Goal: Task Accomplishment & Management: Complete application form

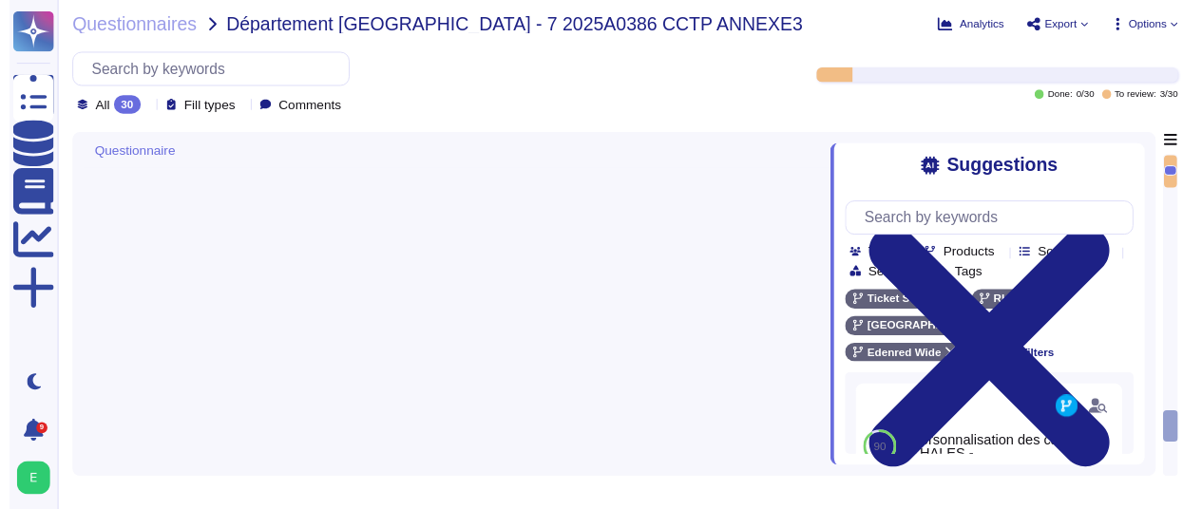
scroll to position [3576, 0]
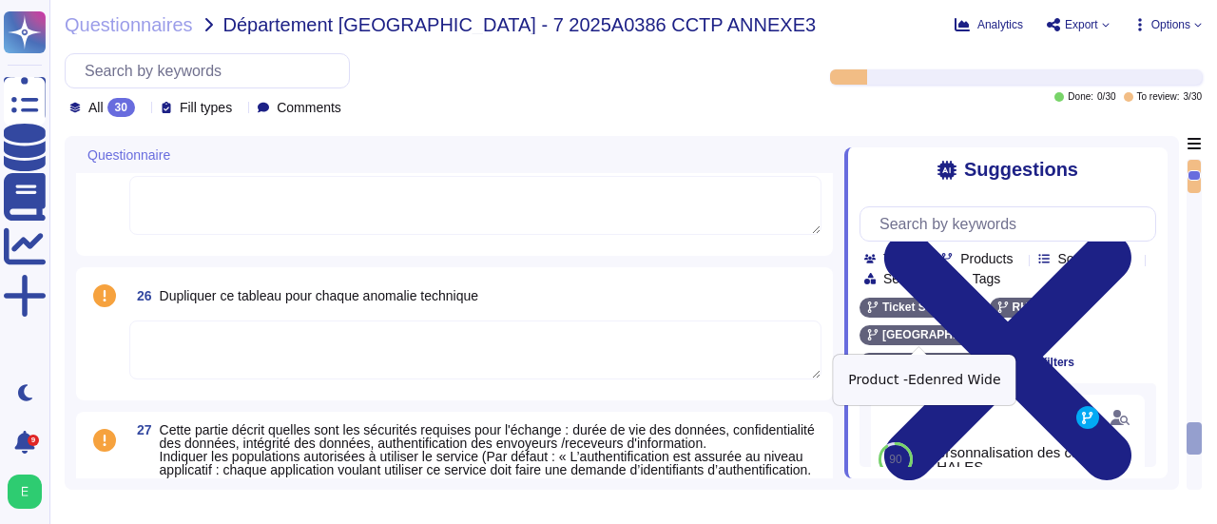
click at [968, 356] on icon at bounding box center [967, 361] width 11 height 11
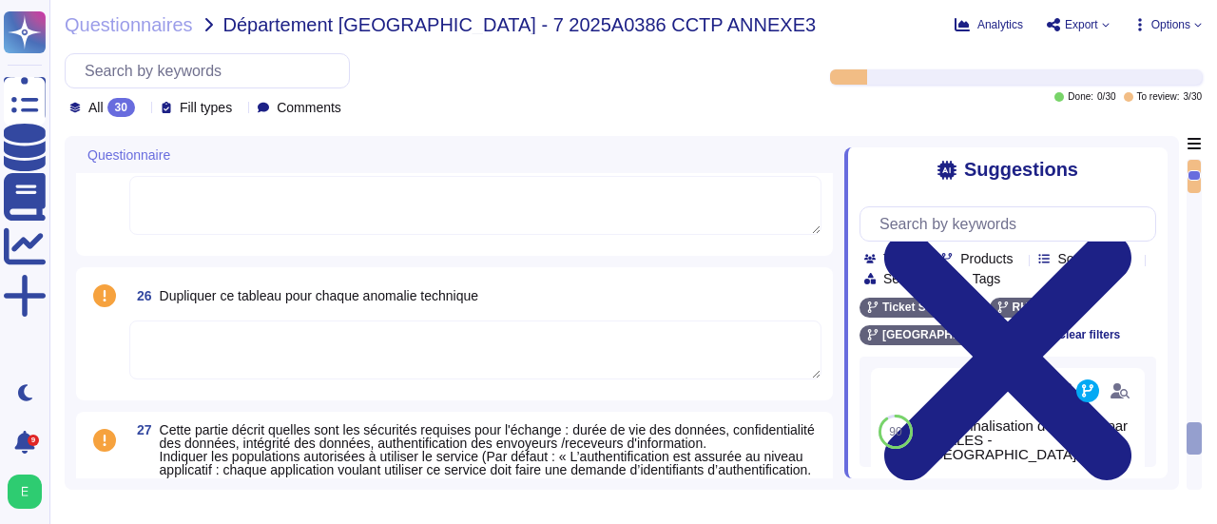
click at [861, 115] on div "All 30 Fill types Comments Done: 0 / 30 To review: 3 / 30" at bounding box center [633, 85] width 1137 height 64
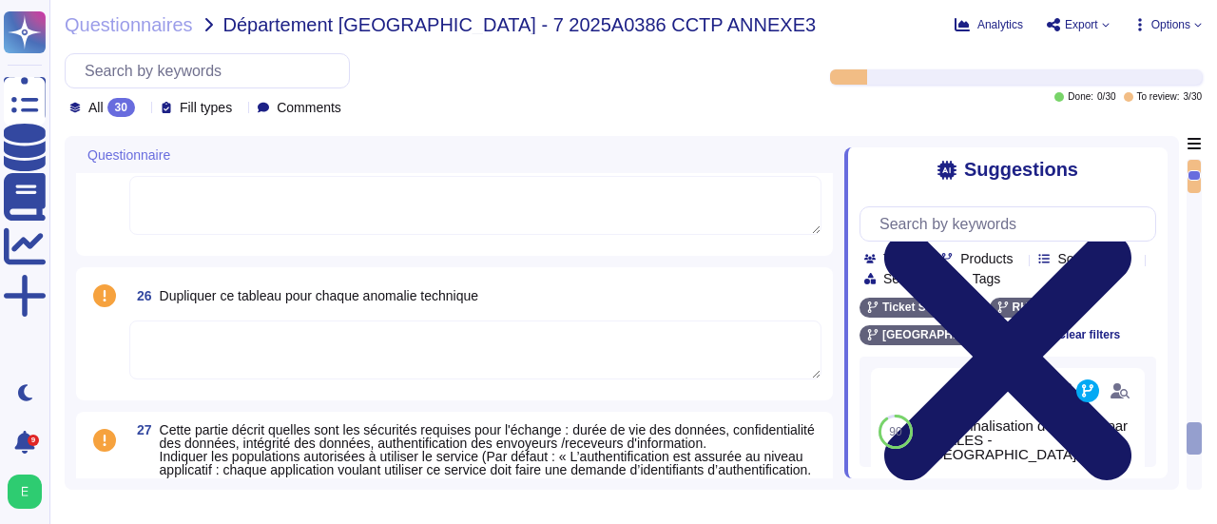
click at [1131, 233] on icon at bounding box center [1007, 356] width 247 height 247
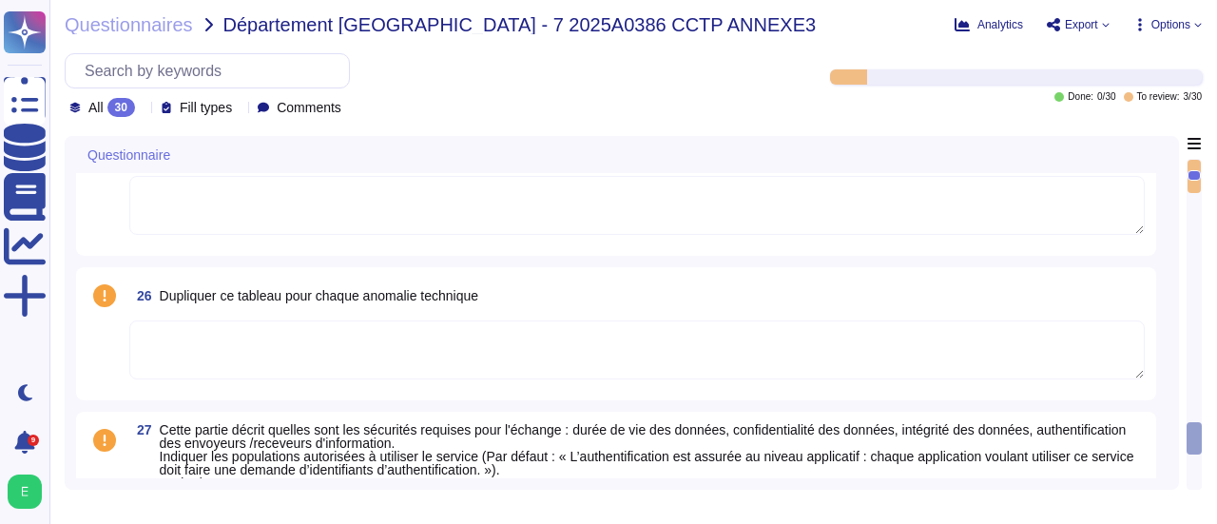
click at [1201, 22] on div "Questionnaires Département [GEOGRAPHIC_DATA] - 7 2025A0386 CCTP ANNEXE3 Analyti…" at bounding box center [632, 262] width 1167 height 524
click at [1194, 24] on icon at bounding box center [1197, 25] width 7 height 4
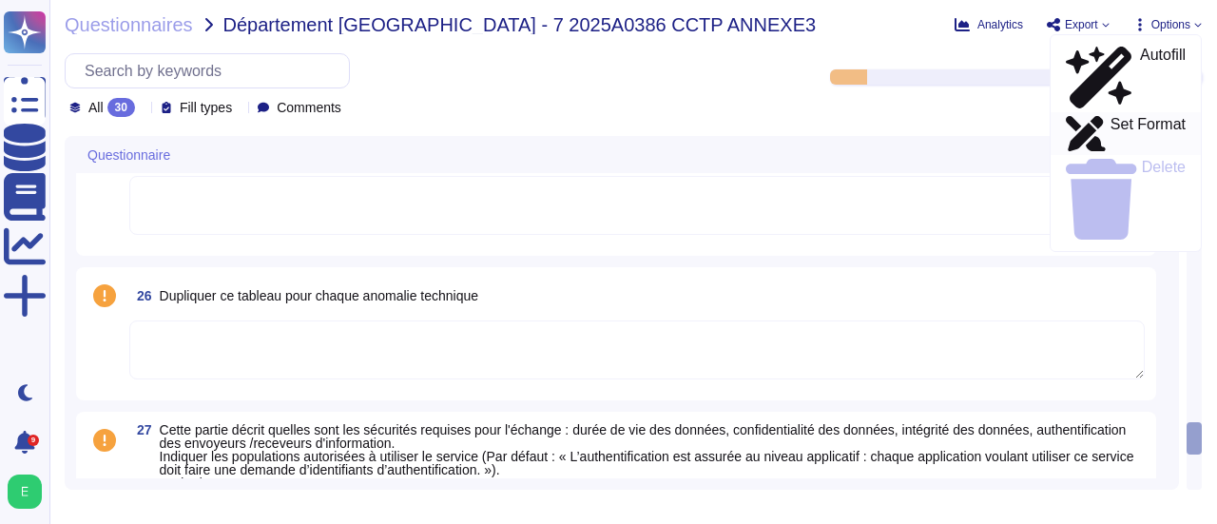
click at [1116, 117] on p "Set Format" at bounding box center [1147, 134] width 75 height 34
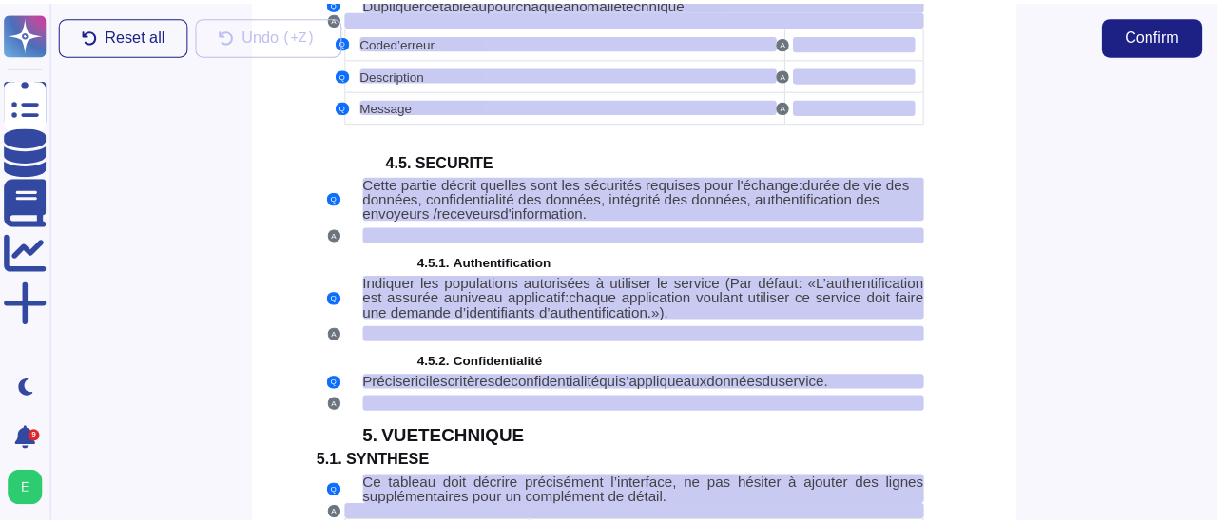
scroll to position [4501, 0]
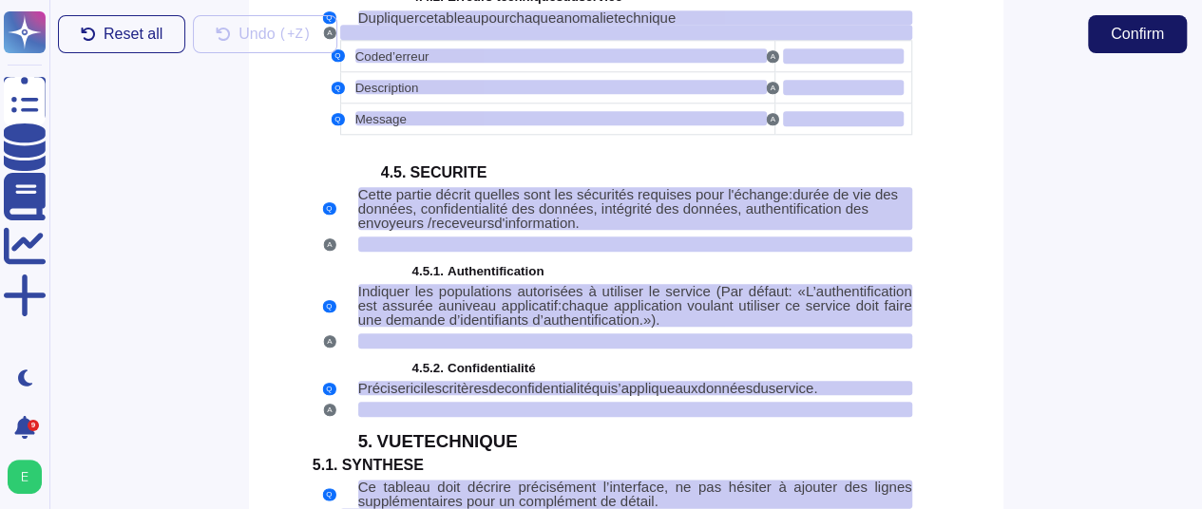
click at [1156, 33] on span "Confirm" at bounding box center [1137, 34] width 53 height 15
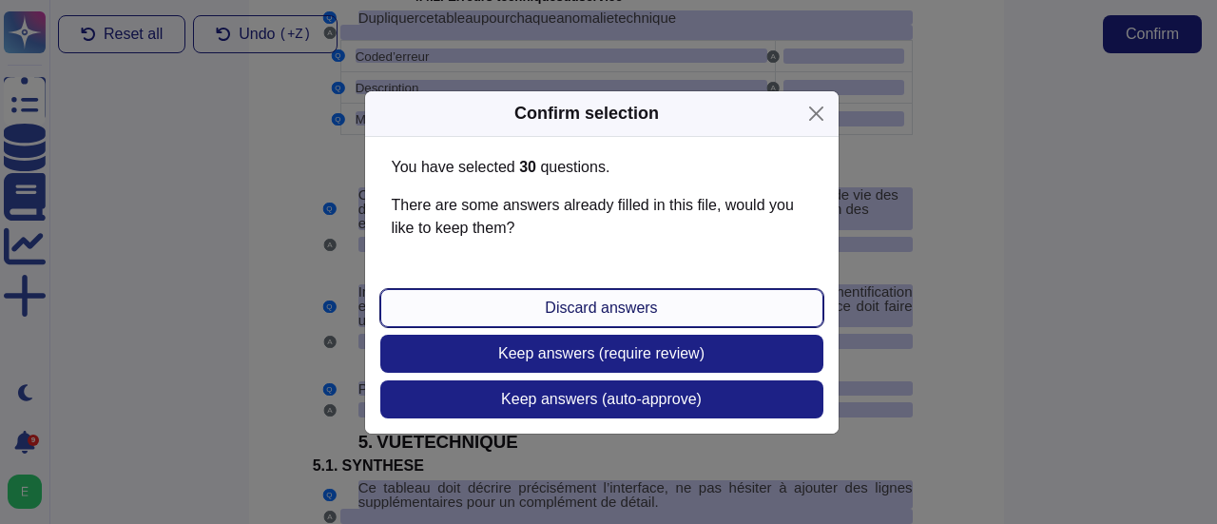
click at [604, 307] on span "Discard answers" at bounding box center [601, 307] width 112 height 15
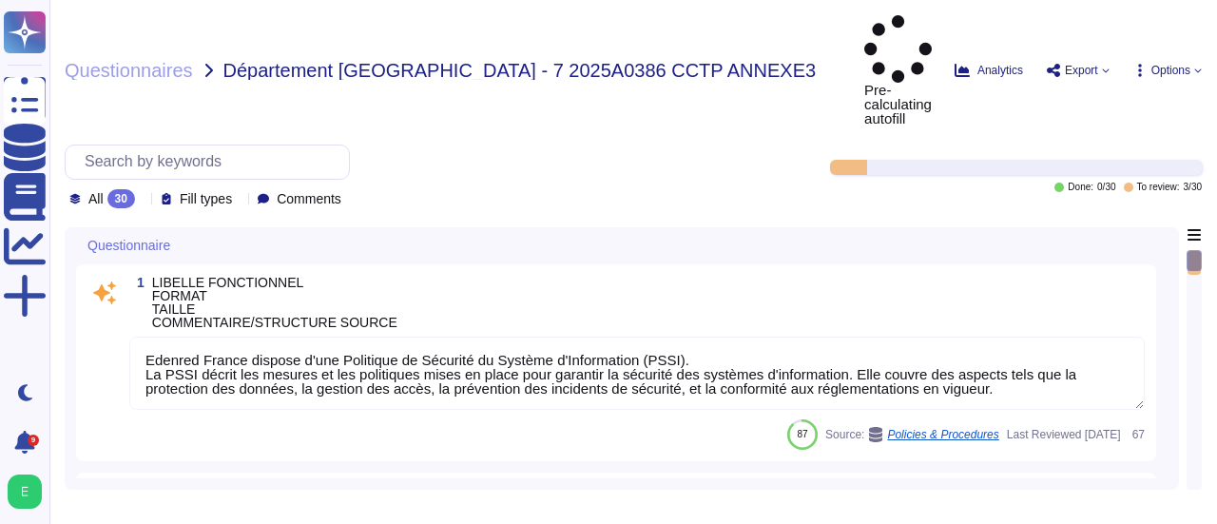
type textarea "Edenred France dispose d'une Politique de Sécurité du Système d'Information (PS…"
type textarea "Personnalisation des cartes par THALES - [GEOGRAPHIC_DATA]"
type textarea "Si nécessaire, ces supports doivent être transmis au service Helpdesk pour anal…"
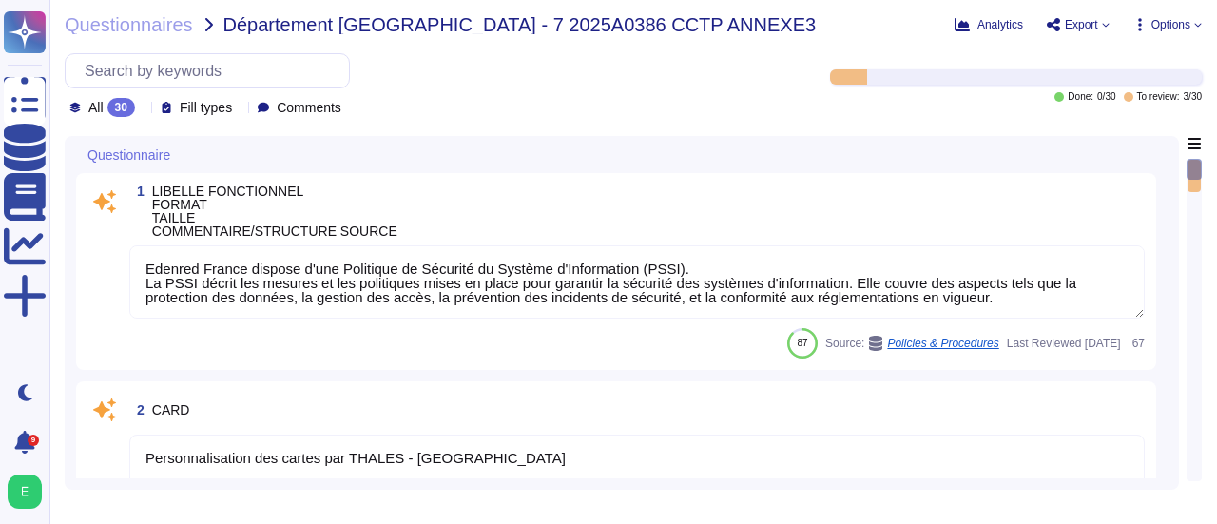
click at [1191, 245] on div at bounding box center [1193, 336] width 13 height 288
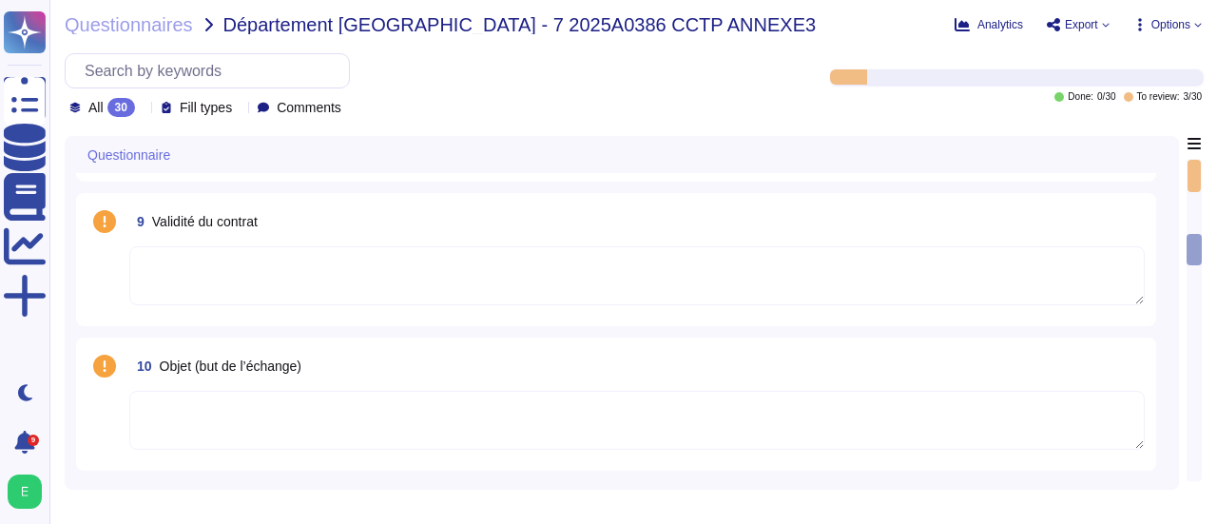
scroll to position [1195, 0]
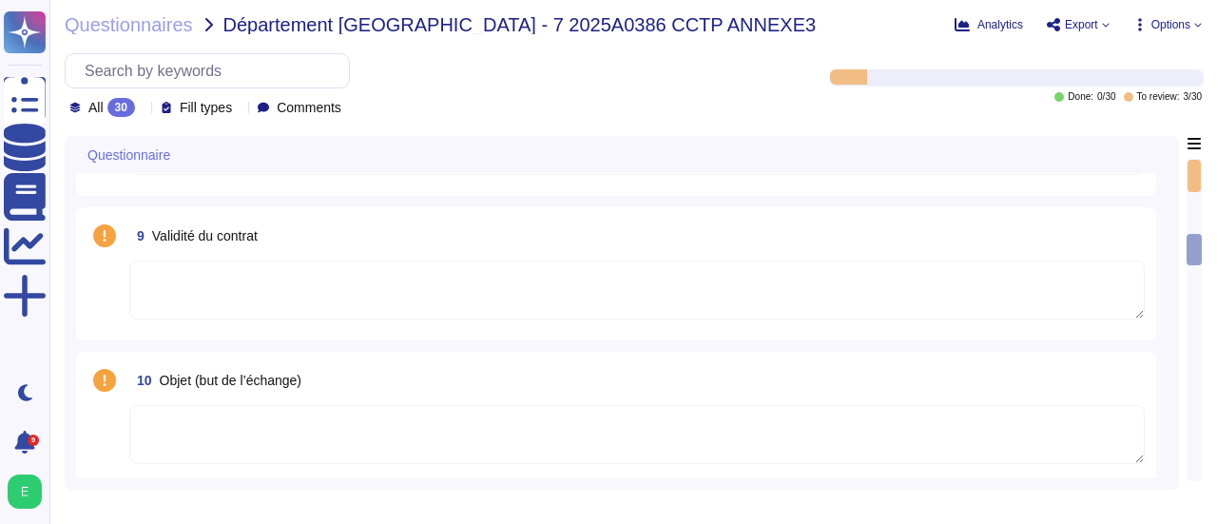
click at [1188, 312] on div at bounding box center [1193, 336] width 13 height 288
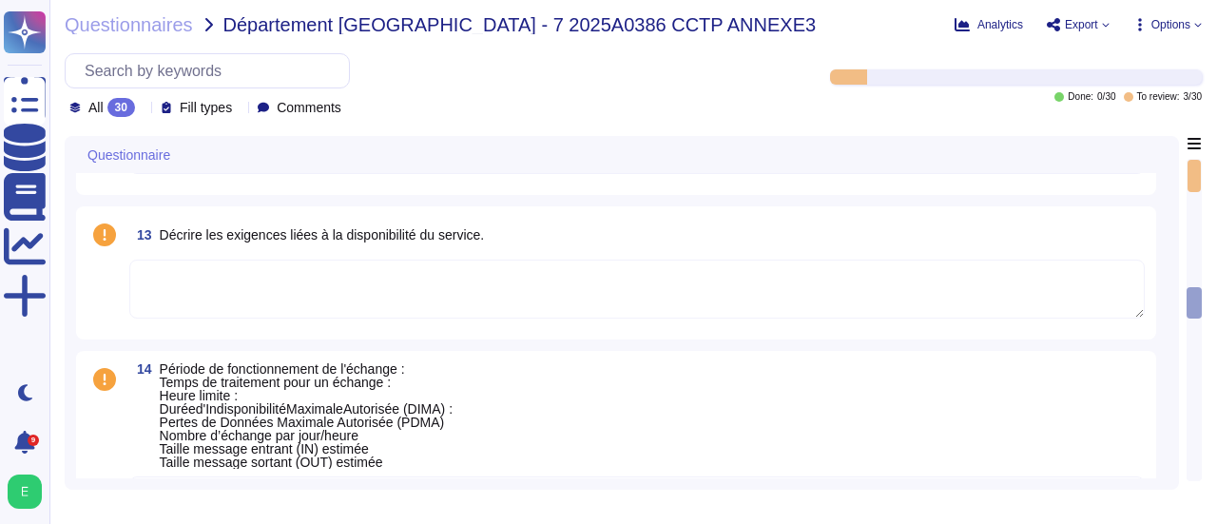
click at [1188, 312] on div at bounding box center [1193, 336] width 13 height 288
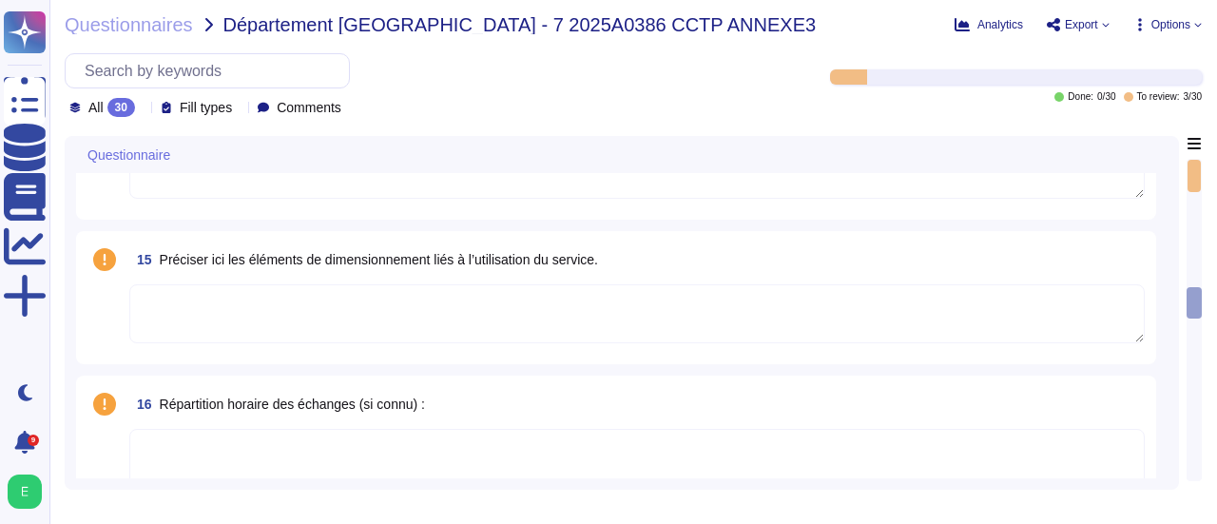
click at [1188, 312] on div at bounding box center [1193, 320] width 15 height 322
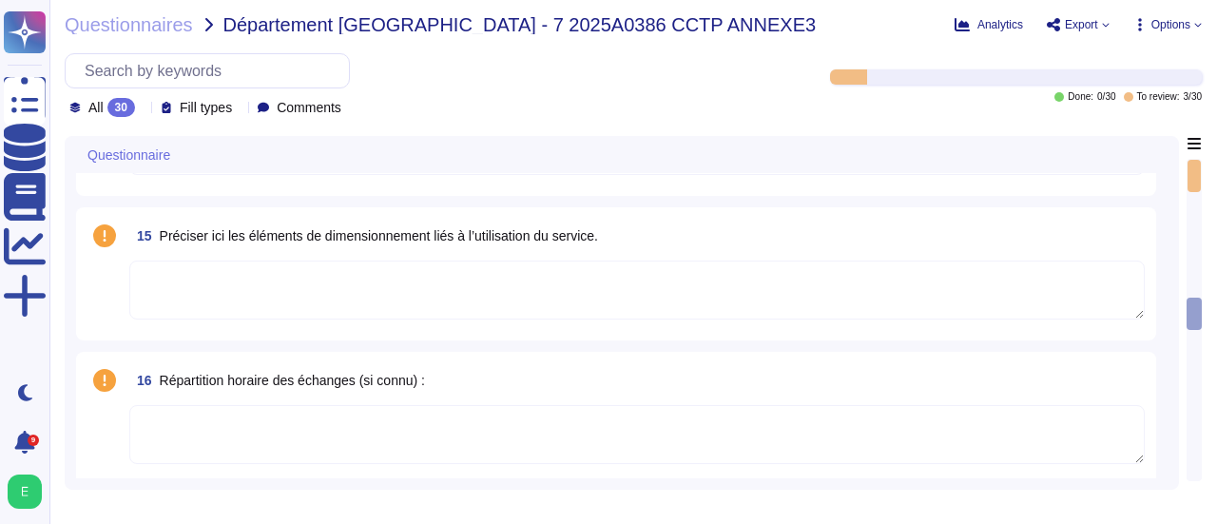
drag, startPoint x: 1188, startPoint y: 312, endPoint x: 1186, endPoint y: 362, distance: 50.4
click at [1186, 362] on div at bounding box center [1193, 320] width 15 height 322
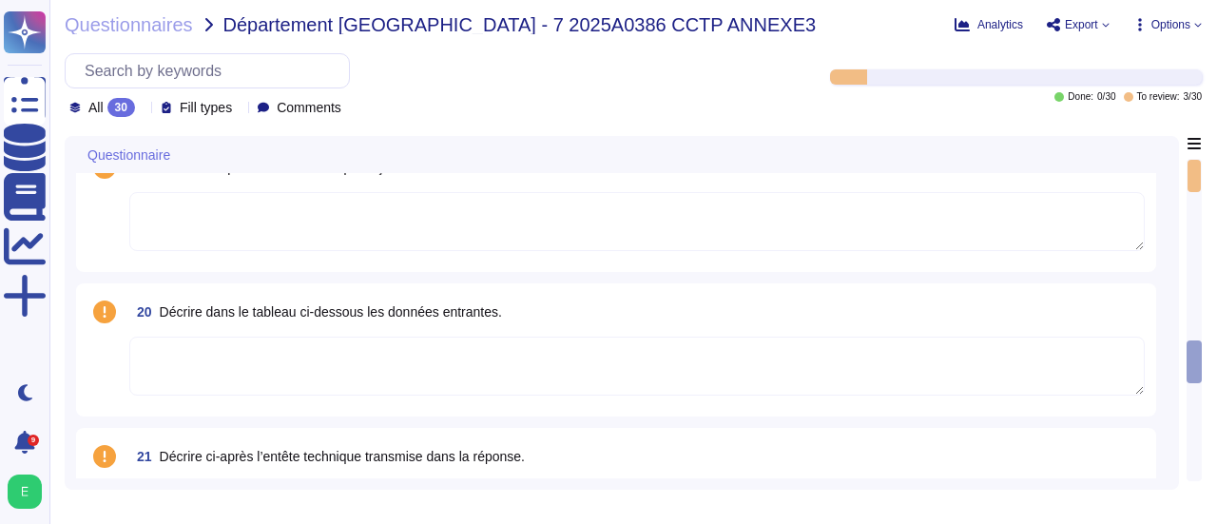
click at [1186, 362] on div at bounding box center [1193, 320] width 15 height 322
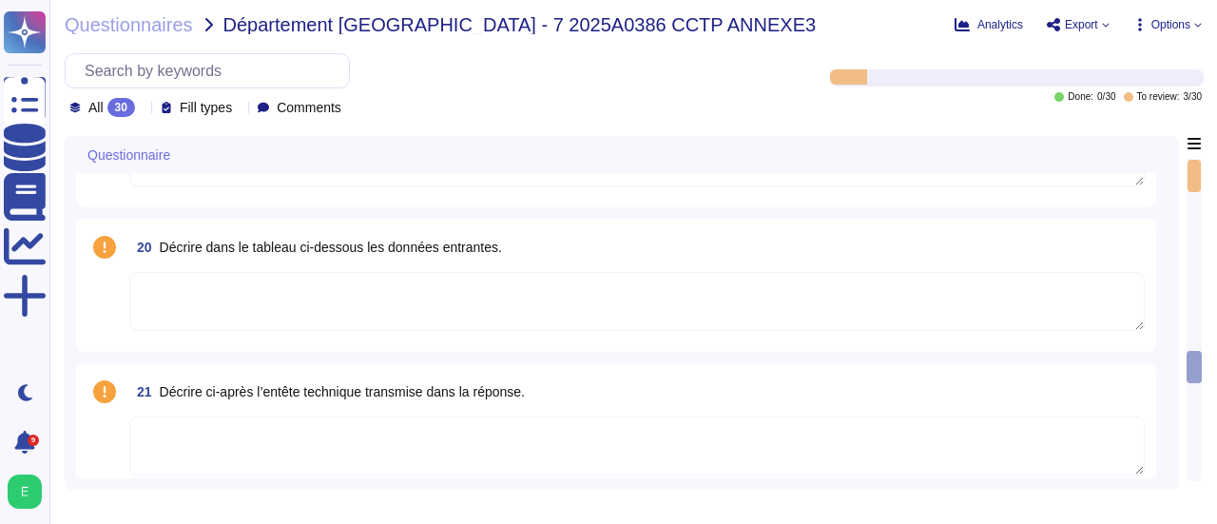
click at [1192, 416] on div at bounding box center [1193, 336] width 13 height 288
click at [1188, 436] on div at bounding box center [1193, 336] width 13 height 288
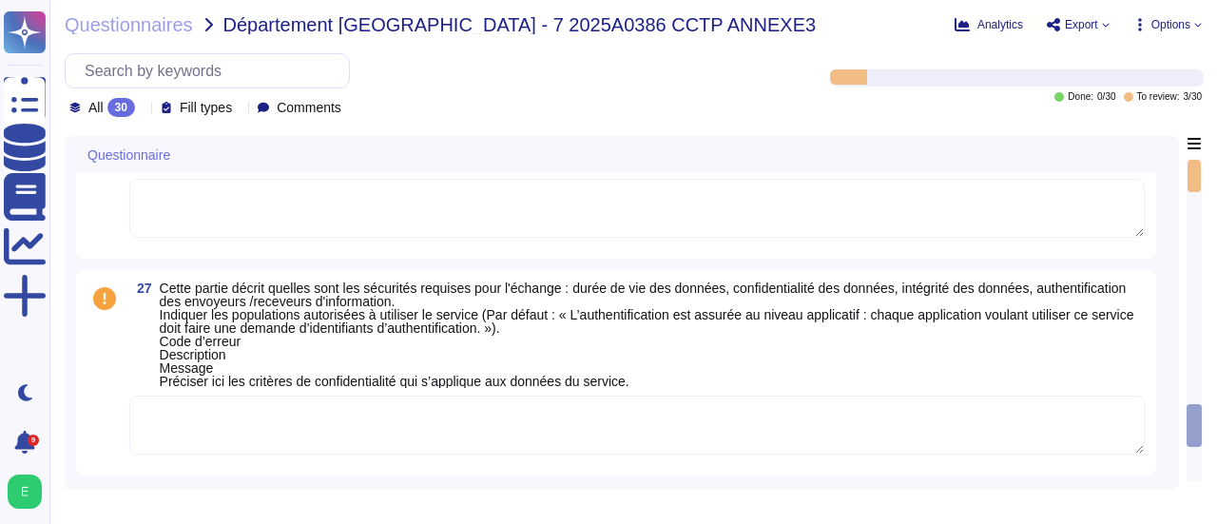
scroll to position [3662, 0]
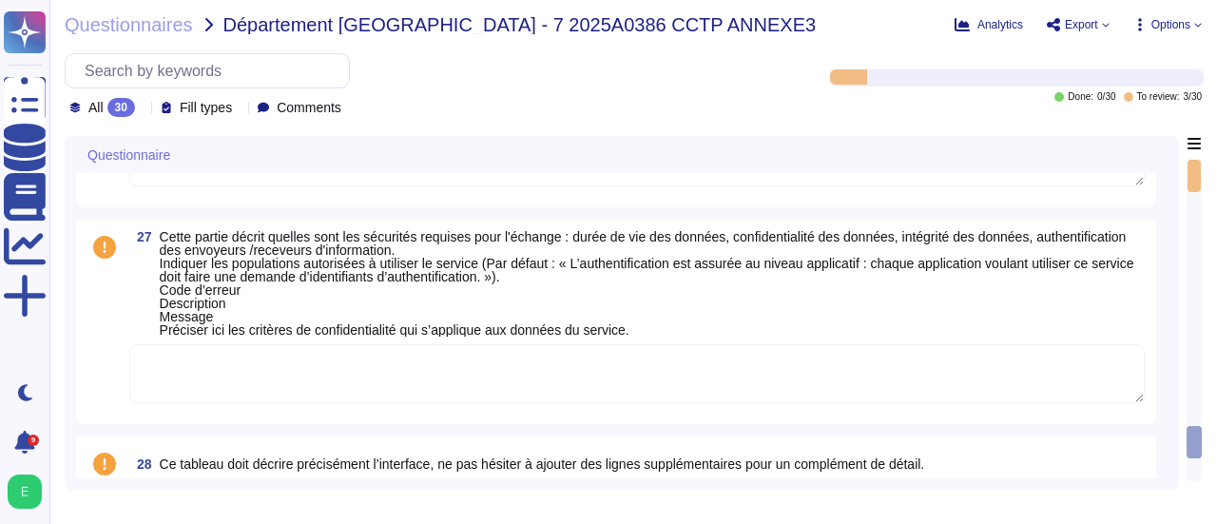
click at [239, 309] on span "Cette partie décrit quelles sont les sécurités requises pour l'échange : durée …" at bounding box center [652, 283] width 985 height 106
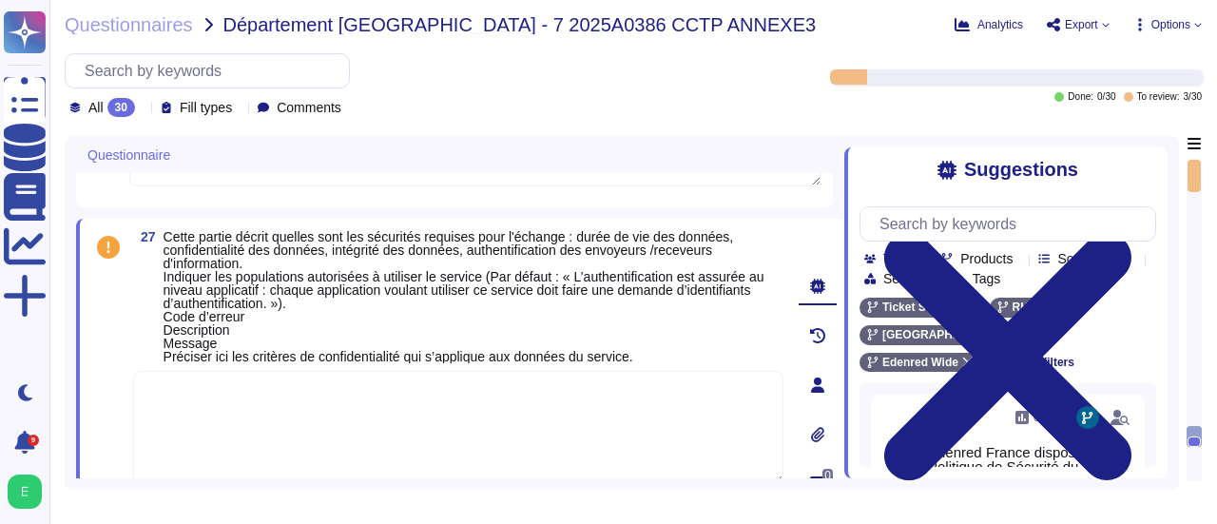
click at [255, 261] on span "Cette partie décrit quelles sont les sécurités requises pour l'échange : durée …" at bounding box center [473, 296] width 620 height 133
click at [221, 393] on textarea at bounding box center [458, 428] width 650 height 114
click at [355, 265] on span "Cette partie décrit quelles sont les sécurités requises pour l'échange : durée …" at bounding box center [463, 296] width 601 height 135
click at [376, 387] on textarea at bounding box center [458, 428] width 650 height 114
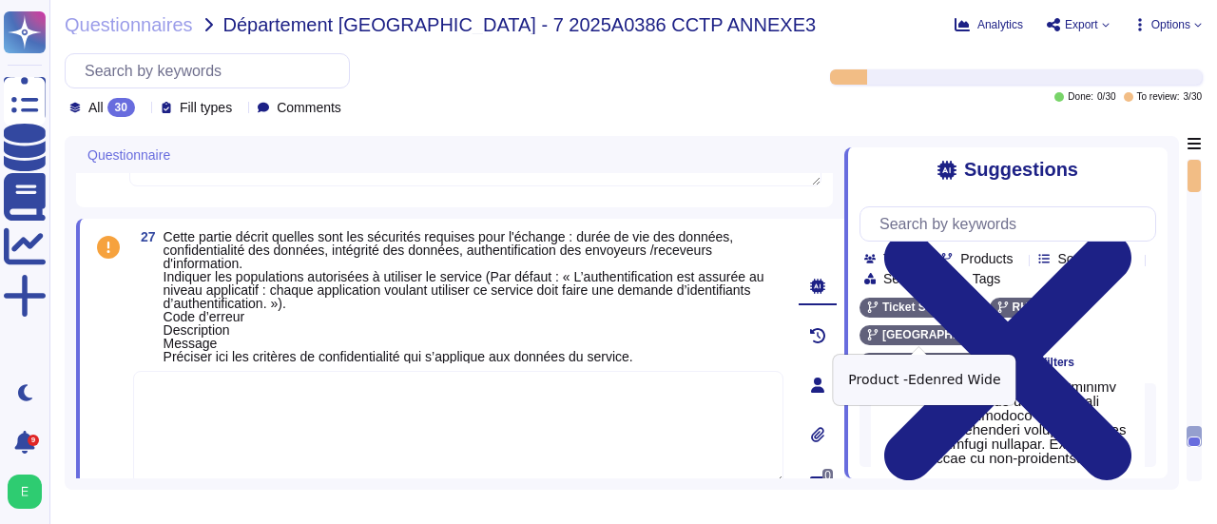
click at [966, 357] on icon at bounding box center [968, 362] width 10 height 10
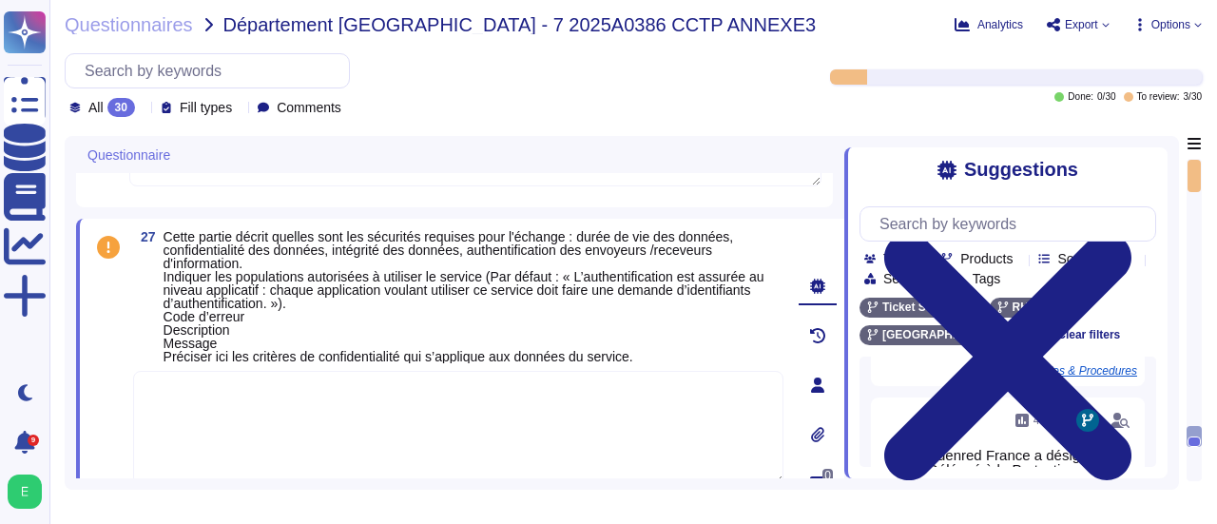
scroll to position [266, 0]
click at [1020, 259] on div "Products" at bounding box center [980, 258] width 79 height 14
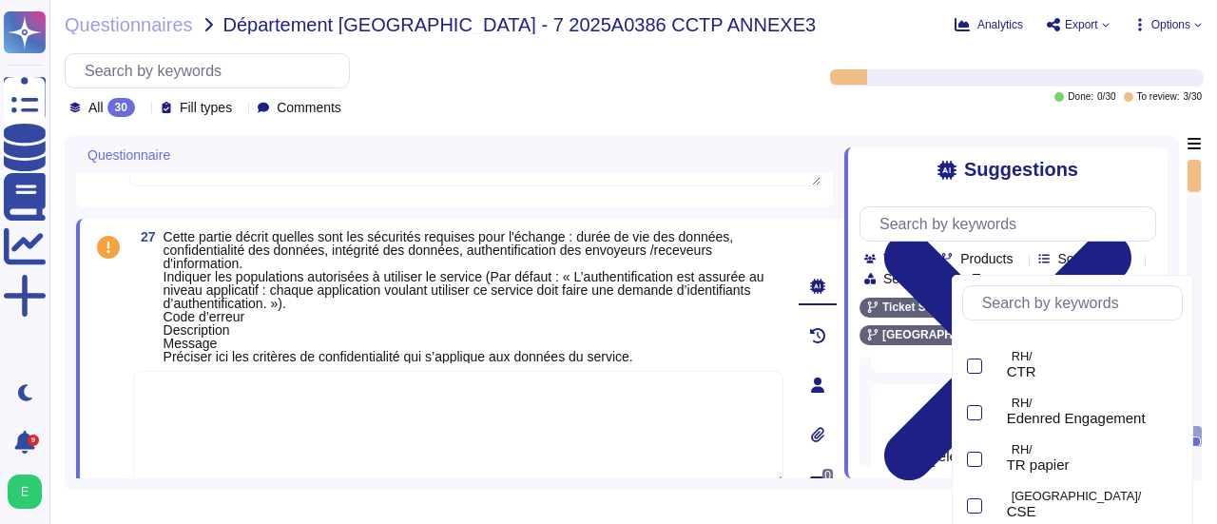
scroll to position [418, 0]
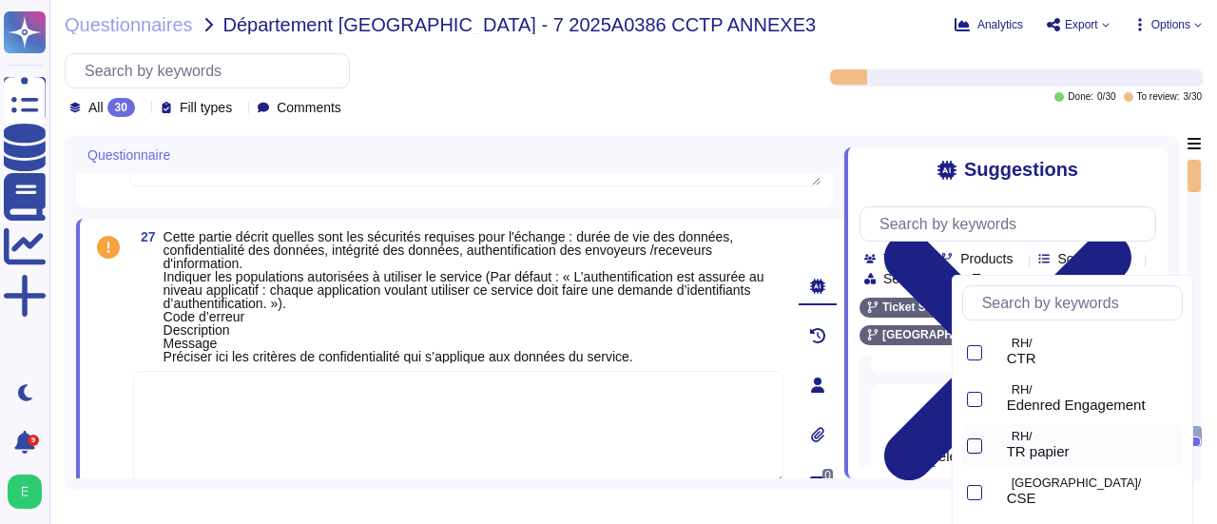
click at [969, 446] on div at bounding box center [974, 445] width 15 height 15
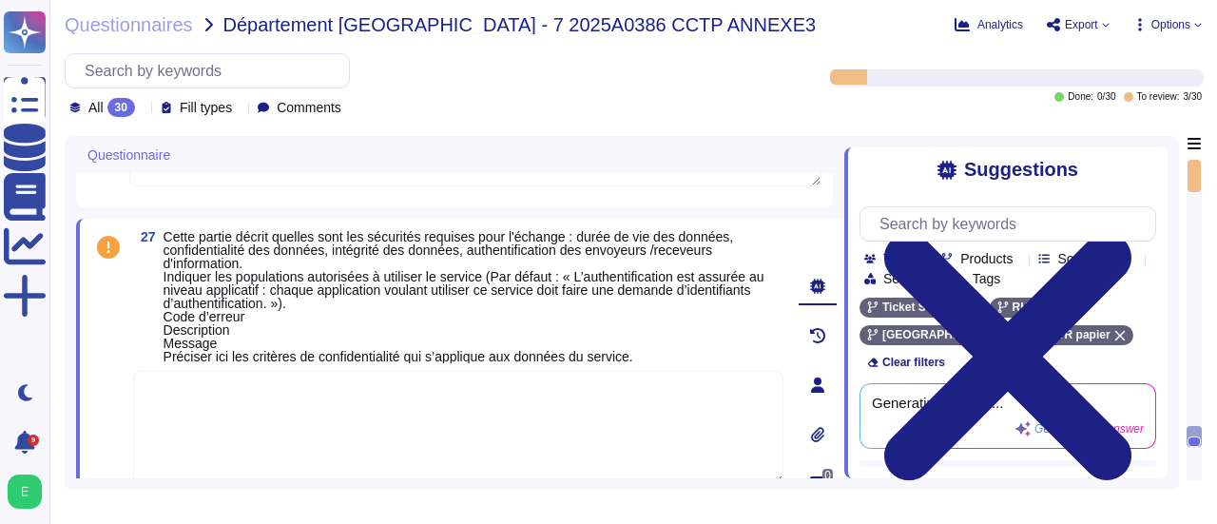
click at [1112, 256] on div "Team Products Source type Section Tags" at bounding box center [1010, 268] width 292 height 35
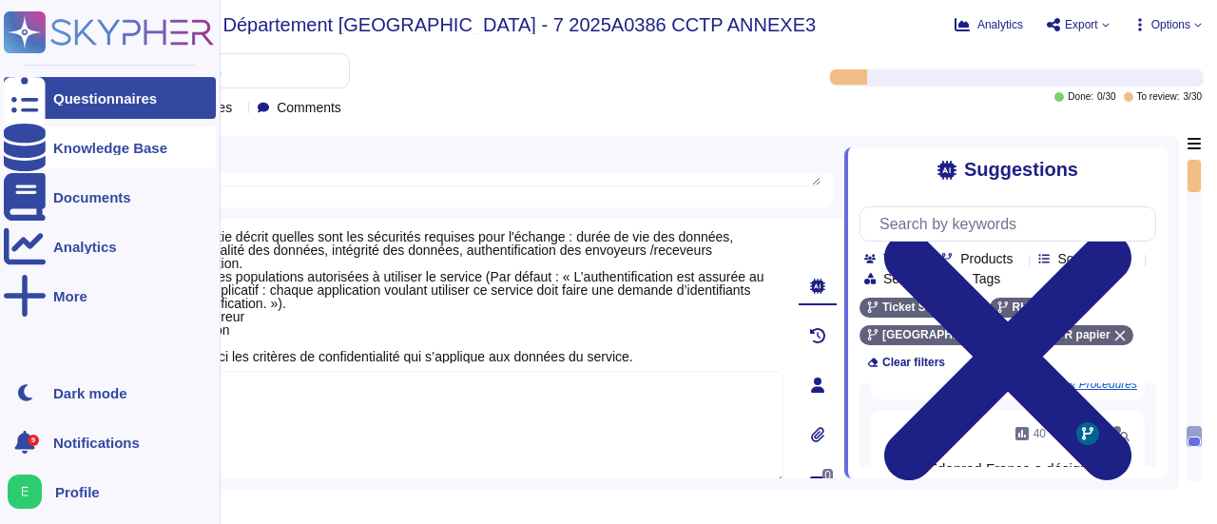
click at [114, 149] on div "Knowledge Base" at bounding box center [110, 148] width 114 height 14
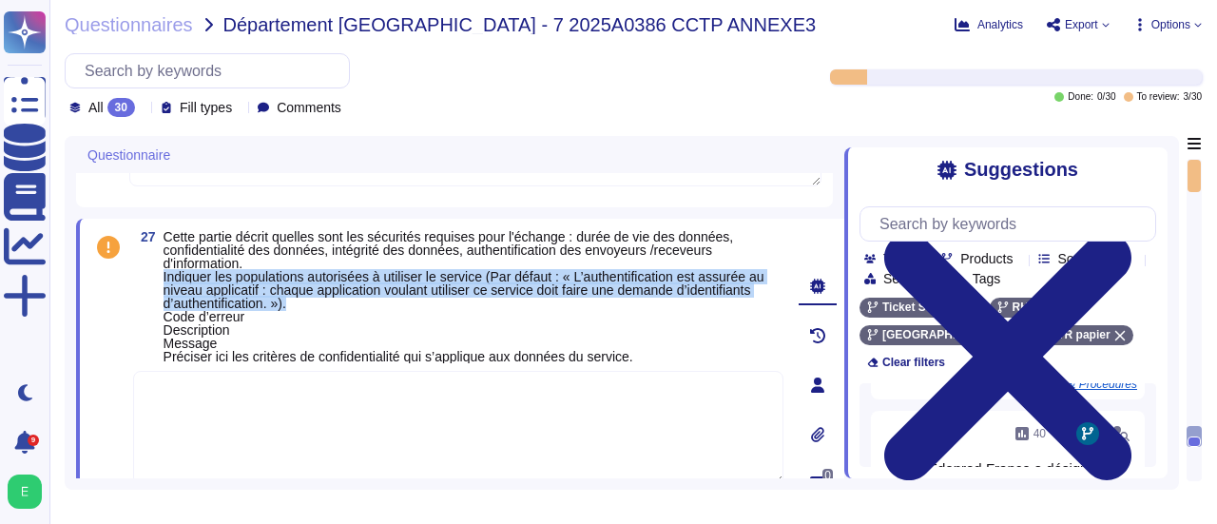
drag, startPoint x: 163, startPoint y: 279, endPoint x: 293, endPoint y: 313, distance: 133.5
click at [293, 313] on span "Cette partie décrit quelles sont les sécurités requises pour l'échange : durée …" at bounding box center [473, 296] width 620 height 133
click at [295, 302] on span "Cette partie décrit quelles sont les sécurités requises pour l'échange : durée …" at bounding box center [473, 296] width 620 height 133
drag, startPoint x: 295, startPoint y: 302, endPoint x: 165, endPoint y: 280, distance: 131.1
click at [165, 280] on span "Cette partie décrit quelles sont les sécurités requises pour l'échange : durée …" at bounding box center [473, 296] width 620 height 133
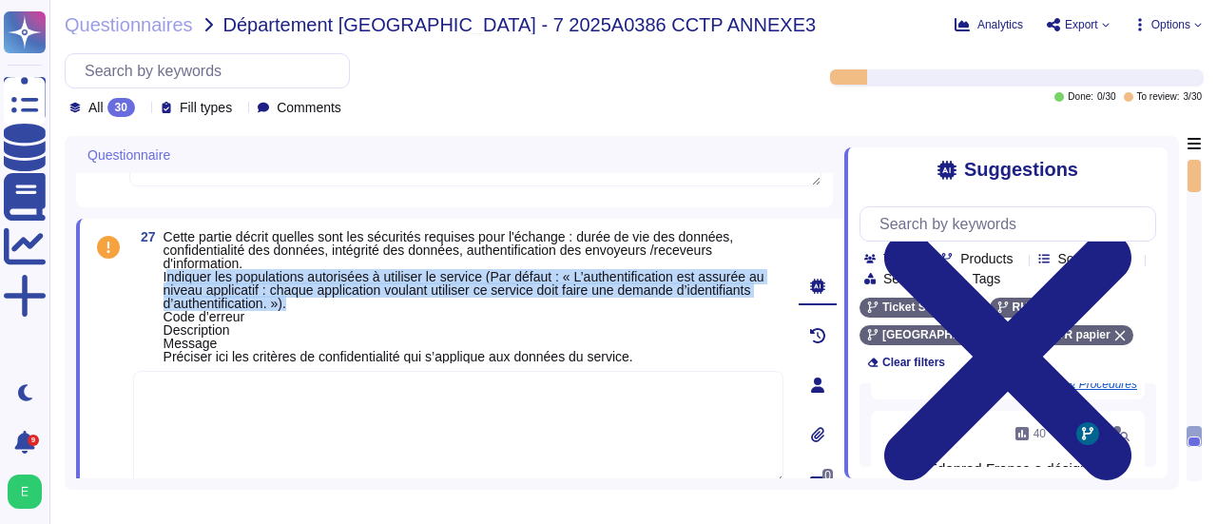
copy span "ndiquer les populations autorisées à utiliser le service (Par défaut : « L’auth…"
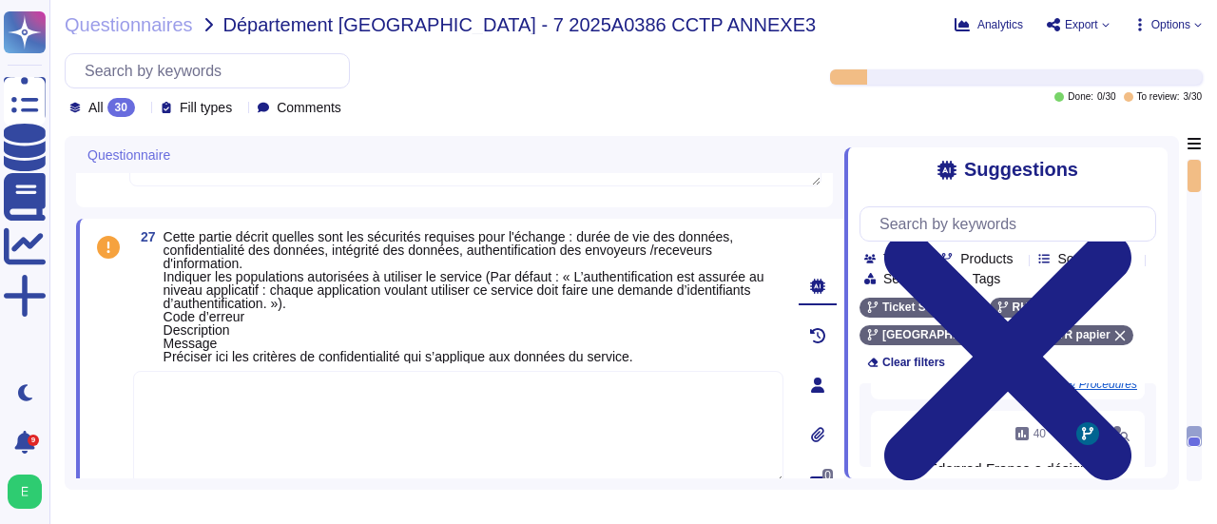
click at [221, 395] on textarea at bounding box center [458, 428] width 650 height 114
paste textarea "Les populations autorisées à utiliser le service incluent : - Les employés du c…"
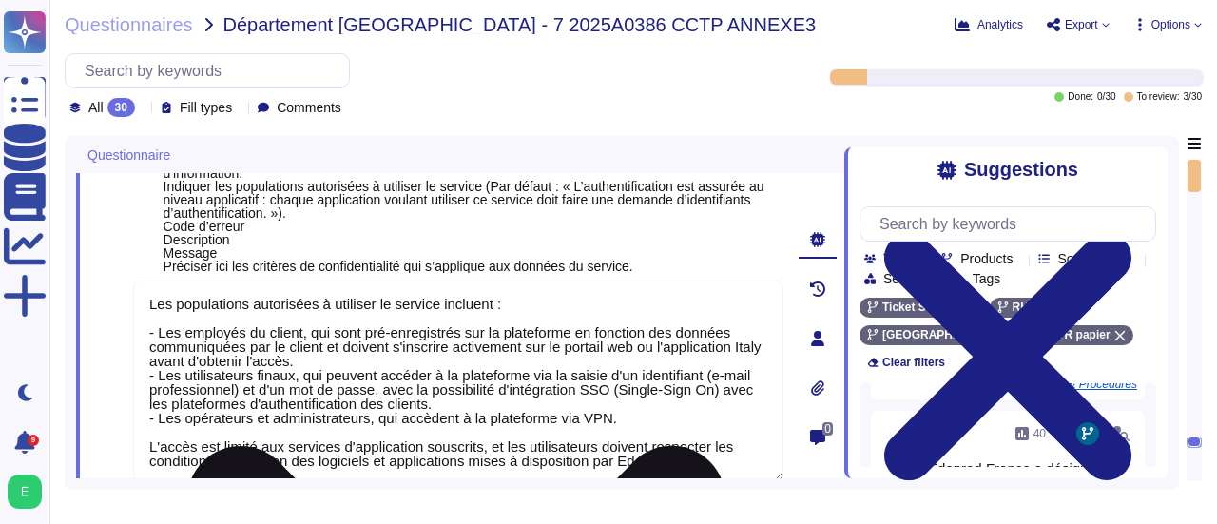
drag, startPoint x: 328, startPoint y: 340, endPoint x: 333, endPoint y: 358, distance: 18.7
click at [333, 358] on textarea "Les populations autorisées à utiliser le service incluent : - Les employés du c…" at bounding box center [458, 380] width 650 height 201
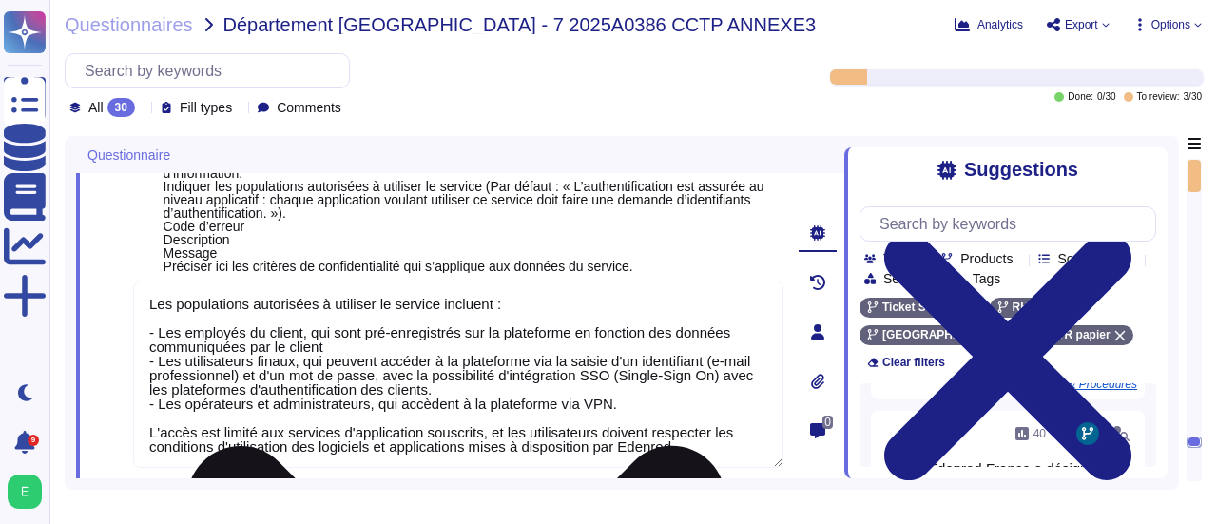
drag, startPoint x: 161, startPoint y: 363, endPoint x: 454, endPoint y: 389, distance: 294.8
click at [454, 389] on textarea "Les populations autorisées à utiliser le service incluent : - Les employés du c…" at bounding box center [458, 373] width 650 height 187
drag, startPoint x: 379, startPoint y: 374, endPoint x: 405, endPoint y: 383, distance: 27.1
click at [405, 383] on textarea "Les populations autorisées à utiliser le service incluent : - Les employés du c…" at bounding box center [458, 373] width 650 height 187
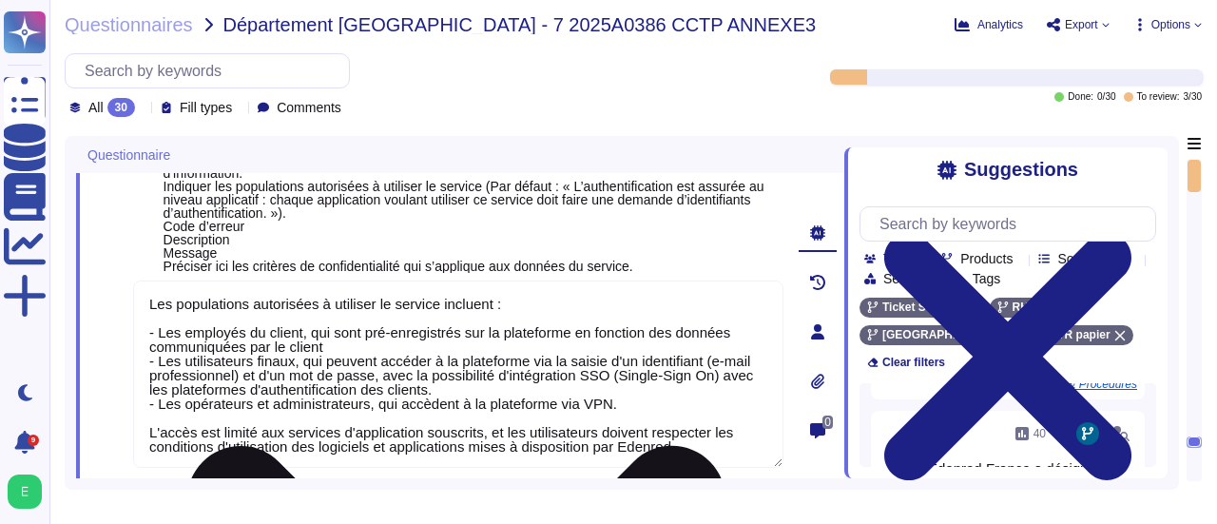
drag, startPoint x: 301, startPoint y: 363, endPoint x: 431, endPoint y: 385, distance: 131.1
click at [431, 385] on textarea "Les populations autorisées à utiliser le service incluent : - Les employés du c…" at bounding box center [458, 373] width 650 height 187
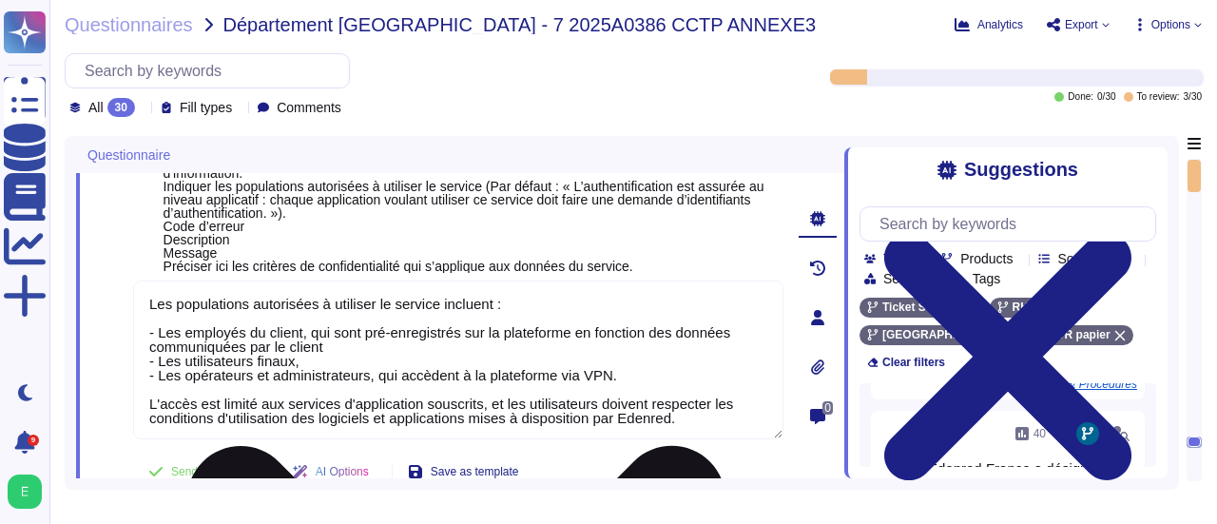
click at [619, 370] on textarea "Les populations autorisées à utiliser le service incluent : - Les employés du c…" at bounding box center [458, 359] width 650 height 159
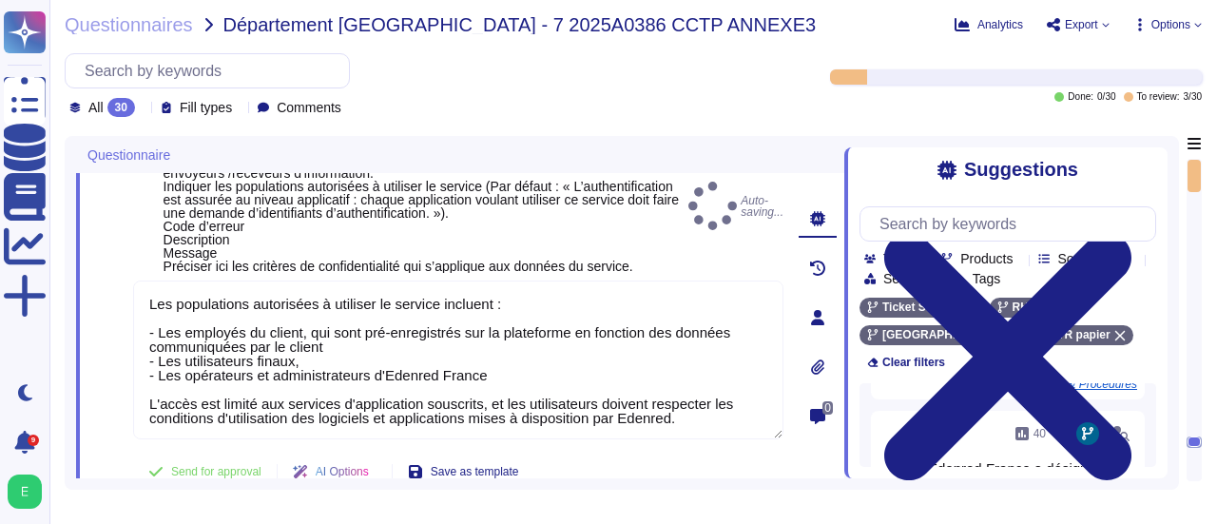
type textarea "Les populations autorisées à utiliser le service incluent : - Les employés du c…"
click at [649, 261] on span "Cette partie décrit quelles sont les sécurités requises pour l'échange : durée …" at bounding box center [421, 206] width 517 height 133
click at [642, 267] on span "Cette partie décrit quelles sont les sécurités requises pour l'échange : durée …" at bounding box center [421, 206] width 517 height 133
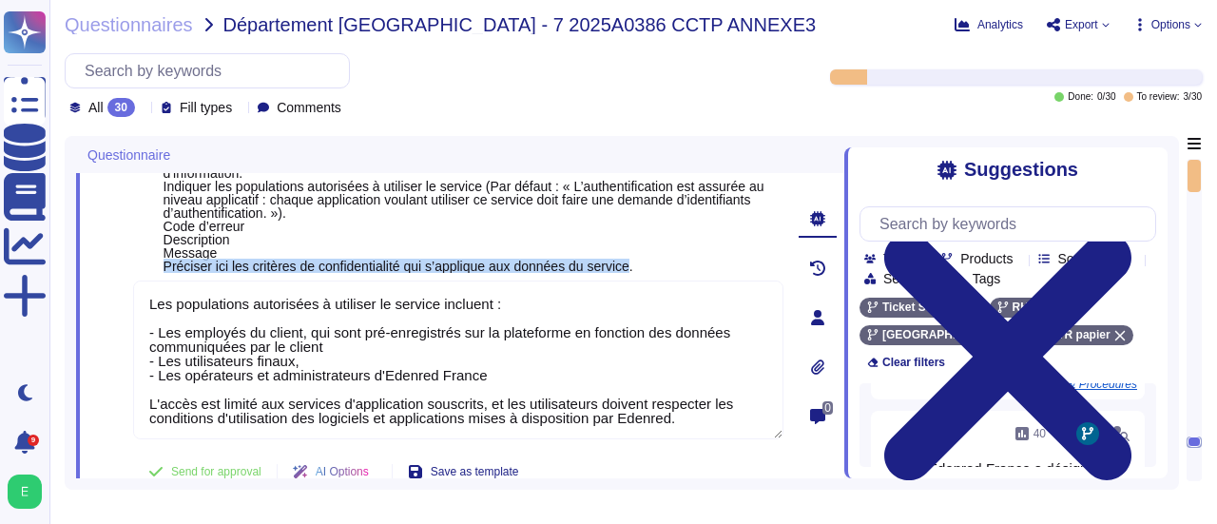
drag, startPoint x: 639, startPoint y: 265, endPoint x: 163, endPoint y: 267, distance: 475.2
click at [163, 267] on span "Cette partie décrit quelles sont les sécurités requises pour l'échange : durée …" at bounding box center [463, 206] width 601 height 135
copy span "Préciser ici les critères de confidentialité qui s’applique aux données du serv…"
click at [508, 469] on span "Save as template" at bounding box center [475, 471] width 88 height 11
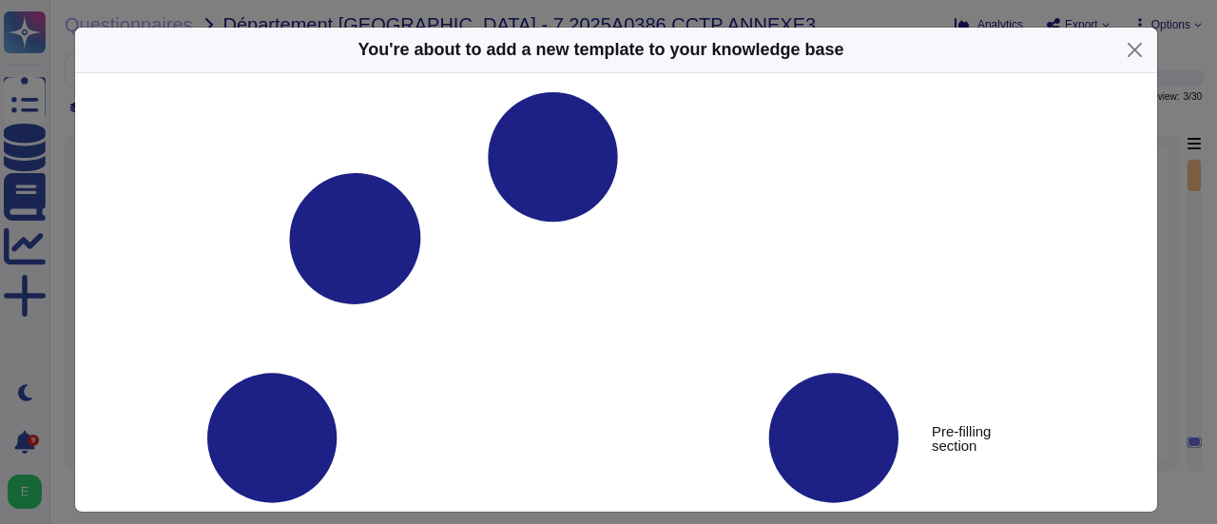
type textarea "Cette partie décrit quelles sont les sécurités requises pour l'échange : durée …"
type textarea "Les populations autorisées à utiliser le service incluent : - Les employés du c…"
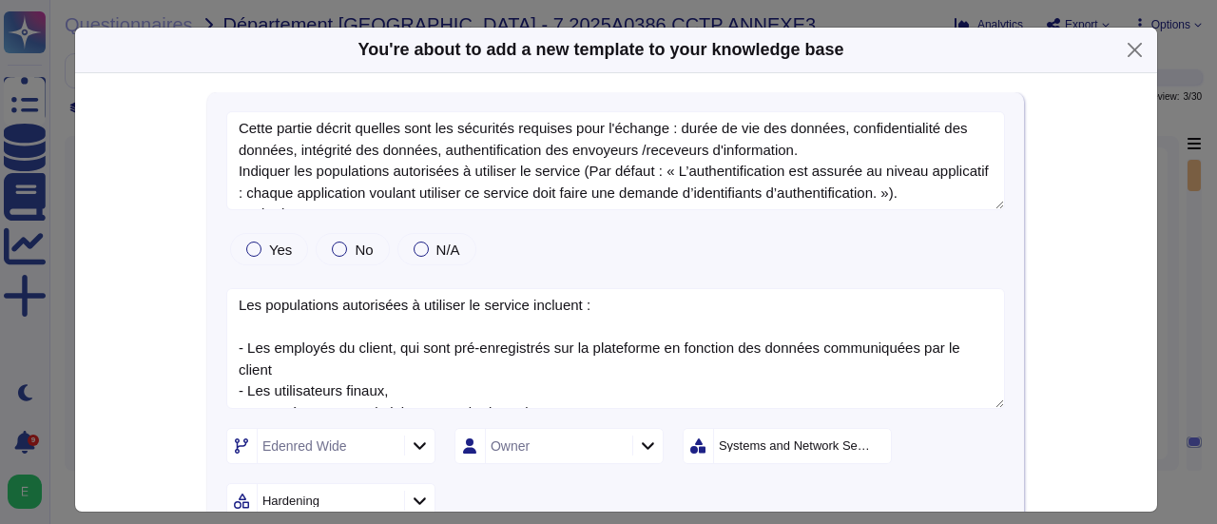
click at [413, 444] on icon at bounding box center [419, 446] width 12 height 8
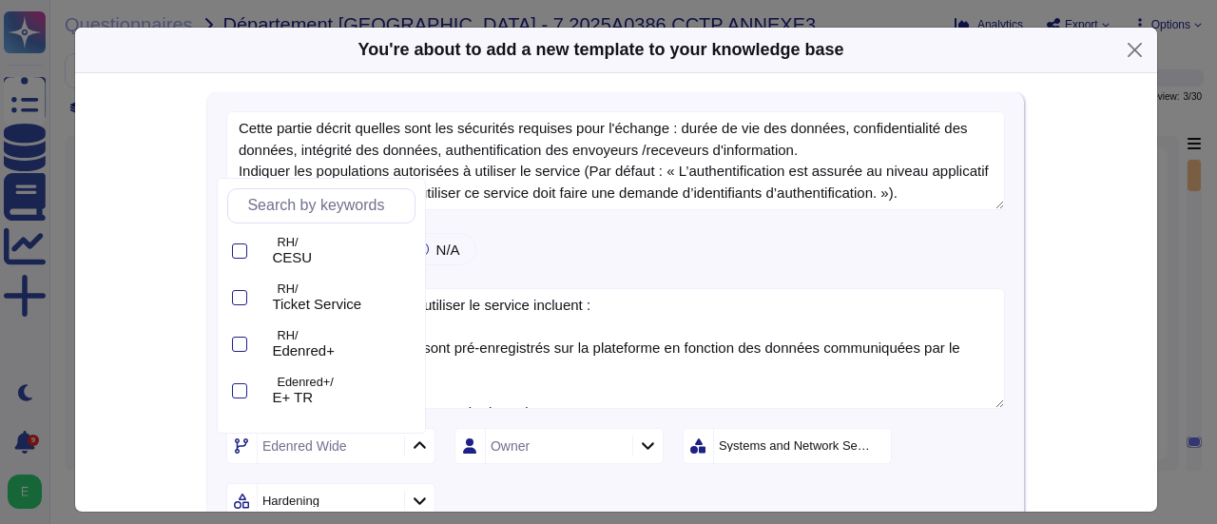
scroll to position [165, 0]
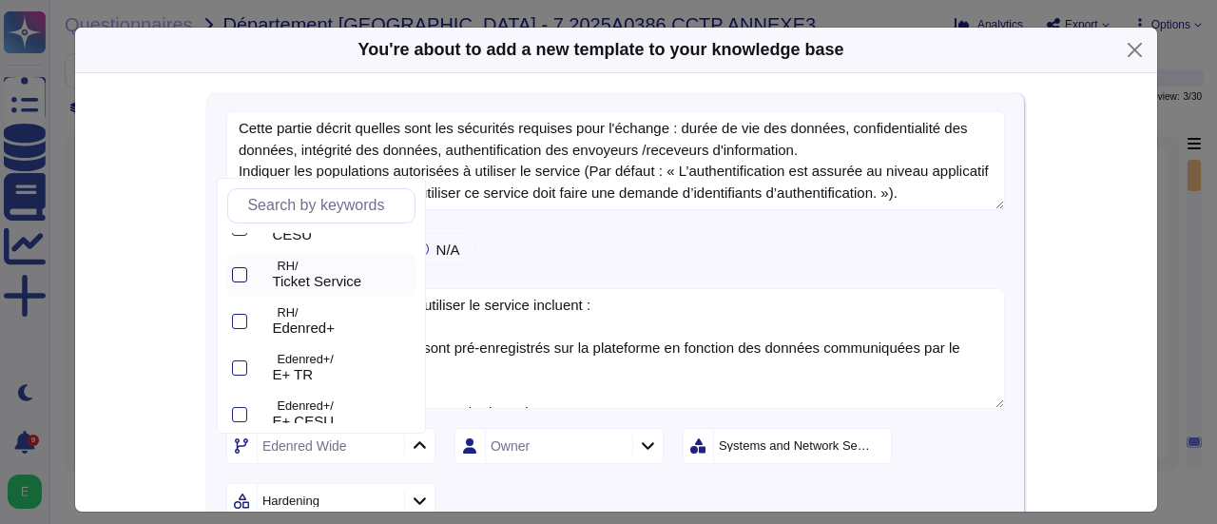
click at [240, 271] on div at bounding box center [239, 274] width 15 height 15
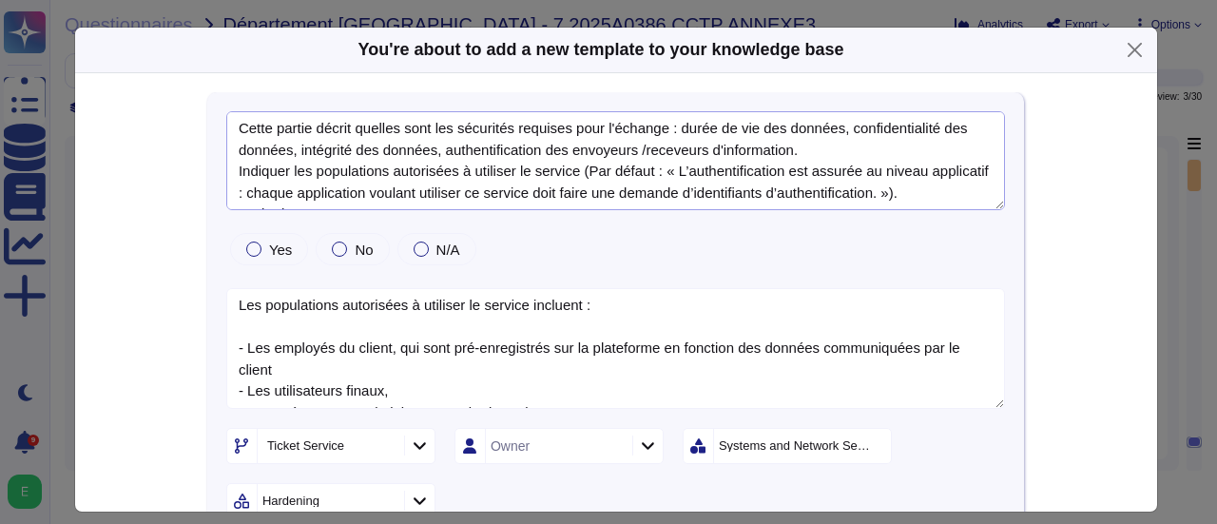
click at [796, 154] on textarea "Cette partie décrit quelles sont les sécurités requises pour l'échange : durée …" at bounding box center [615, 160] width 778 height 99
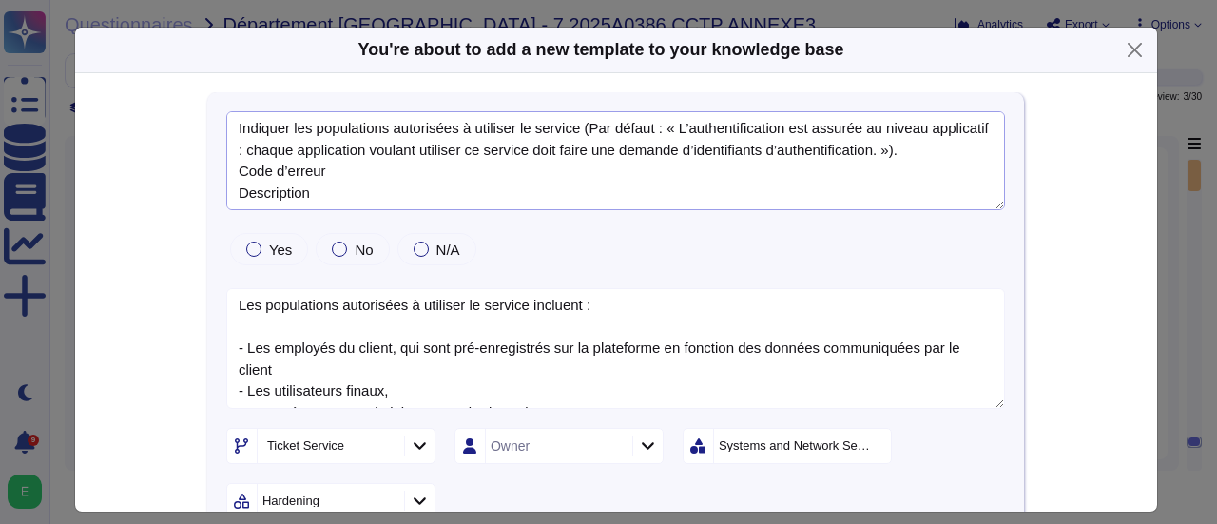
click at [230, 153] on textarea "Indiquer les populations autorisées à utiliser le service (Par défaut : « L’aut…" at bounding box center [615, 160] width 778 height 99
type textarea "Indiquer les populations autorisées à utiliser le service (Par défaut : « L’aut…"
click at [1122, 41] on button "Close" at bounding box center [1134, 49] width 29 height 29
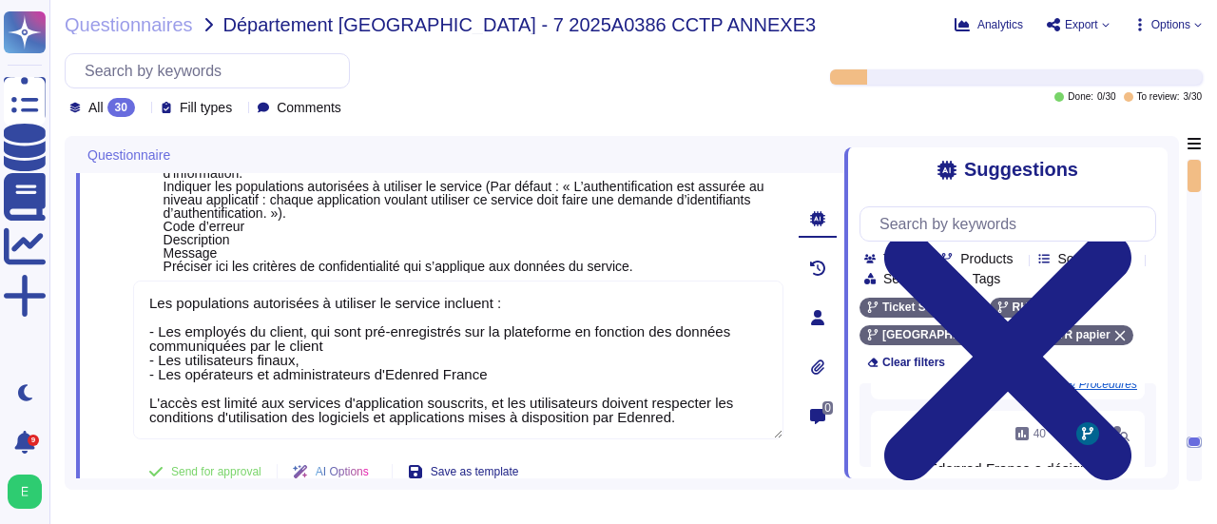
scroll to position [3750, 0]
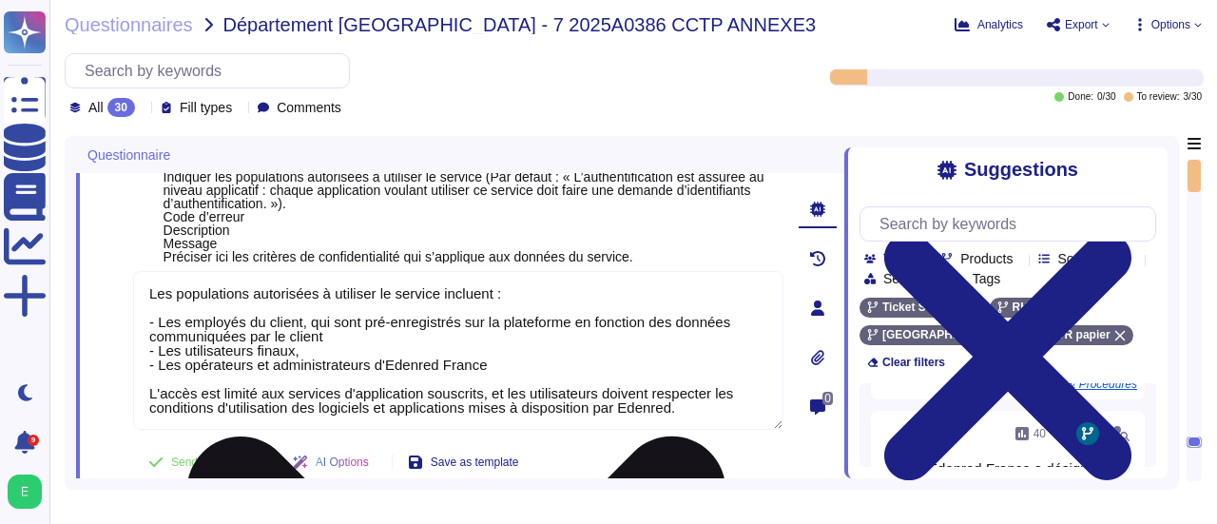
click at [722, 414] on textarea "Les populations autorisées à utiliser le service incluent : - Les employés du c…" at bounding box center [458, 350] width 650 height 159
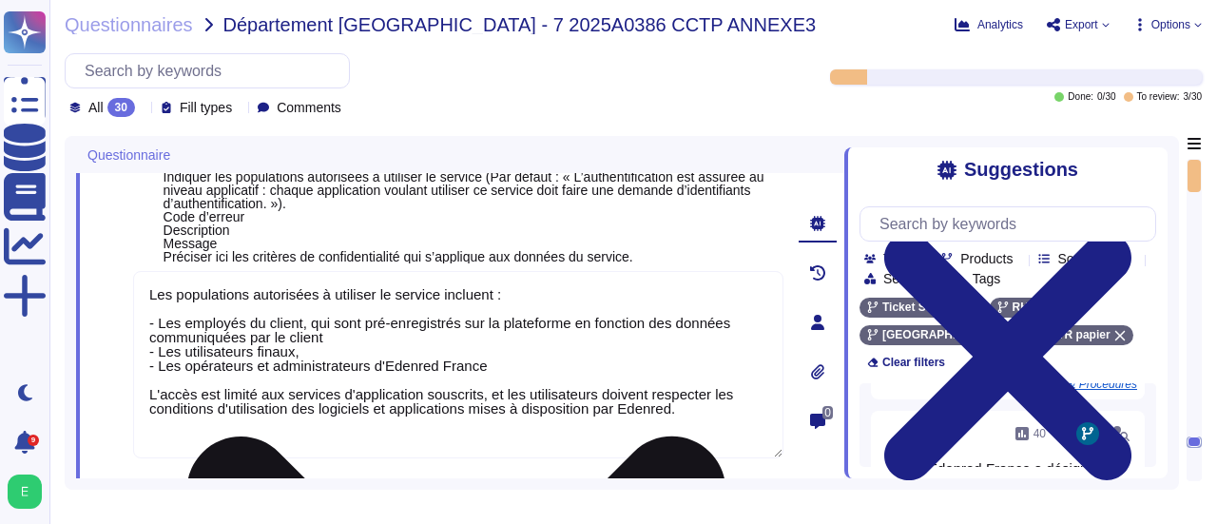
paste textarea "Lor ipsumdol si ametconsectetur adi e'seddoeiusm tem incidid ut laboree dolorem…"
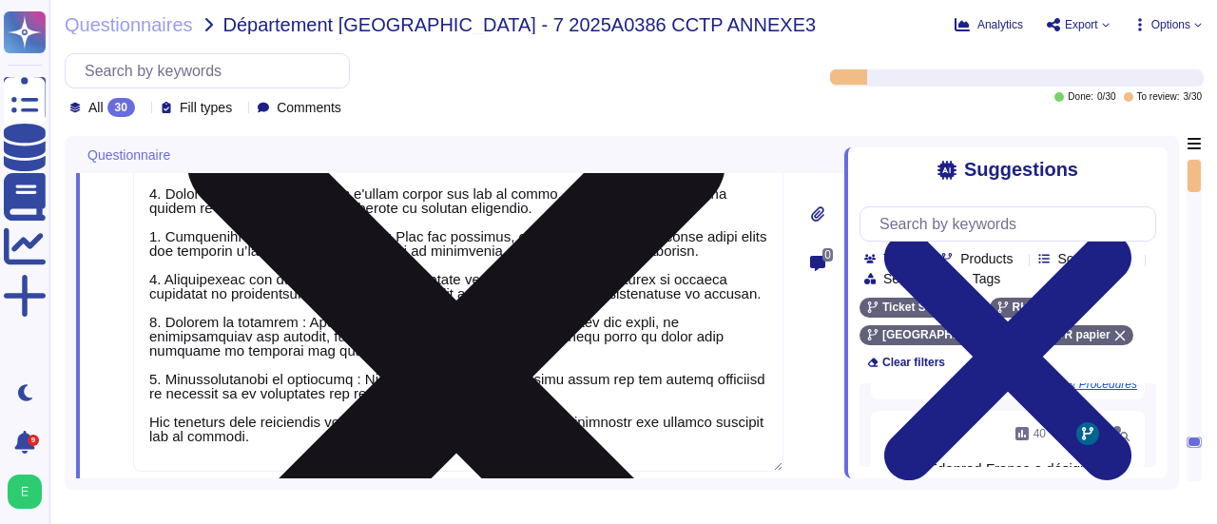
click at [739, 440] on textarea at bounding box center [458, 206] width 650 height 529
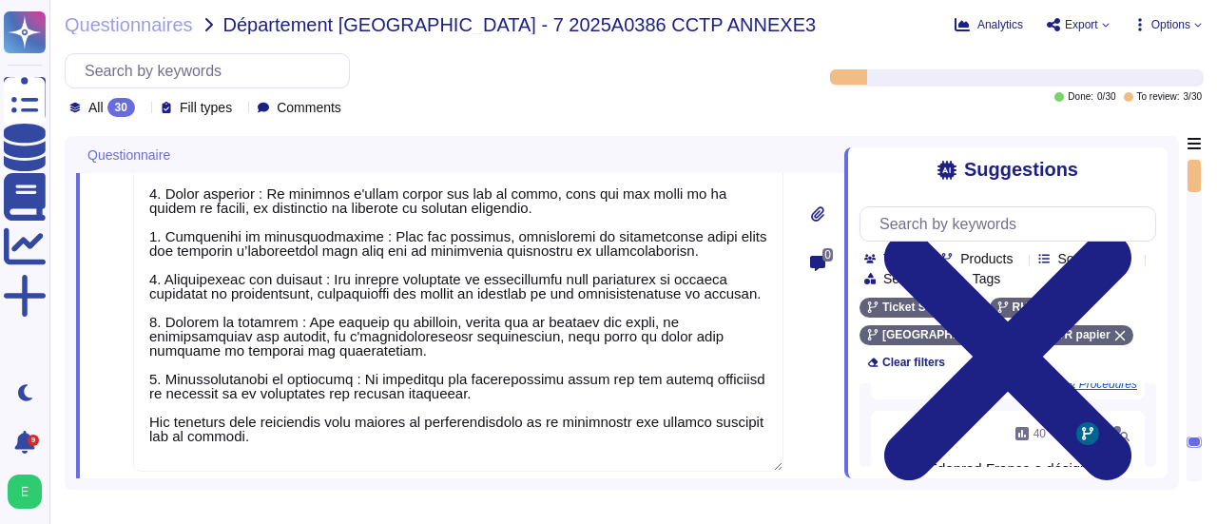
click at [1087, 472] on div "Suggestions Team Products Source type Section Tags Ticket Service RH [GEOGRAPHI…" at bounding box center [1005, 312] width 323 height 331
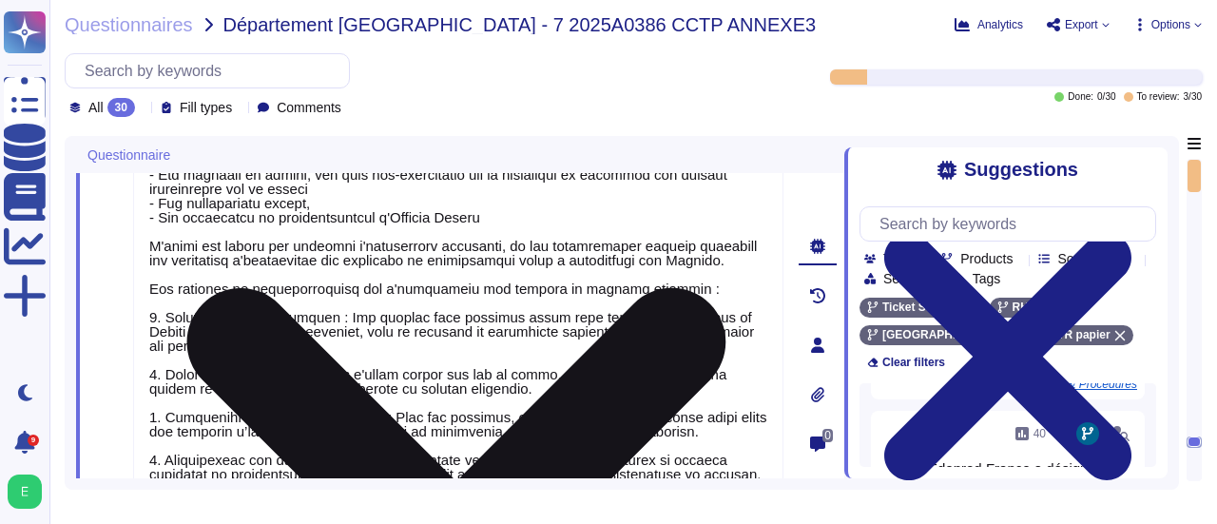
scroll to position [3887, 0]
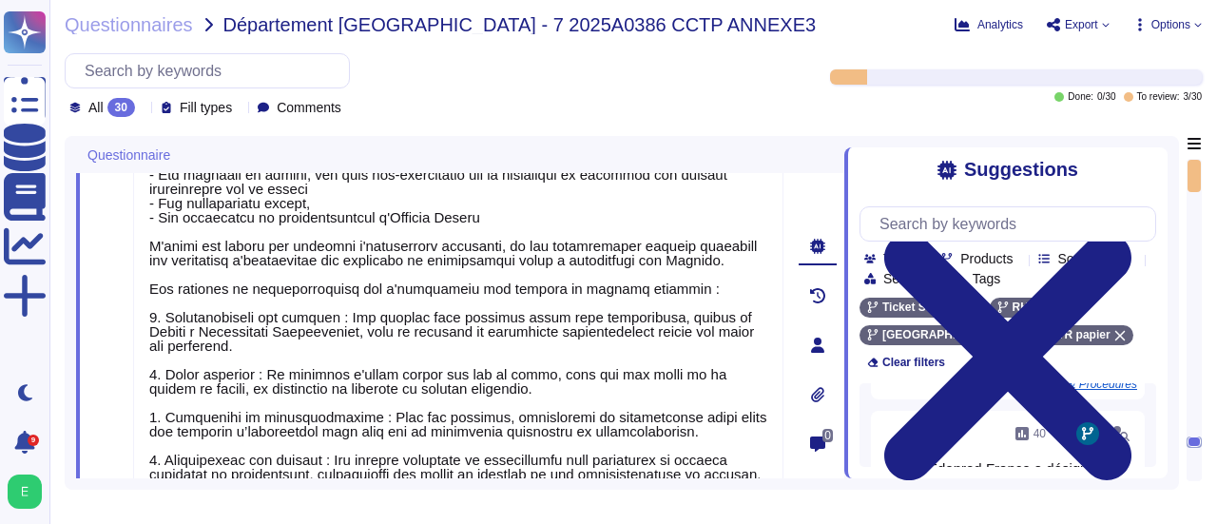
click at [1194, 451] on div at bounding box center [1193, 336] width 13 height 288
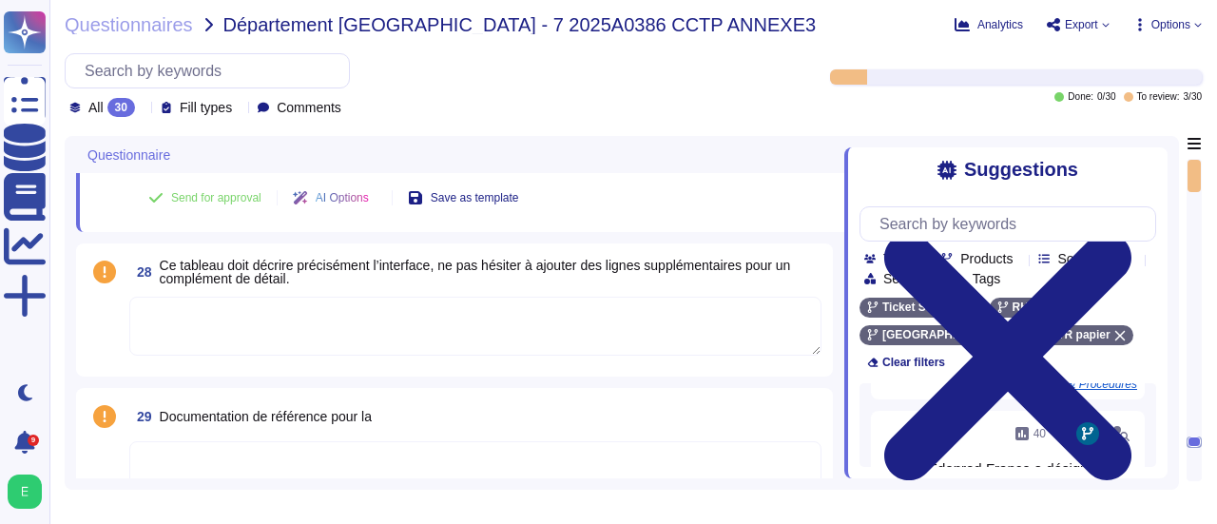
scroll to position [4410, 0]
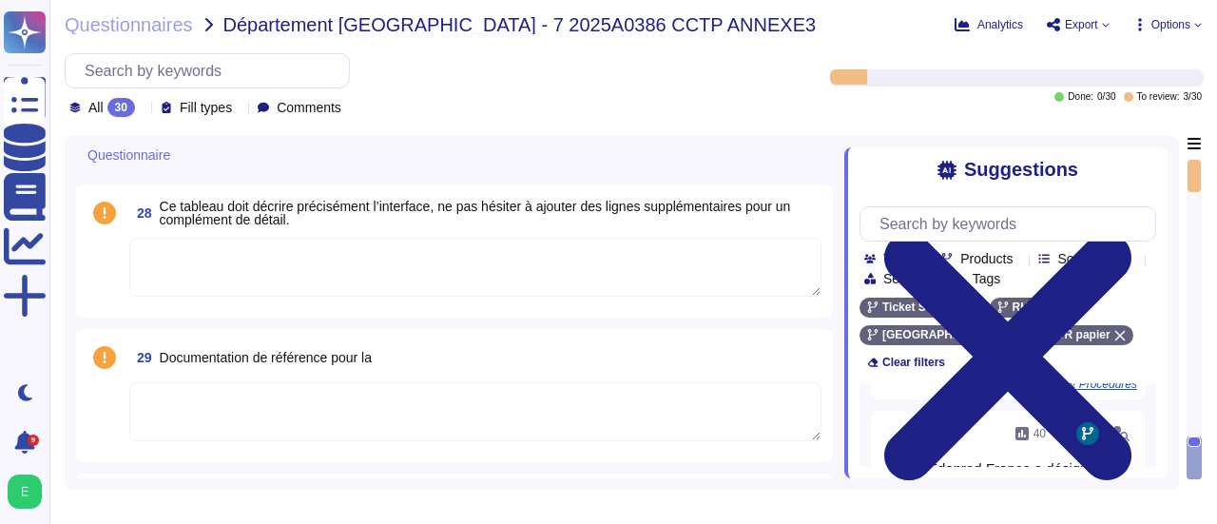
click at [1195, 429] on div at bounding box center [1193, 336] width 13 height 288
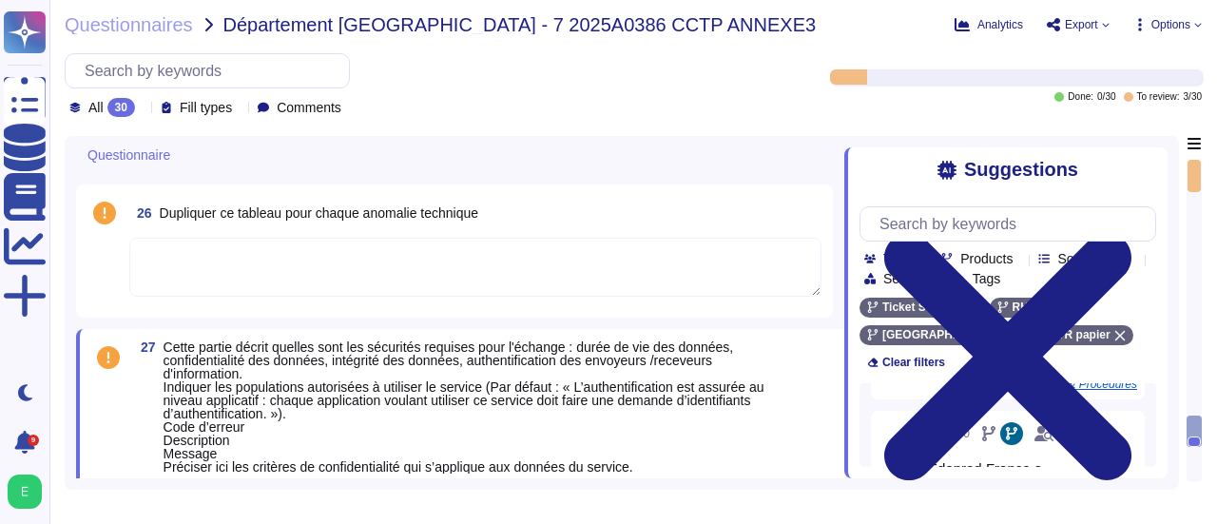
scroll to position [3529, 0]
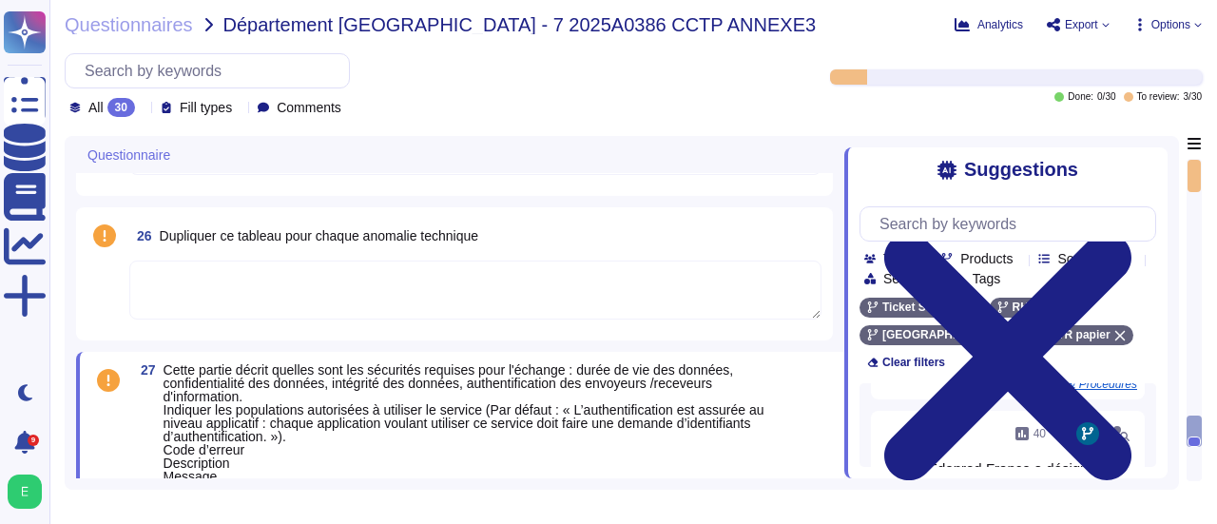
click at [703, 434] on span "Cette partie décrit quelles sont les sécurités requises pour l'échange : durée …" at bounding box center [473, 429] width 620 height 133
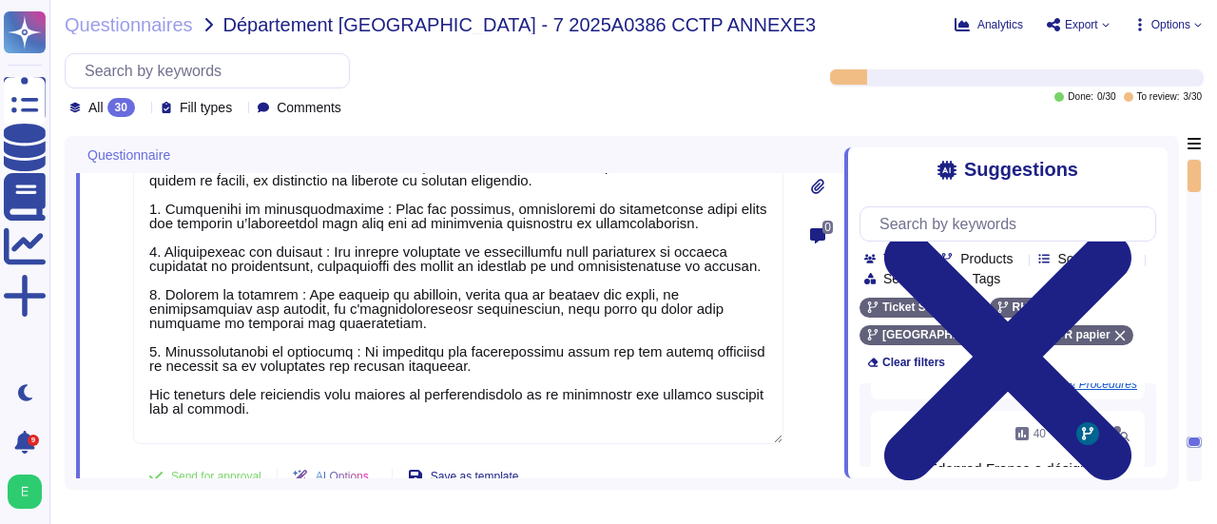
scroll to position [4099, 0]
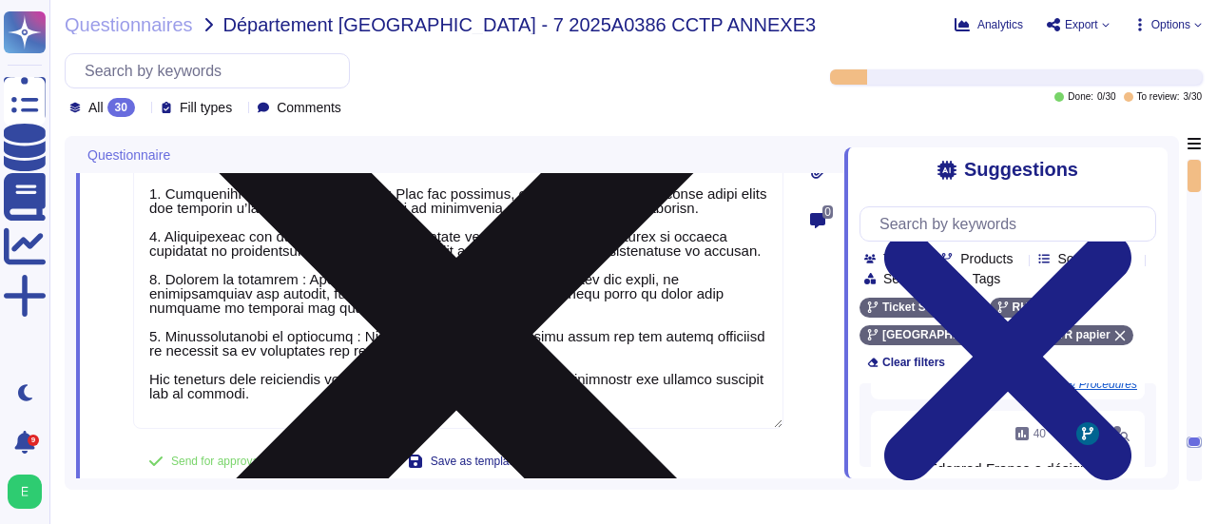
click at [497, 364] on textarea at bounding box center [458, 163] width 650 height 529
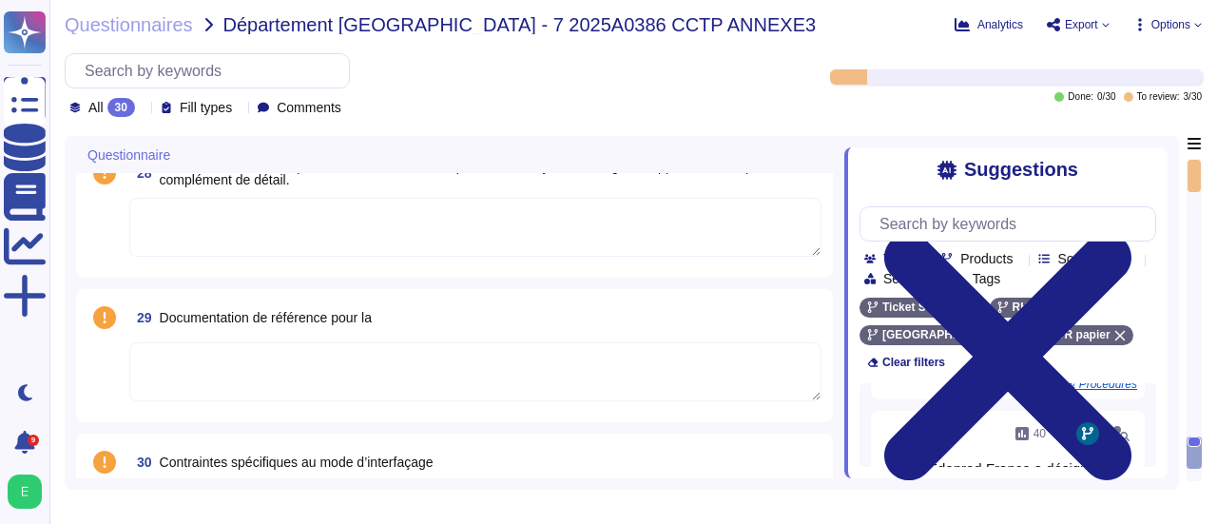
scroll to position [4517, 0]
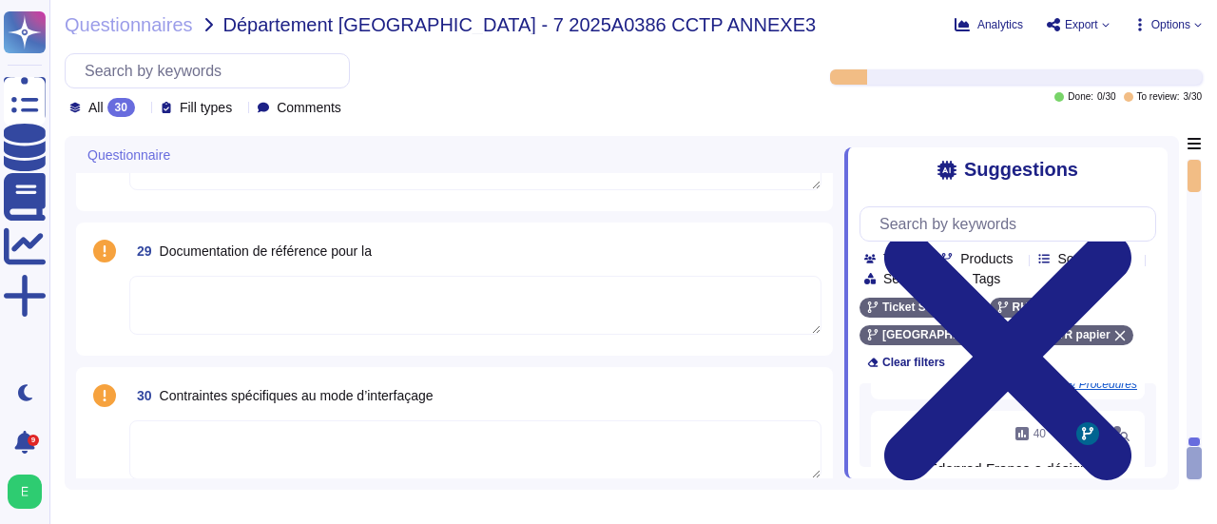
drag, startPoint x: 748, startPoint y: 468, endPoint x: 327, endPoint y: 337, distance: 440.7
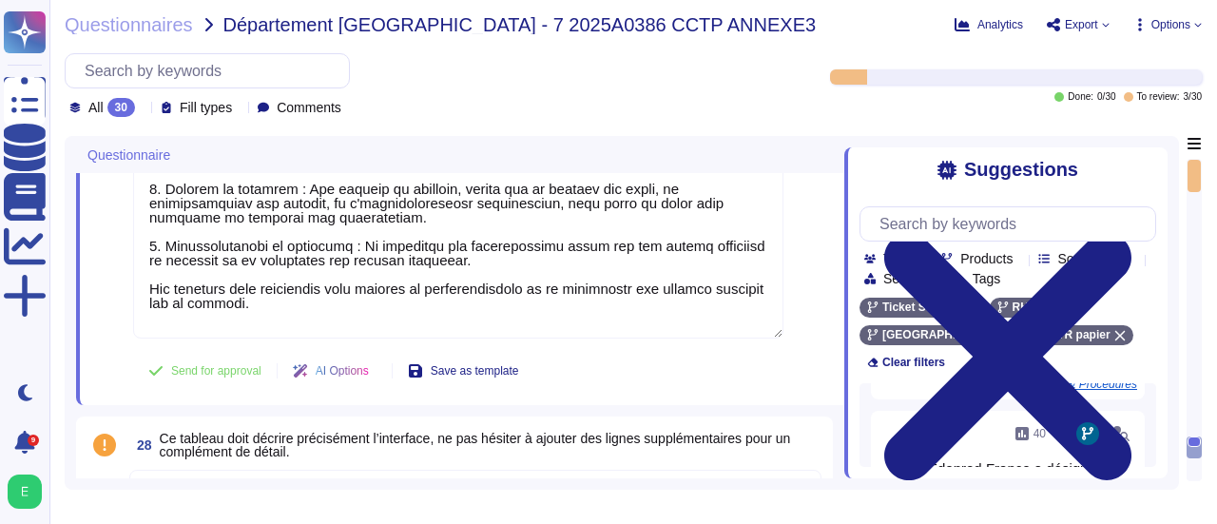
scroll to position [4164, 0]
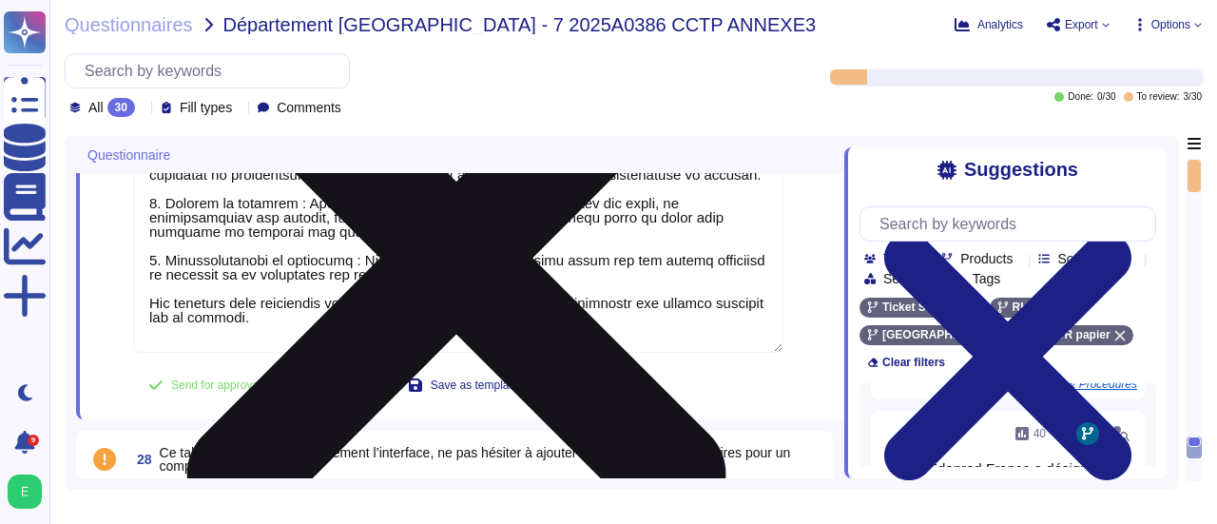
drag, startPoint x: 151, startPoint y: 276, endPoint x: 487, endPoint y: 286, distance: 335.7
click at [487, 286] on textarea at bounding box center [458, 87] width 650 height 529
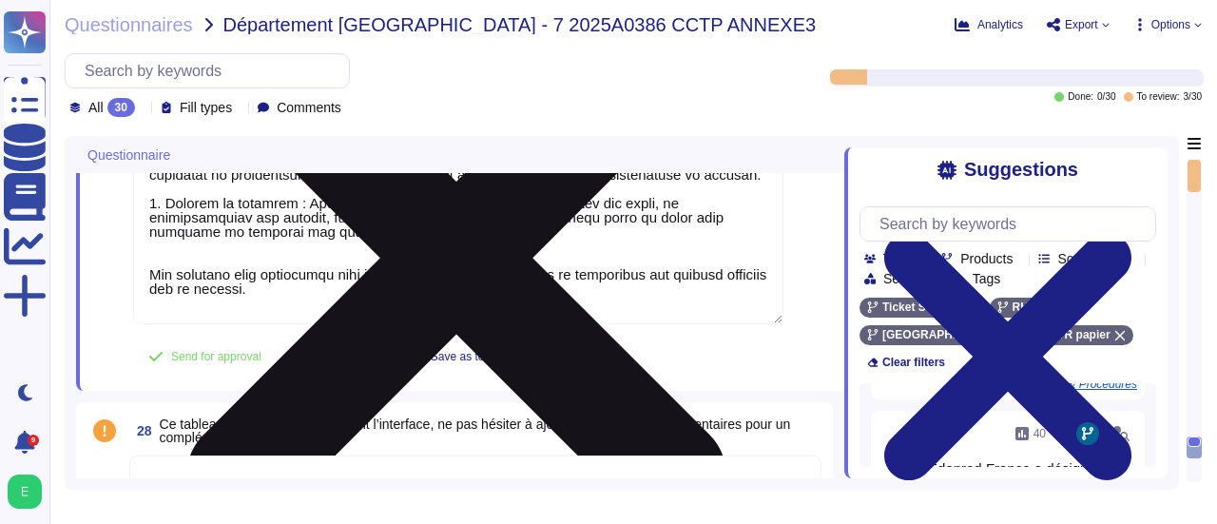
drag, startPoint x: 146, startPoint y: 219, endPoint x: 259, endPoint y: 249, distance: 116.2
click at [259, 249] on textarea at bounding box center [458, 73] width 650 height 501
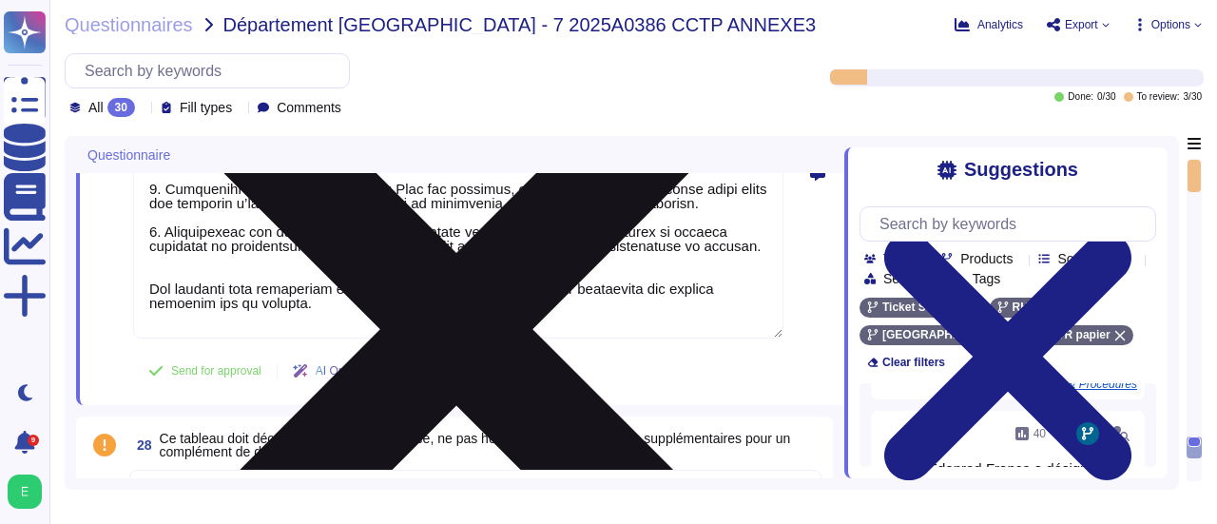
scroll to position [4078, 0]
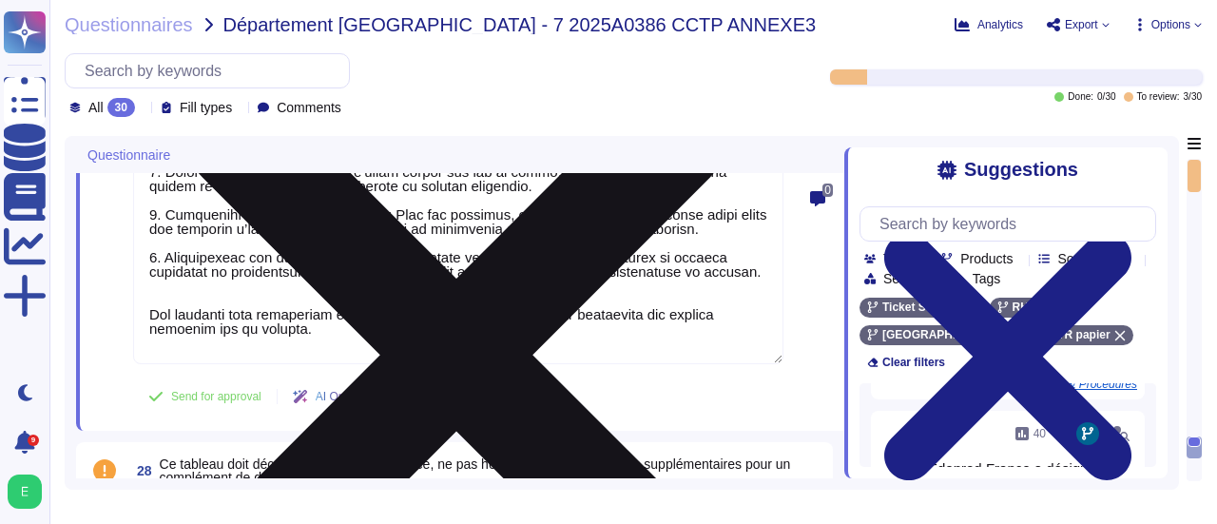
drag, startPoint x: 149, startPoint y: 252, endPoint x: 240, endPoint y: 284, distance: 95.9
click at [240, 284] on textarea at bounding box center [458, 142] width 650 height 444
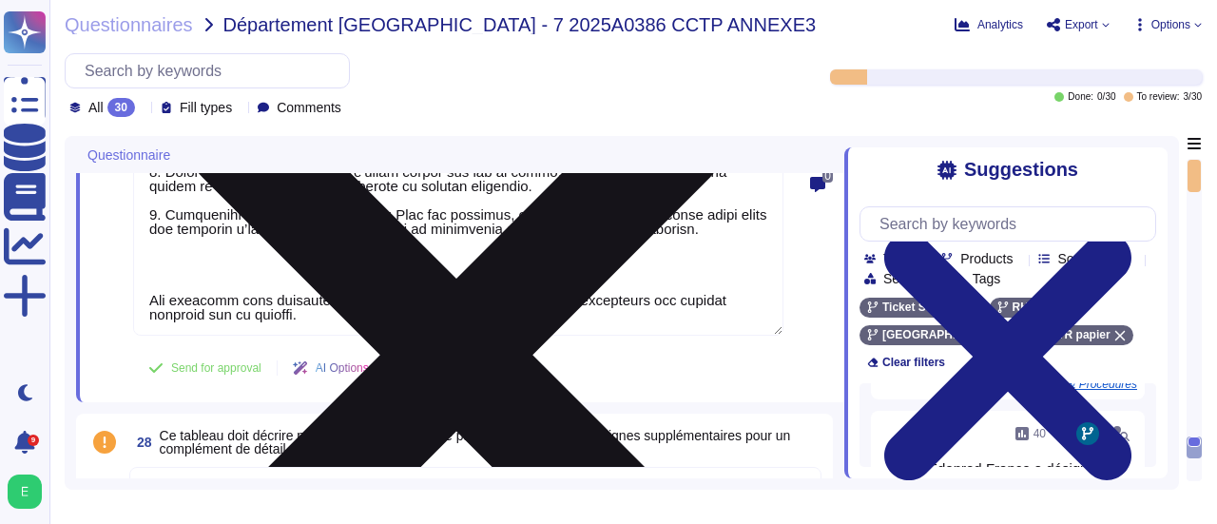
drag, startPoint x: 144, startPoint y: 214, endPoint x: 600, endPoint y: 246, distance: 456.4
click at [600, 246] on textarea at bounding box center [458, 127] width 650 height 415
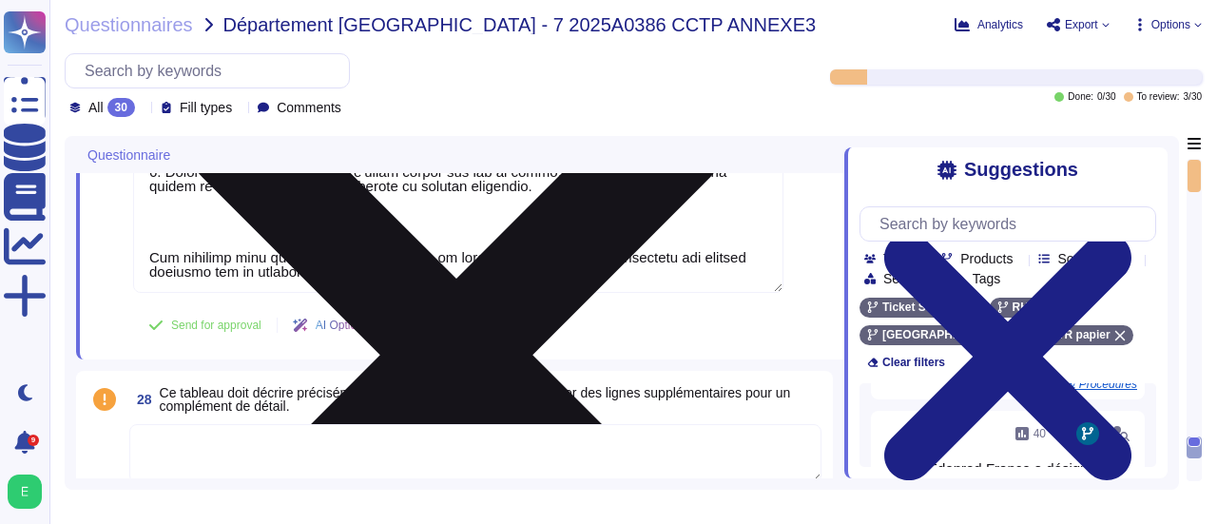
click at [600, 246] on textarea at bounding box center [458, 106] width 650 height 373
click at [158, 239] on textarea at bounding box center [458, 106] width 650 height 373
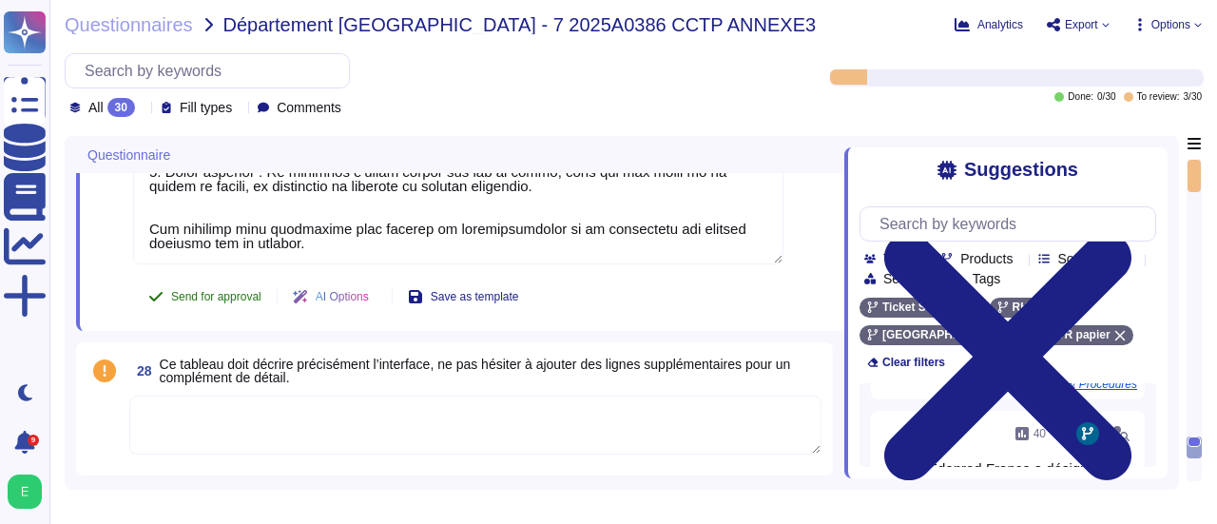
type textarea "Lor ipsumdolors ametconsec a elitsedd ei tempori utlabore : - Etd magnaali en a…"
click at [202, 296] on span "Send for approval" at bounding box center [216, 296] width 90 height 11
click at [298, 374] on span "Ce tableau doit décrire précisément l’interface, ne pas hésiter à ajouter des l…" at bounding box center [491, 370] width 662 height 27
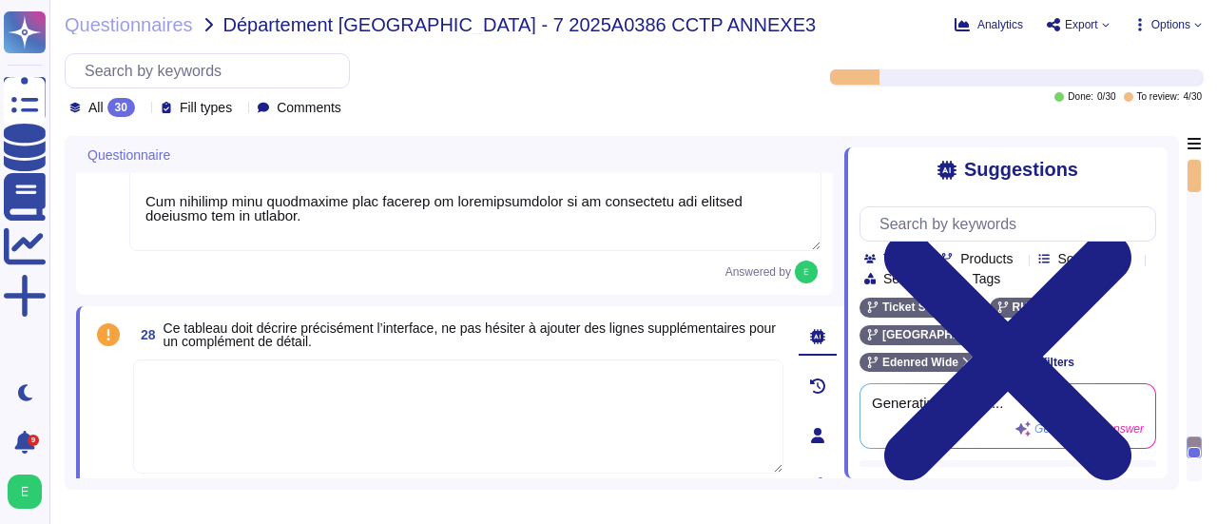
scroll to position [0, 0]
click at [838, 173] on div "27 Cette partie décrit quelles sont les sécurités requises pour l'échange : dur…" at bounding box center [460, 31] width 768 height 527
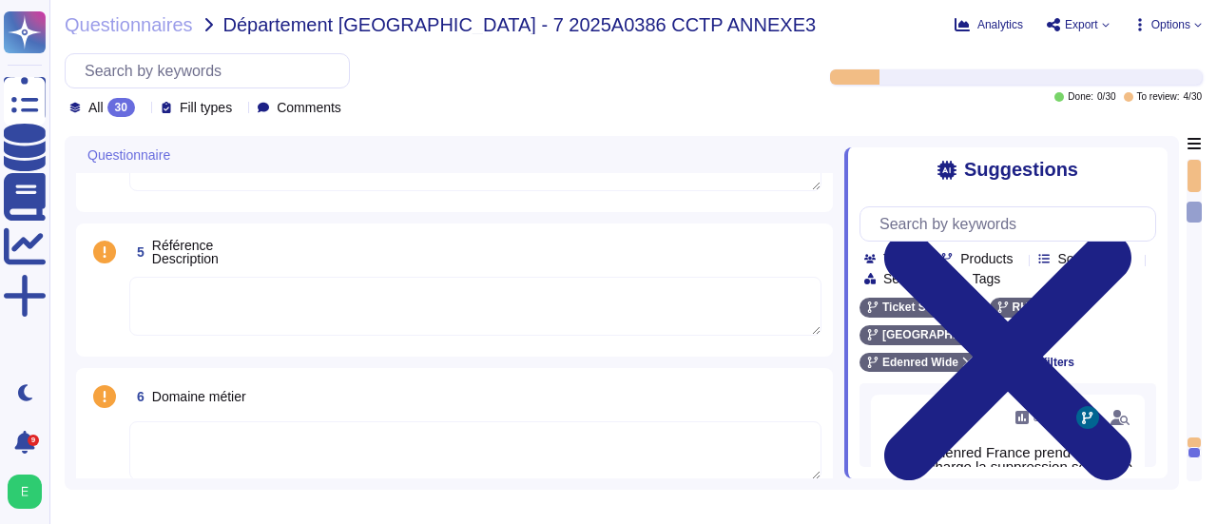
type textarea "Personnalisation des cartes par THALES - [GEOGRAPHIC_DATA]"
type textarea "Si nécessaire, ces supports doivent être transmis au service Helpdesk pour anal…"
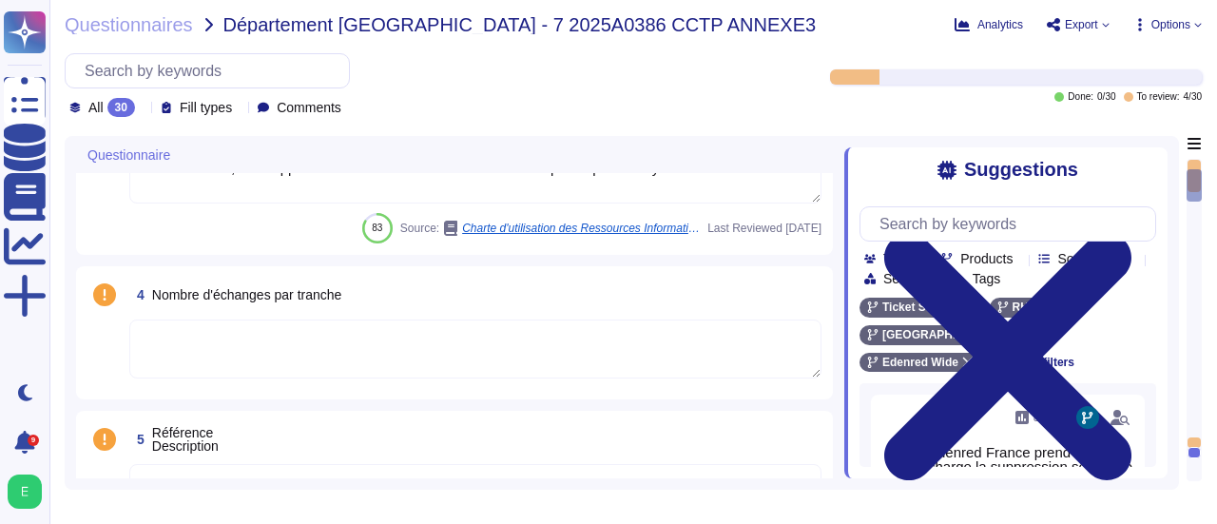
type textarea "Edenred France dispose d'une Politique de Sécurité du Système d'Information (PS…"
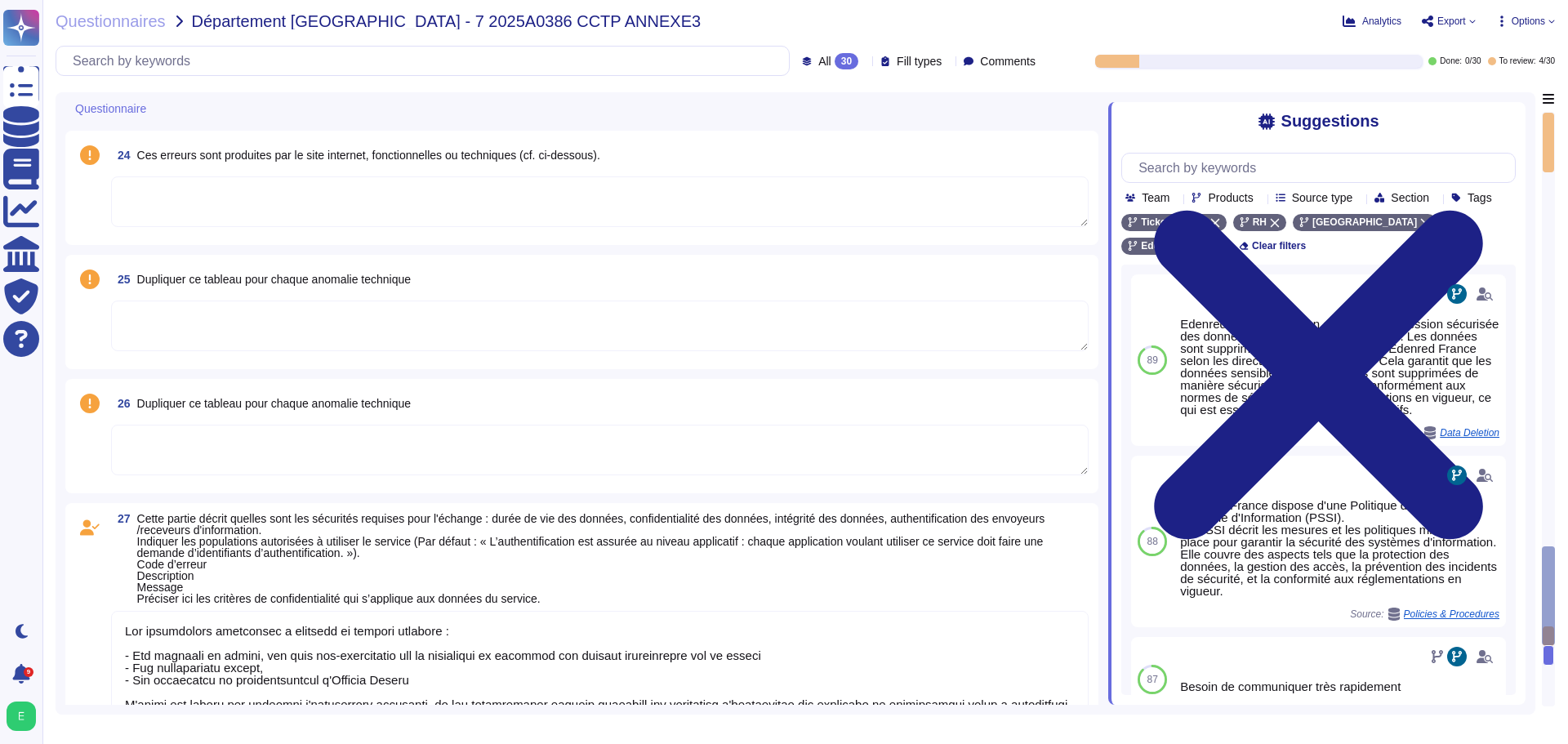
type textarea "Lor ipsumdolors ametconsec a elitsedd ei tempori utlabore : - Etd magnaali en a…"
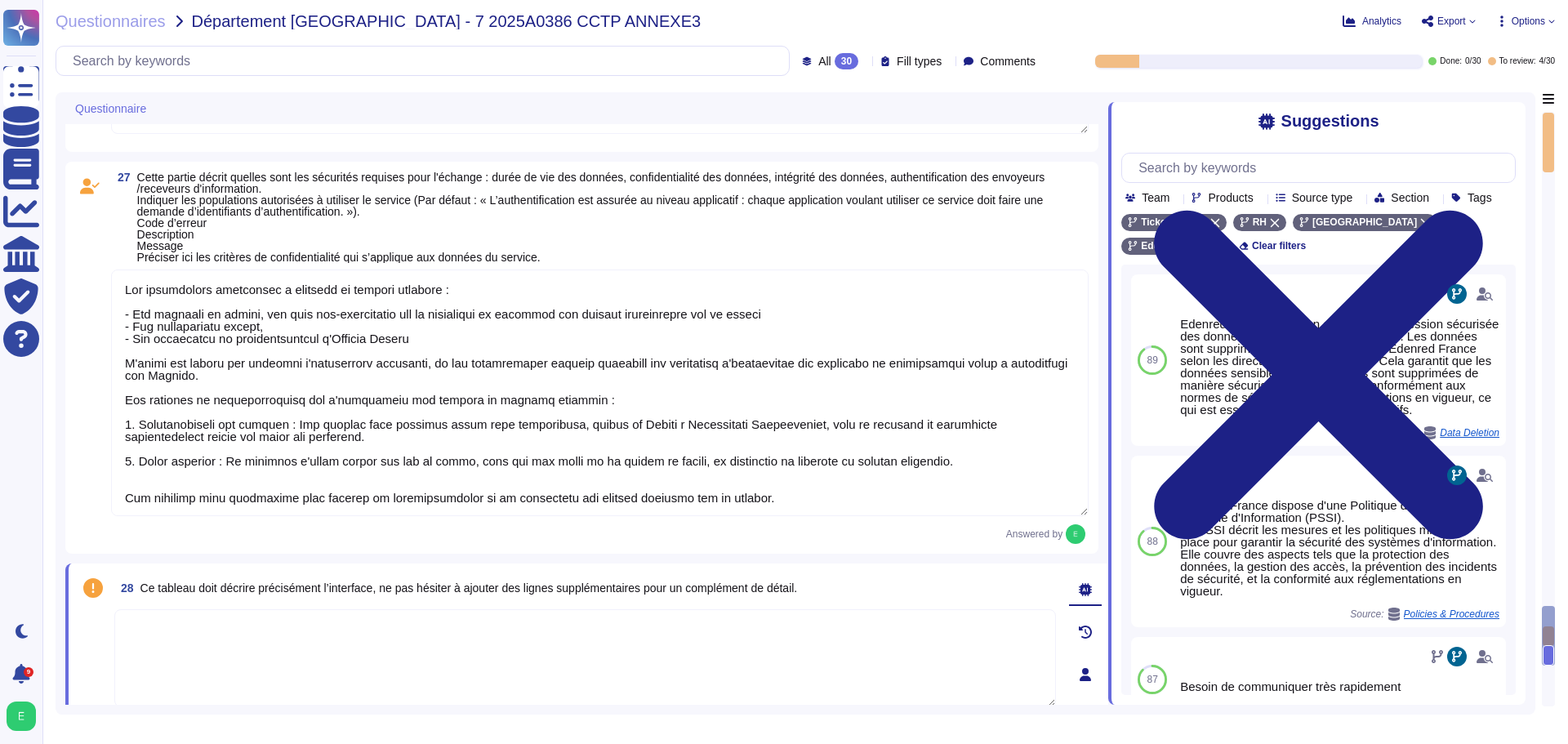
scroll to position [3133, 0]
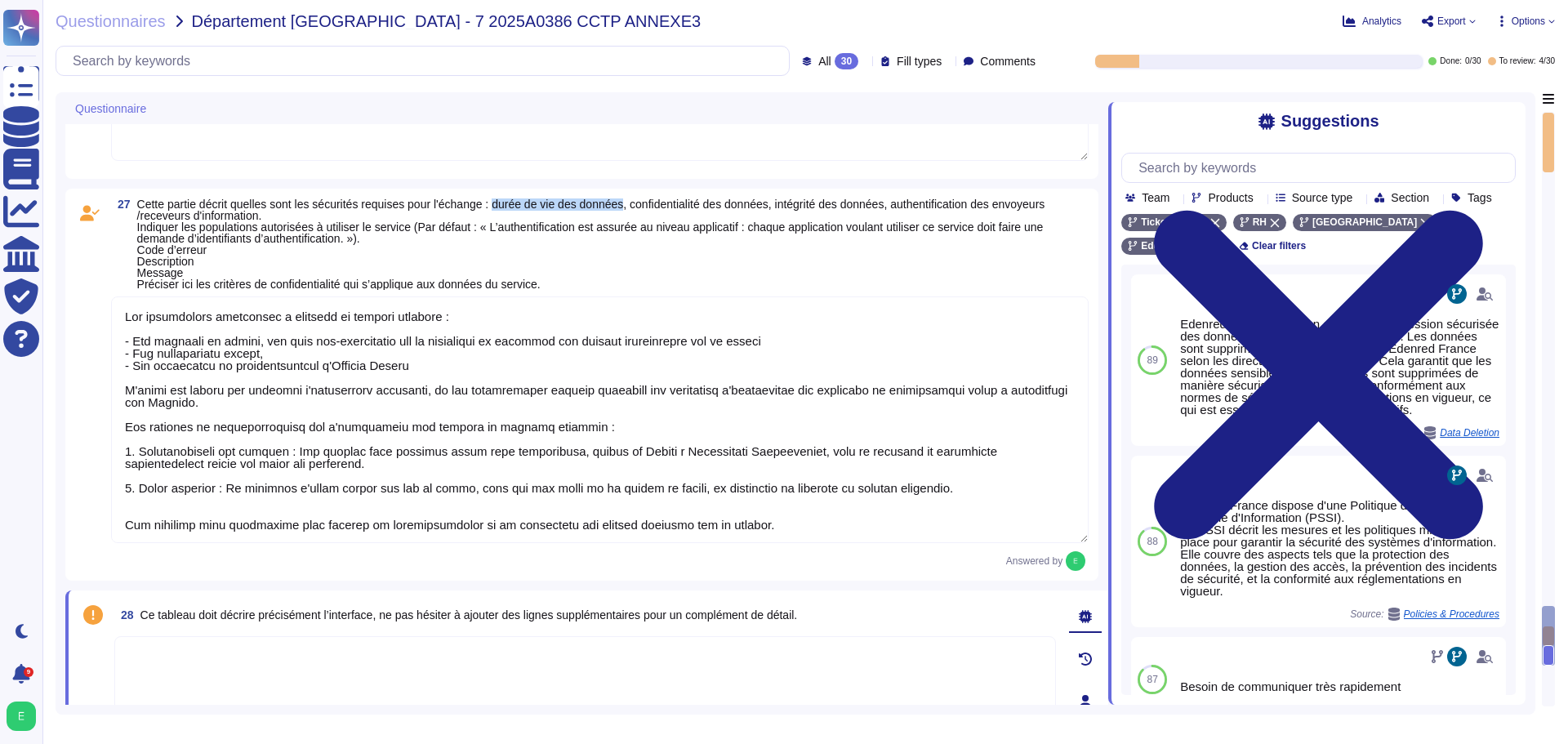
drag, startPoint x: 630, startPoint y: 206, endPoint x: 497, endPoint y: 200, distance: 133.1
click at [497, 200] on span "Cette partie décrit quelles sont les sécurités requises pour l'échange : durée …" at bounding box center [591, 244] width 908 height 93
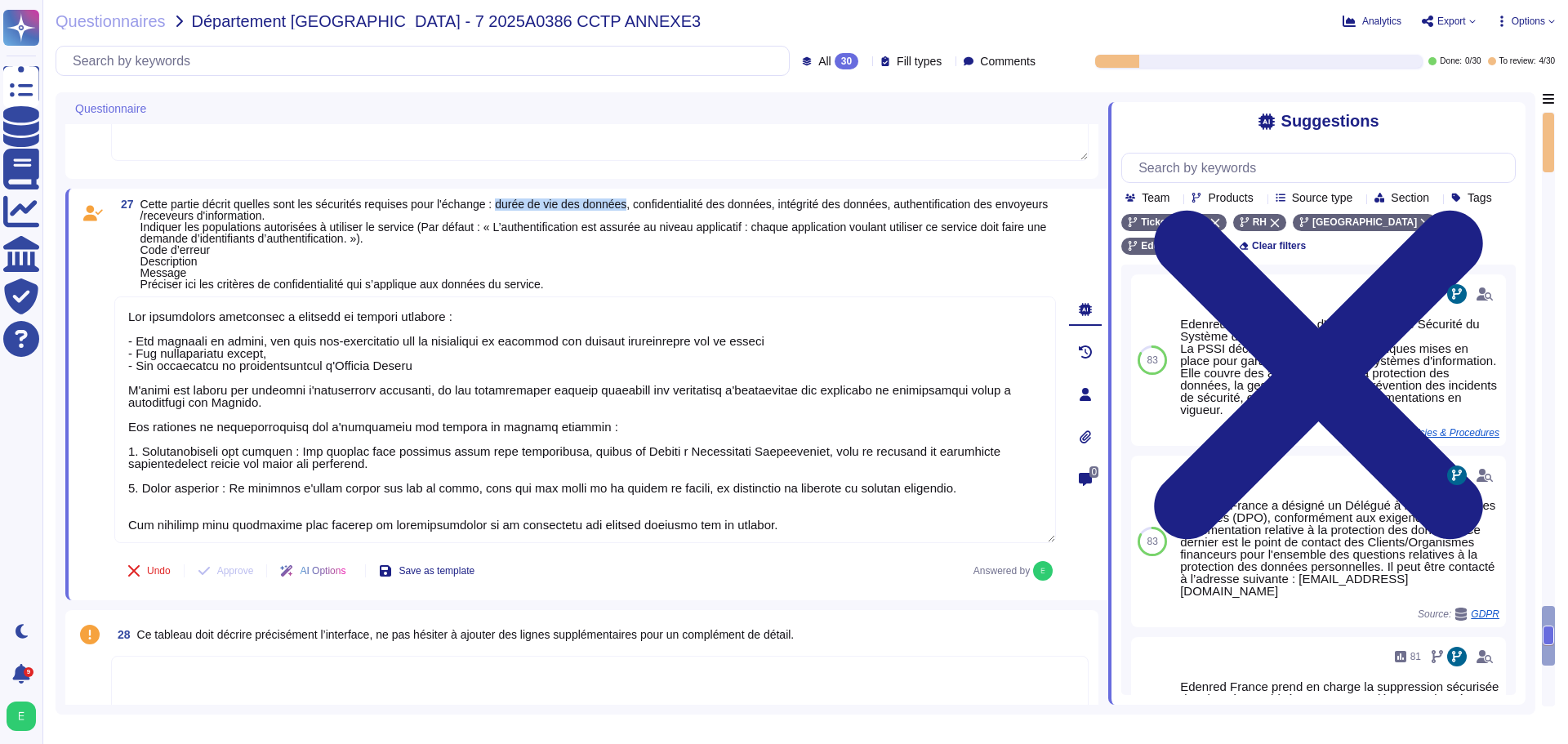
drag, startPoint x: 500, startPoint y: 202, endPoint x: 633, endPoint y: 206, distance: 133.1
click at [633, 206] on span "Cette partie décrit quelles sont les sécurités requises pour l'échange : durée …" at bounding box center [594, 244] width 908 height 93
copy span "durée de vie des données"
click at [447, 449] on span "Save as template" at bounding box center [436, 570] width 76 height 9
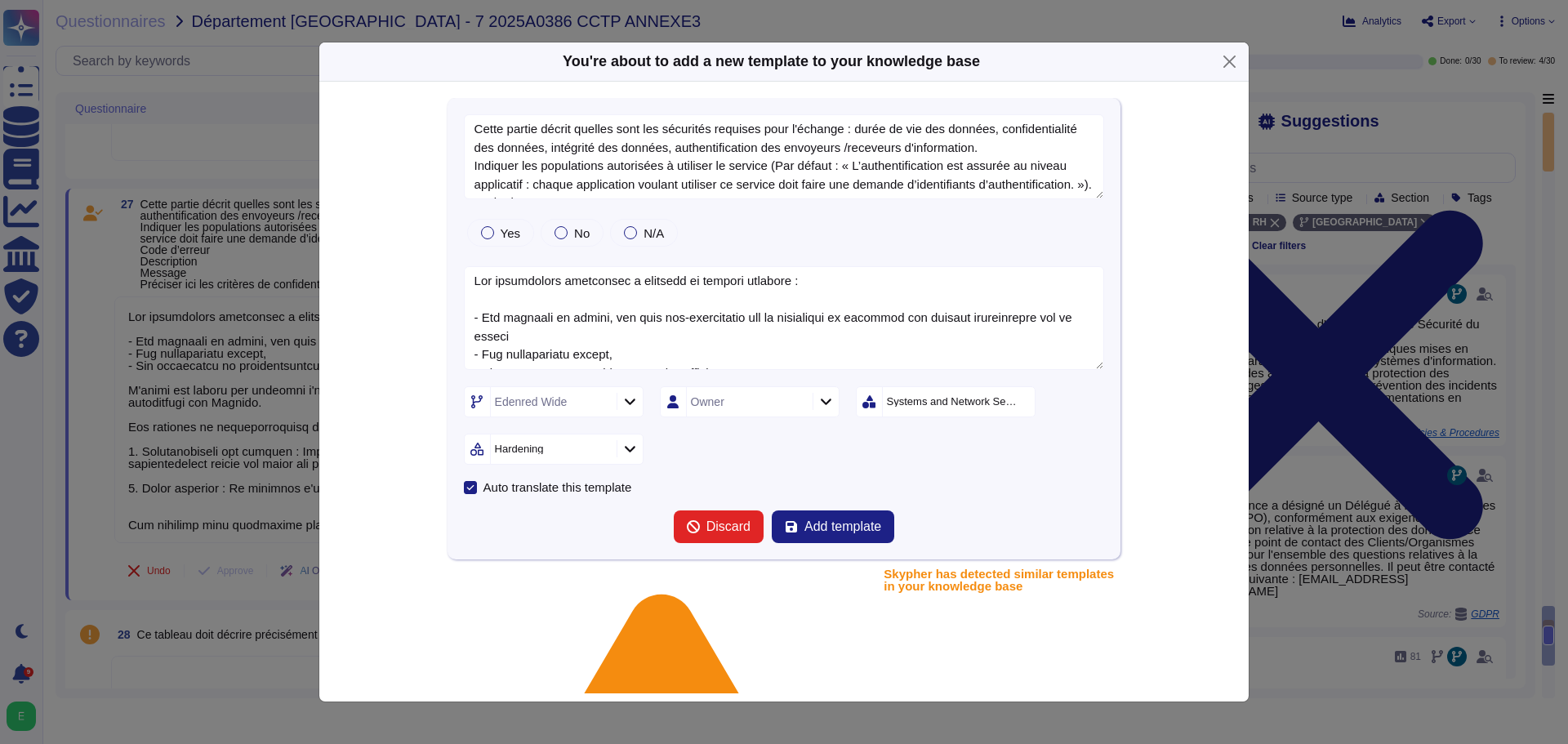
type textarea "Cette partie décrit quelles sont les sécurités requises pour l'échange : durée …"
type textarea "Lor ipsumdolors ametconsec a elitsedd ei tempori utlabore : - Etd magnaali en a…"
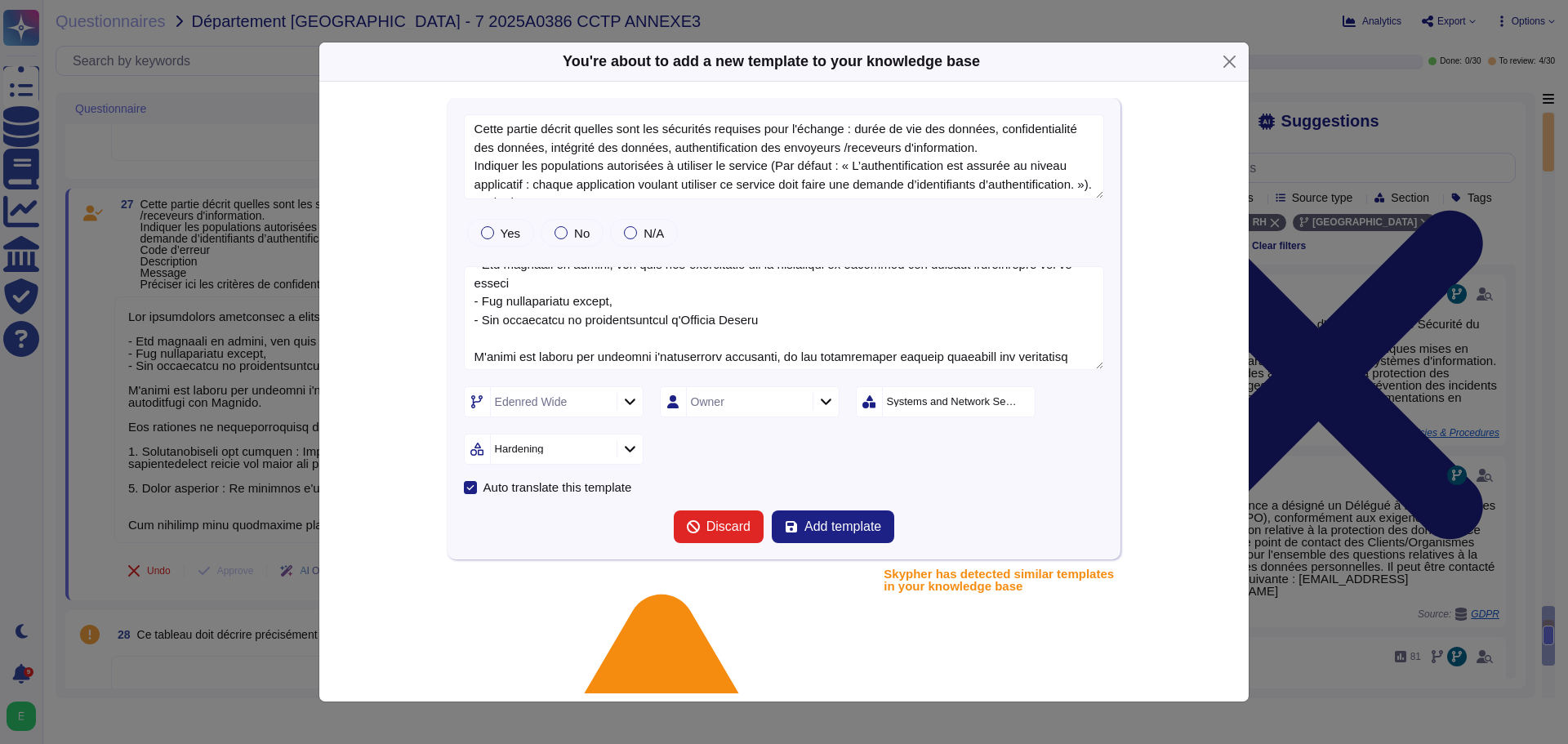
scroll to position [82, 0]
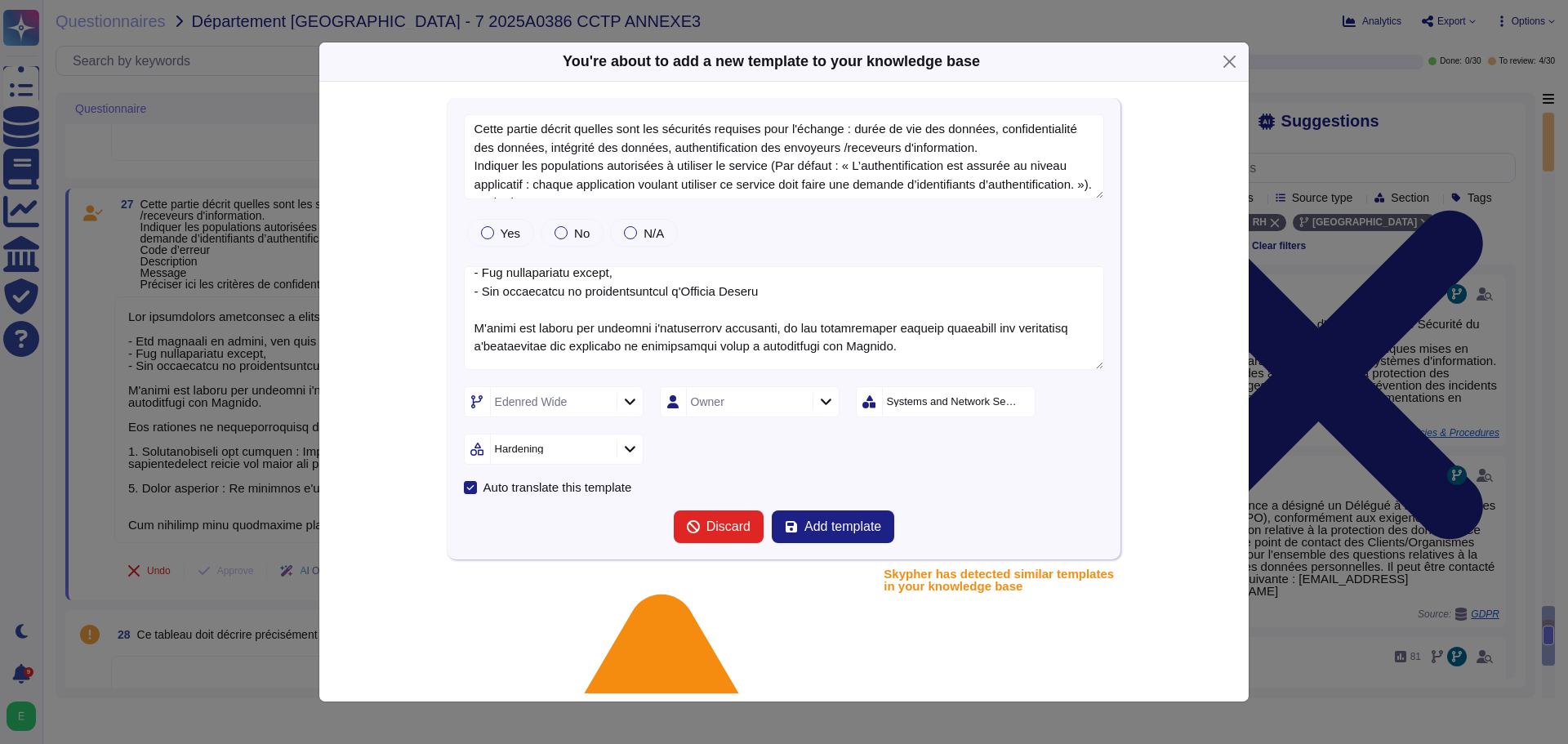
click at [625, 412] on div "Edenred Wide" at bounding box center [553, 402] width 180 height 31
click at [485, 449] on div at bounding box center [481, 567] width 13 height 13
click at [729, 449] on div "Ticket Service Owner Systems and Network Security Hardening" at bounding box center [784, 425] width 641 height 78
click at [631, 449] on div at bounding box center [630, 448] width 26 height 18
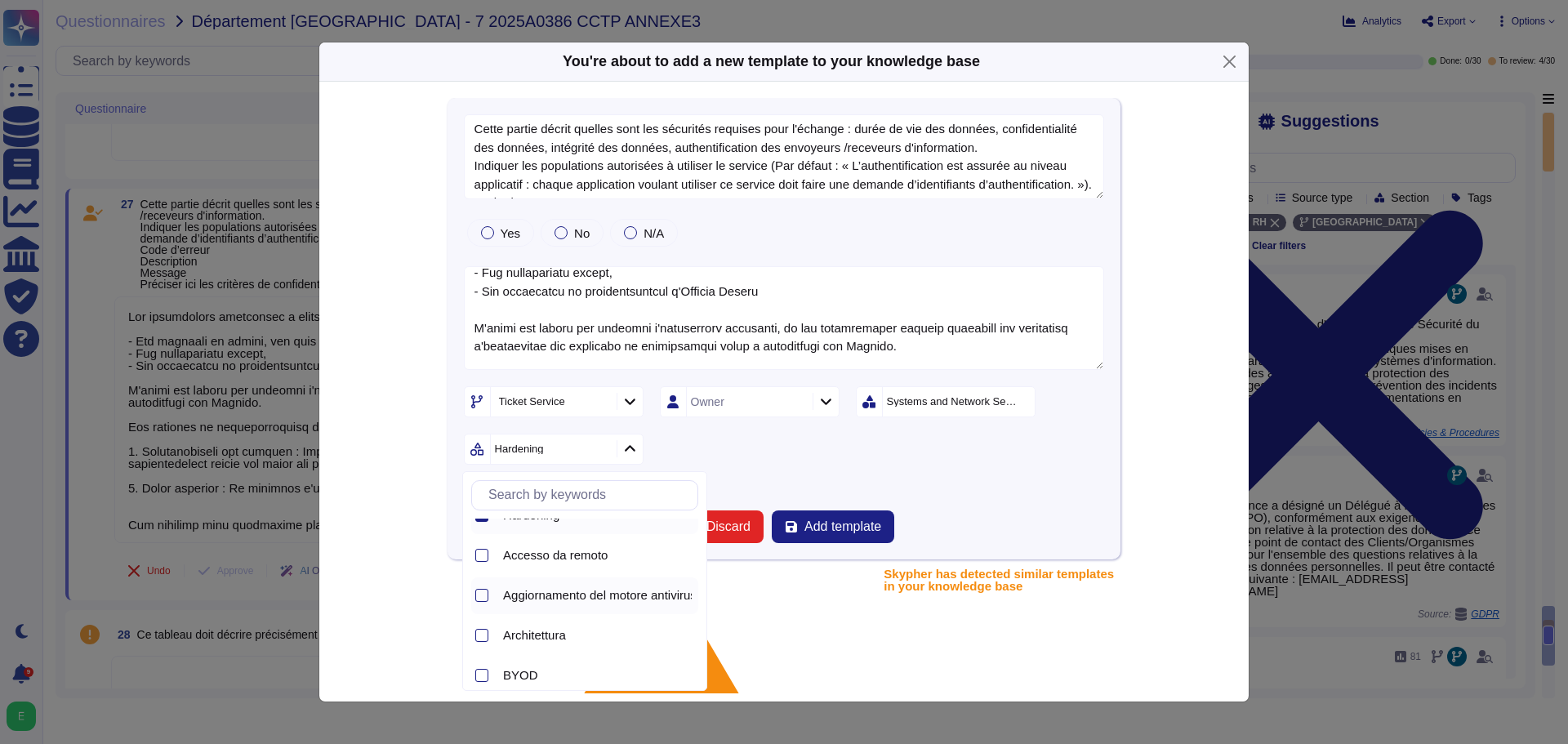
scroll to position [0, 0]
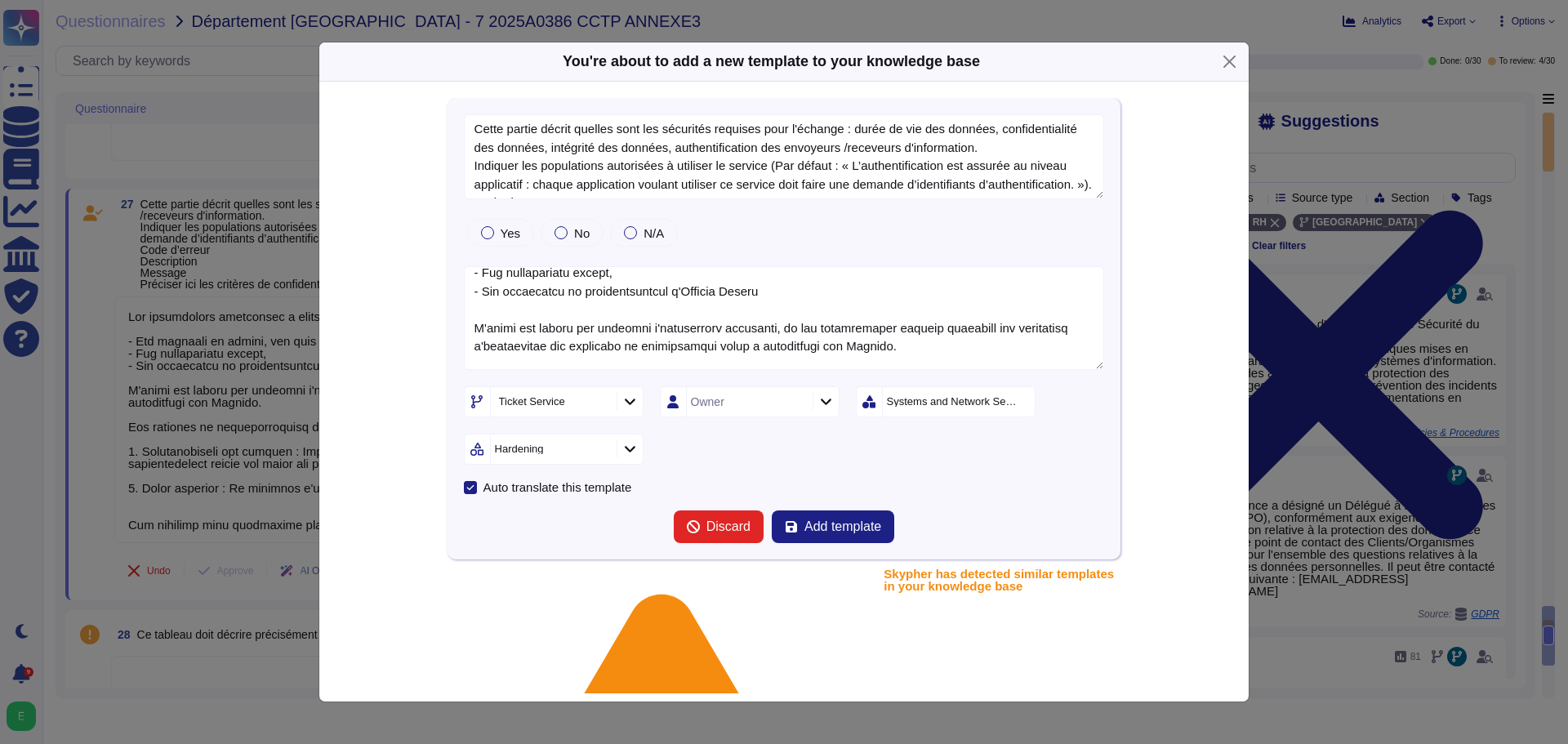
click at [766, 444] on div "Ticket Service Owner Systems and Network Security Hardening" at bounding box center [784, 425] width 641 height 78
click at [821, 411] on div "Owner" at bounding box center [749, 402] width 180 height 31
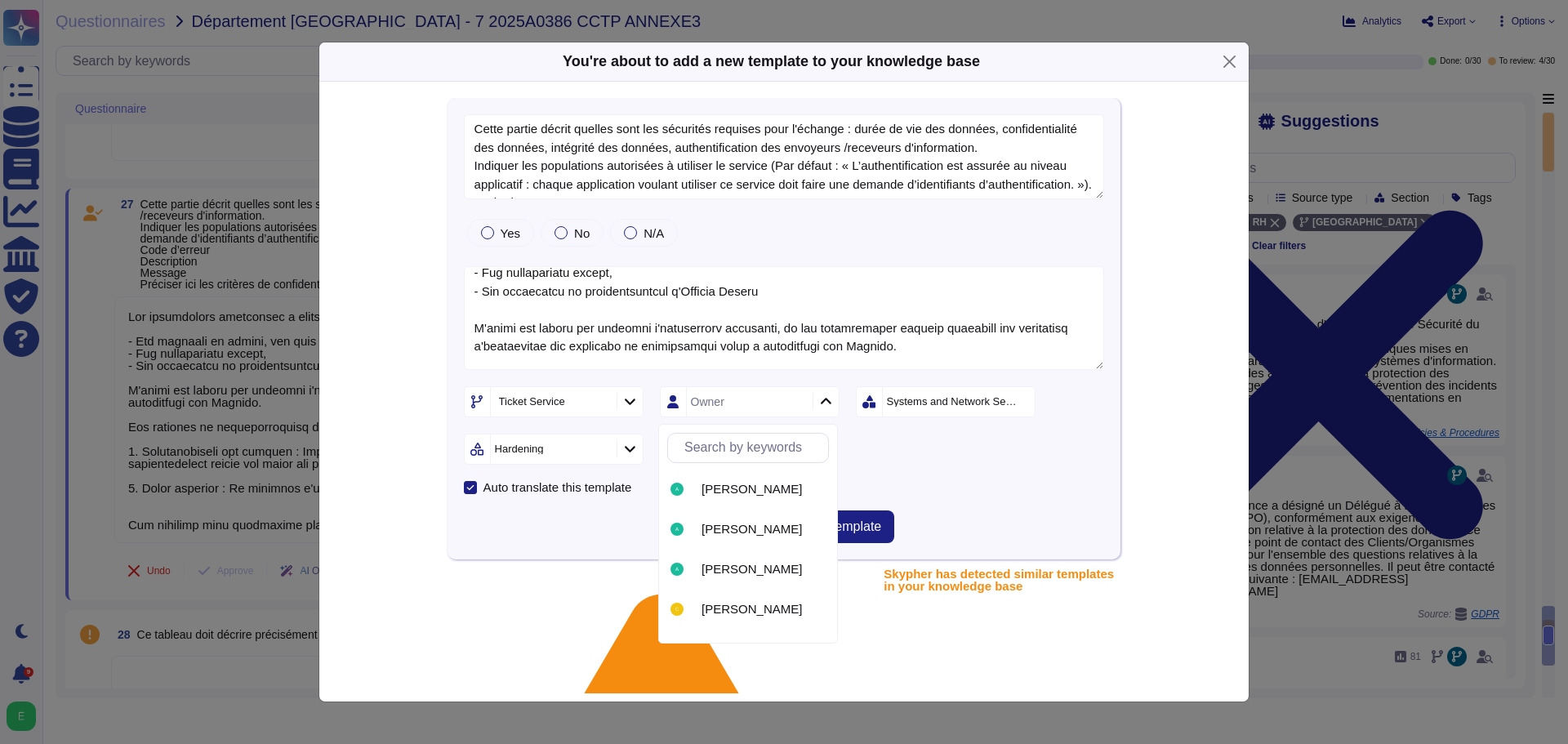
click at [824, 404] on icon at bounding box center [826, 401] width 12 height 14
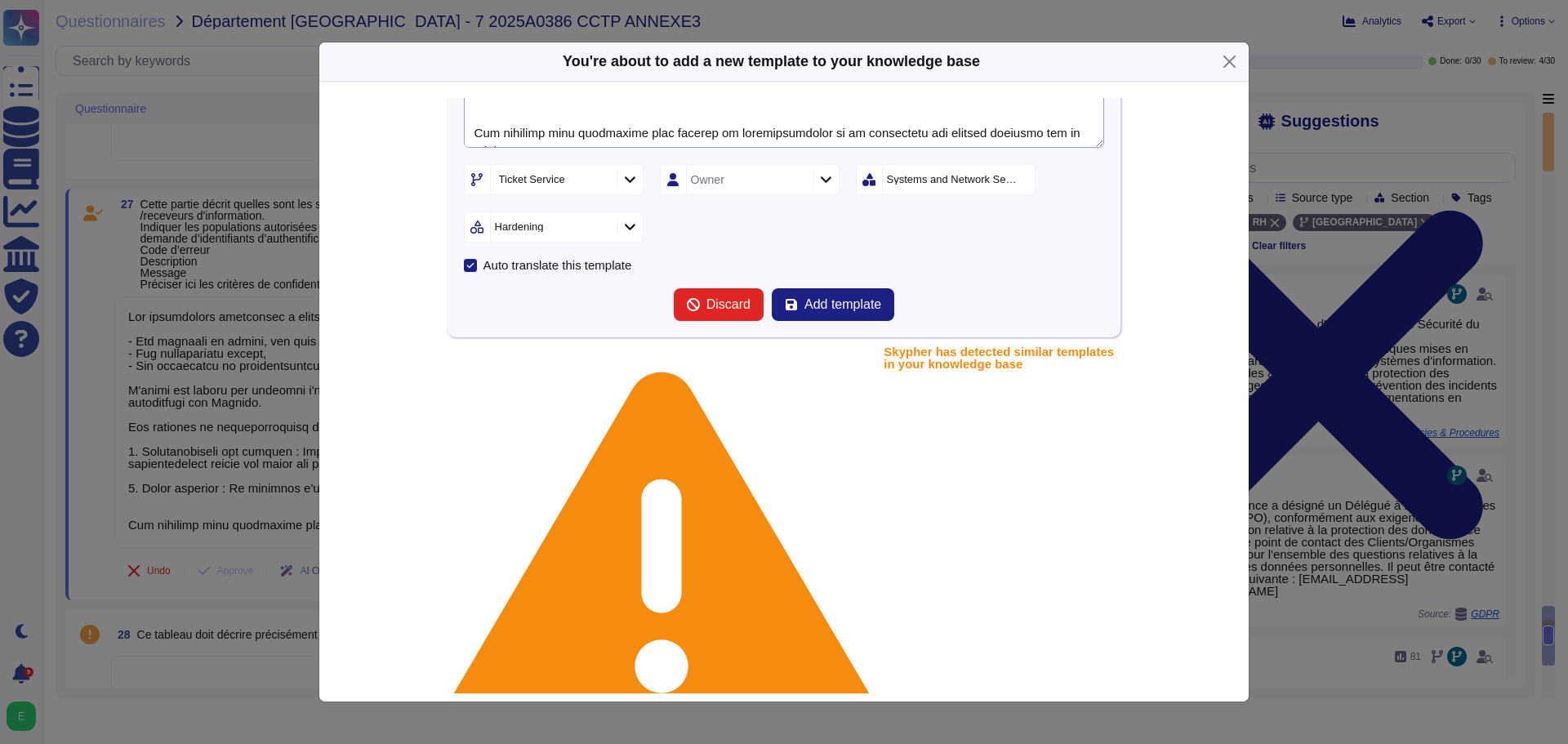
scroll to position [82, 0]
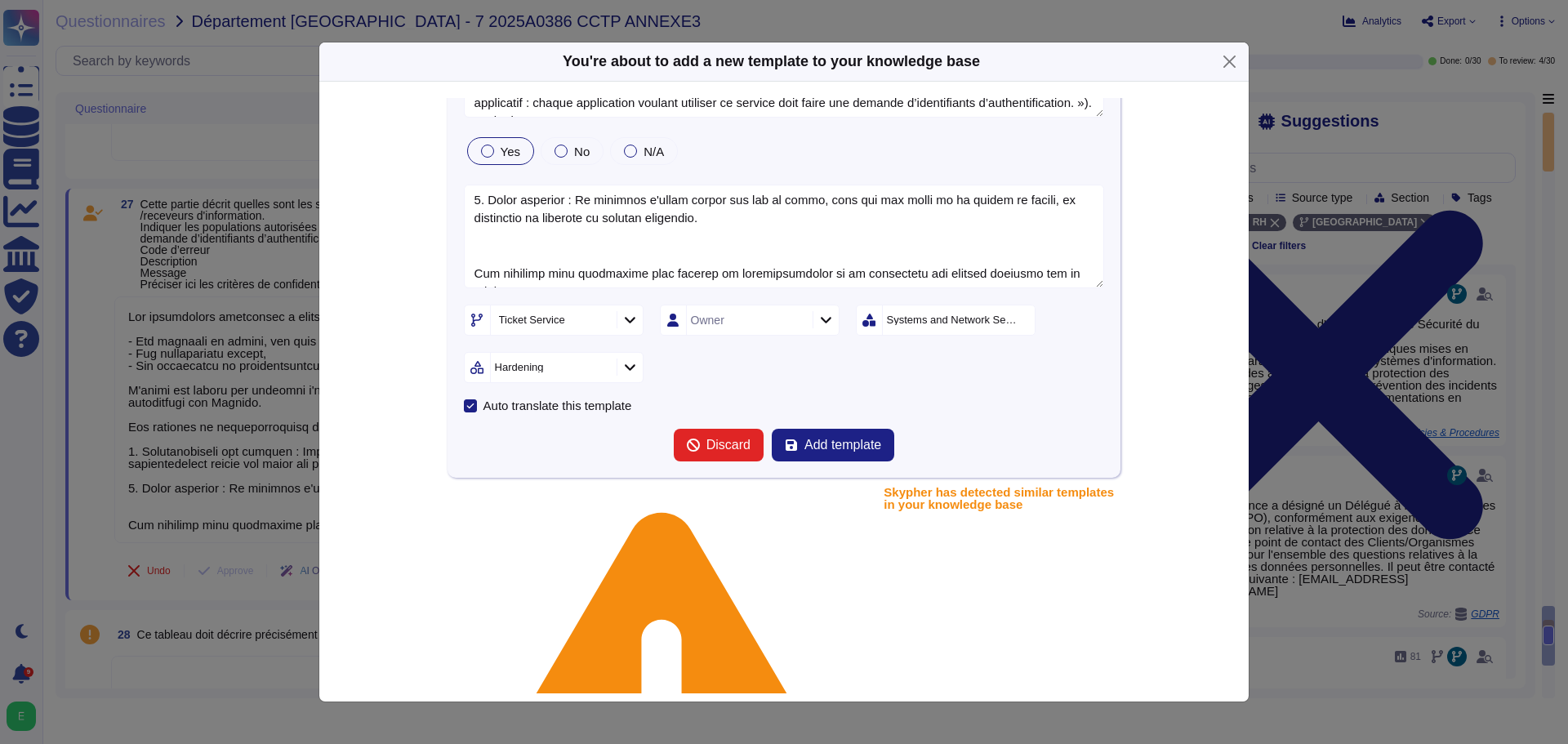
click at [487, 146] on div at bounding box center [487, 150] width 13 height 13
click at [626, 326] on icon at bounding box center [630, 320] width 12 height 14
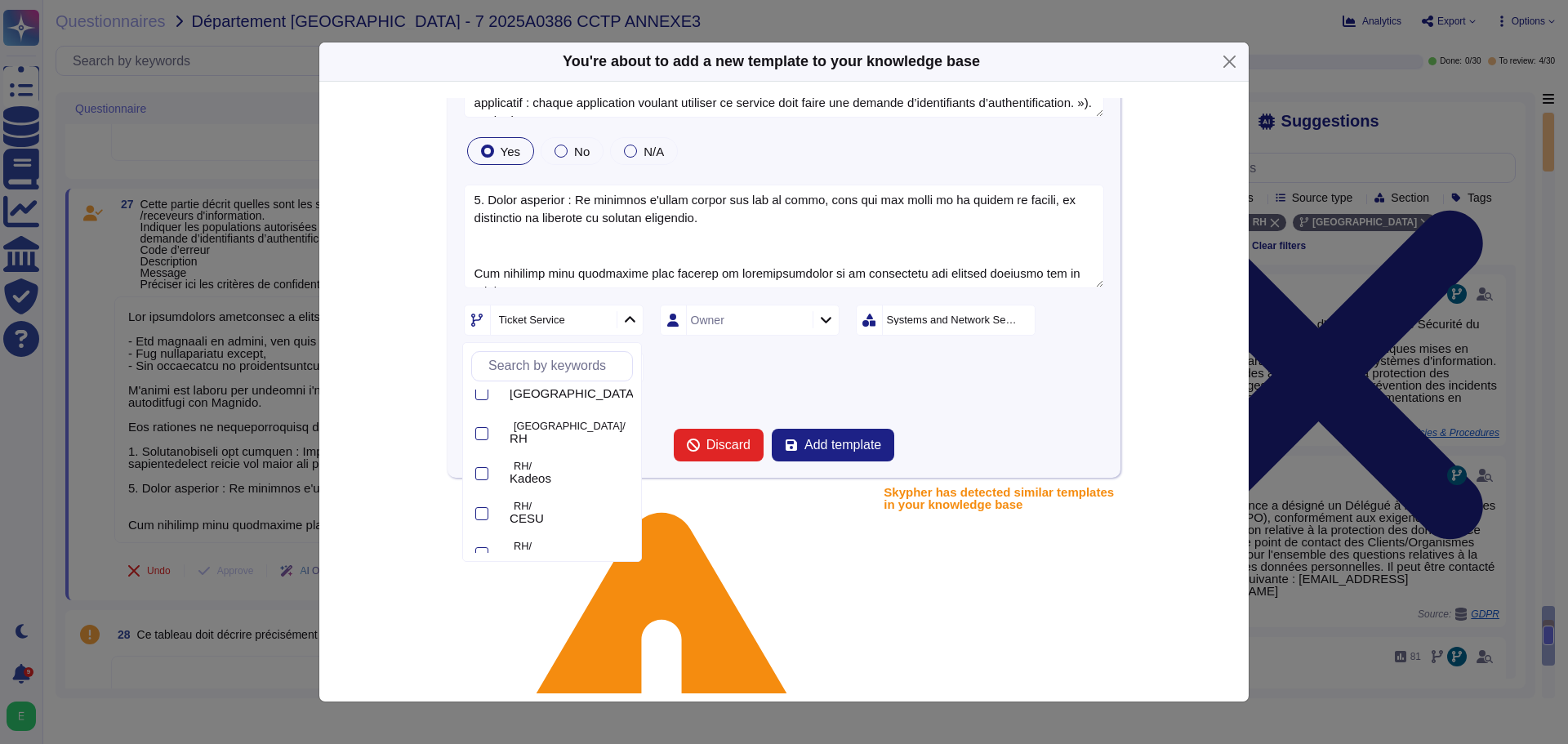
scroll to position [65, 0]
click at [477, 421] on div at bounding box center [481, 422] width 13 height 13
click at [483, 422] on icon at bounding box center [482, 423] width 8 height 5
click at [484, 449] on div at bounding box center [481, 473] width 13 height 13
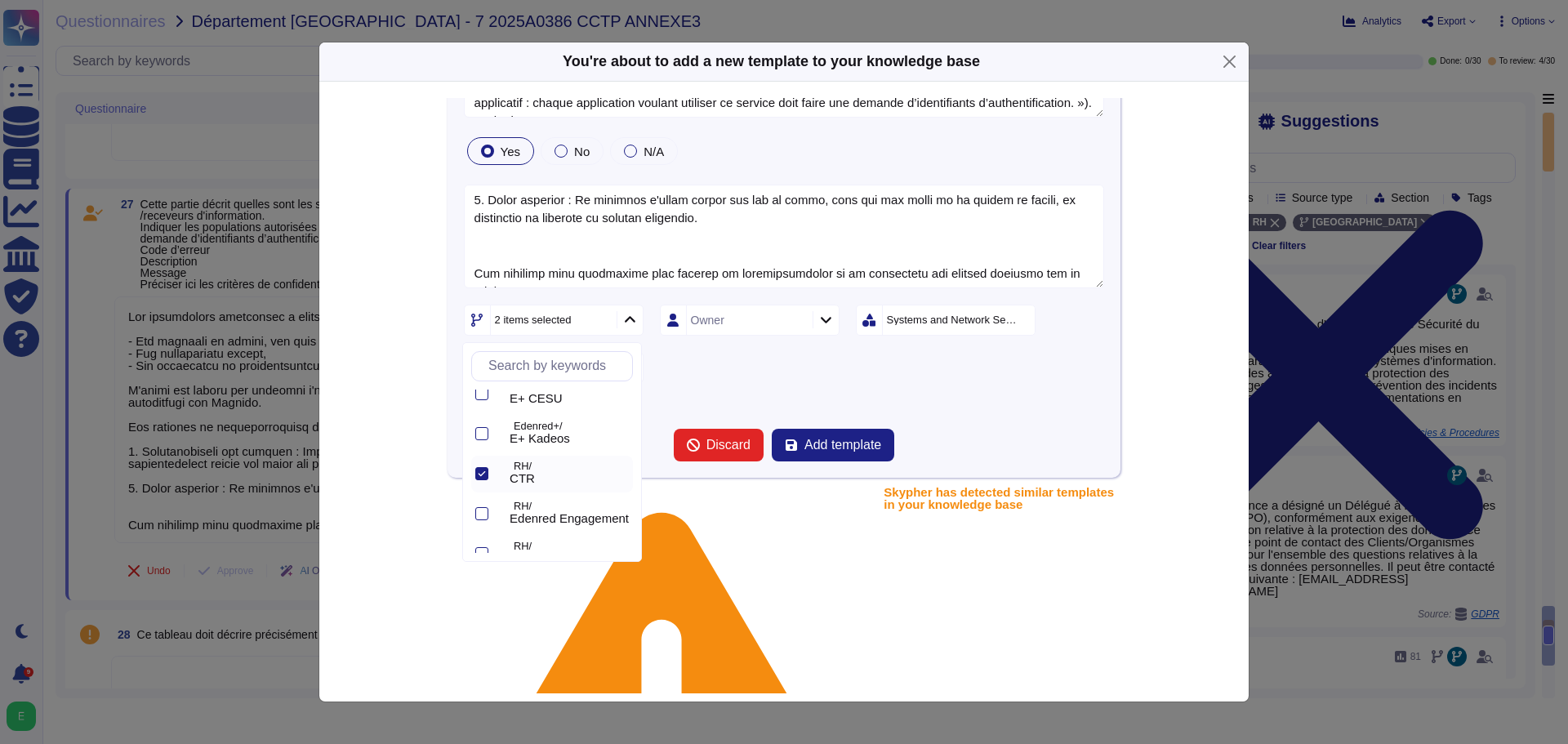
click at [667, 357] on div "2 items selected Owner Systems and Network Security Hardening" at bounding box center [784, 344] width 641 height 78
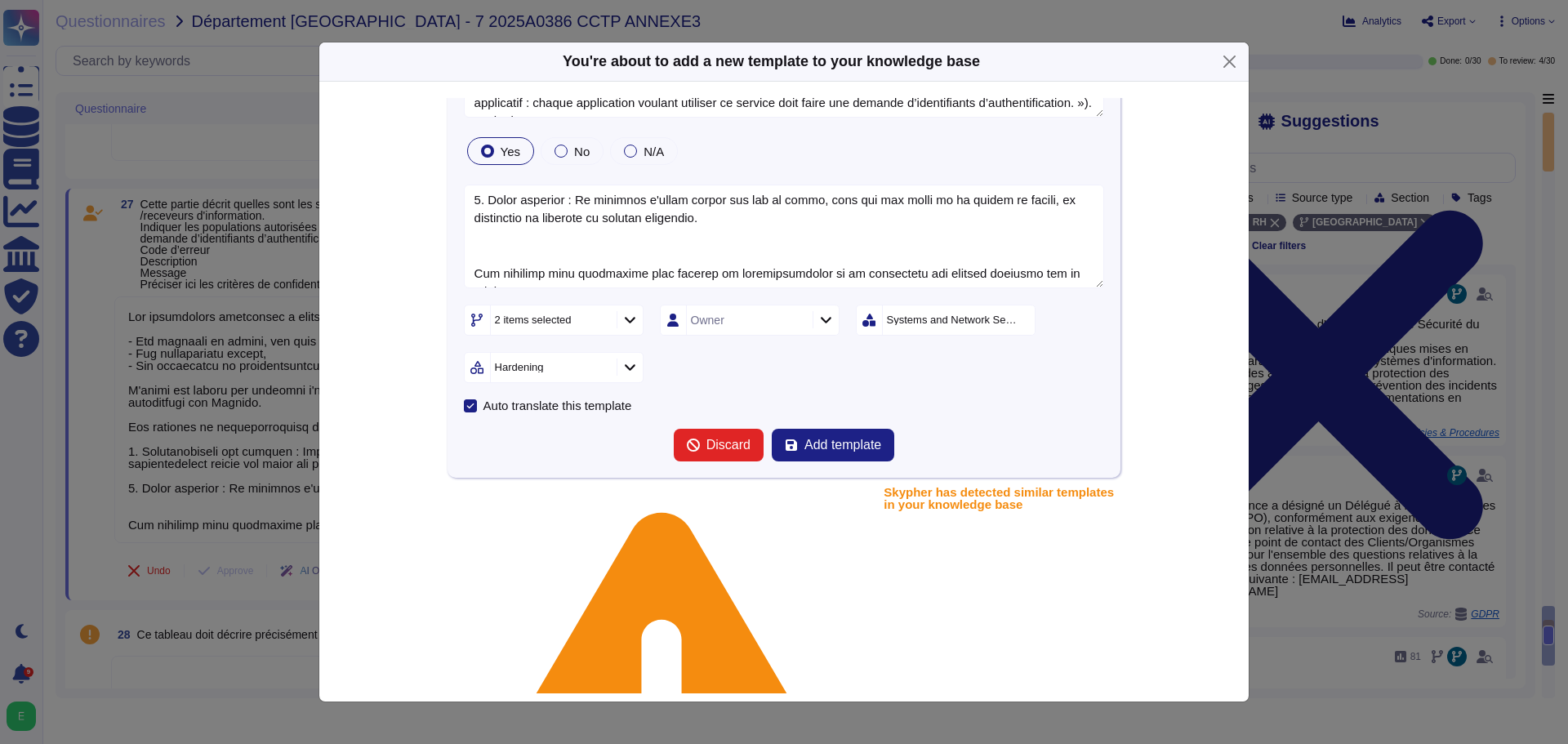
click at [625, 371] on icon at bounding box center [630, 367] width 12 height 14
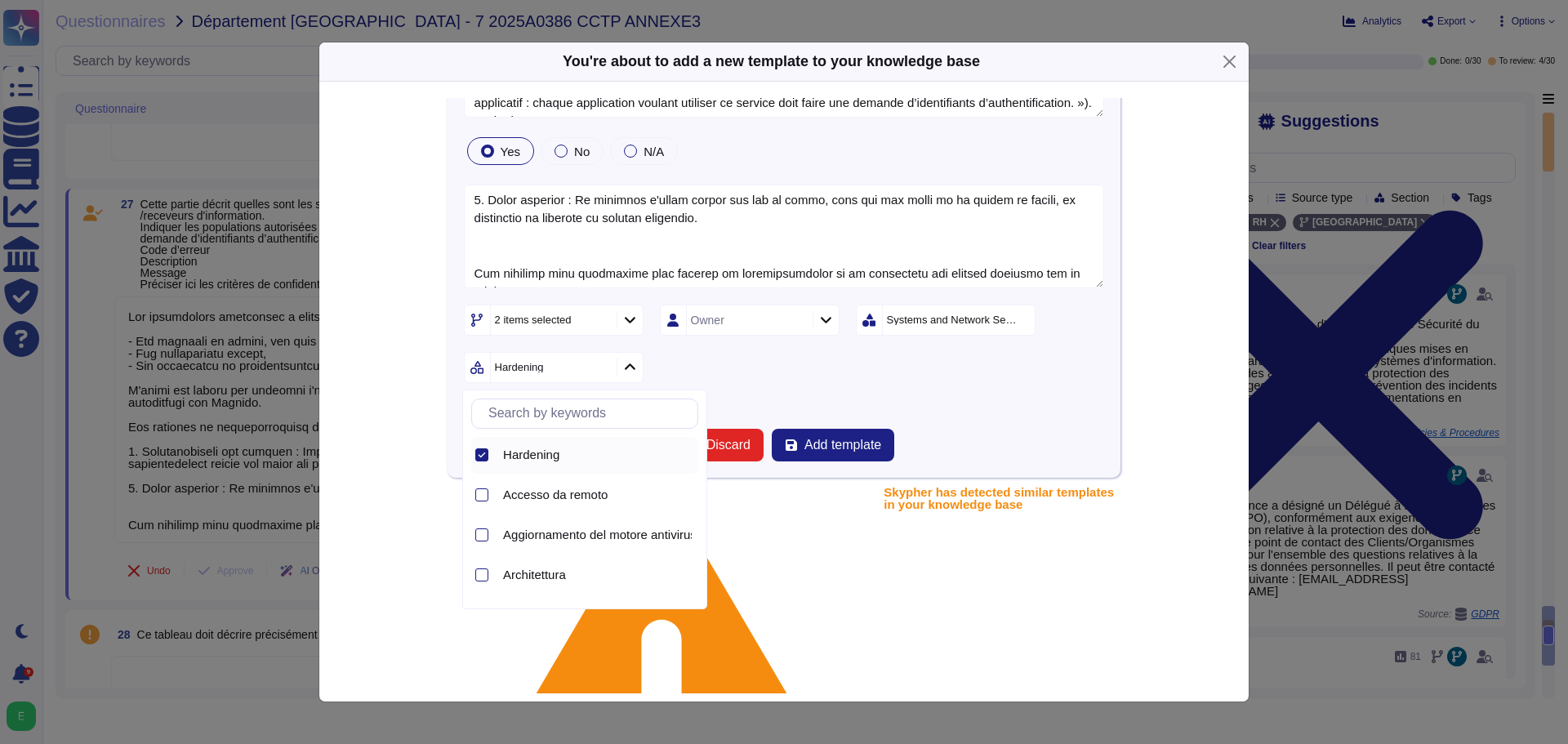
click at [484, 449] on icon at bounding box center [482, 455] width 9 height 9
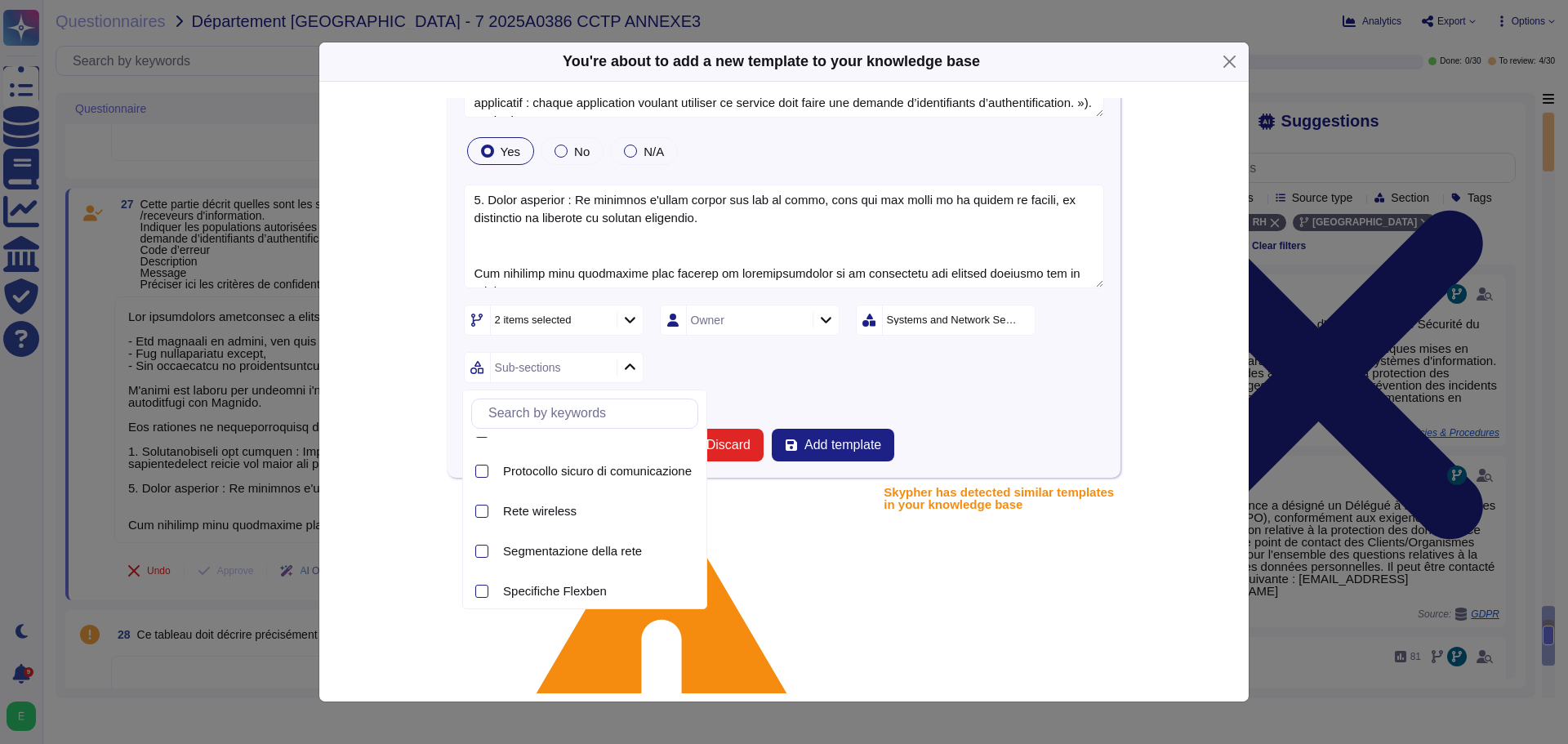
scroll to position [555, 0]
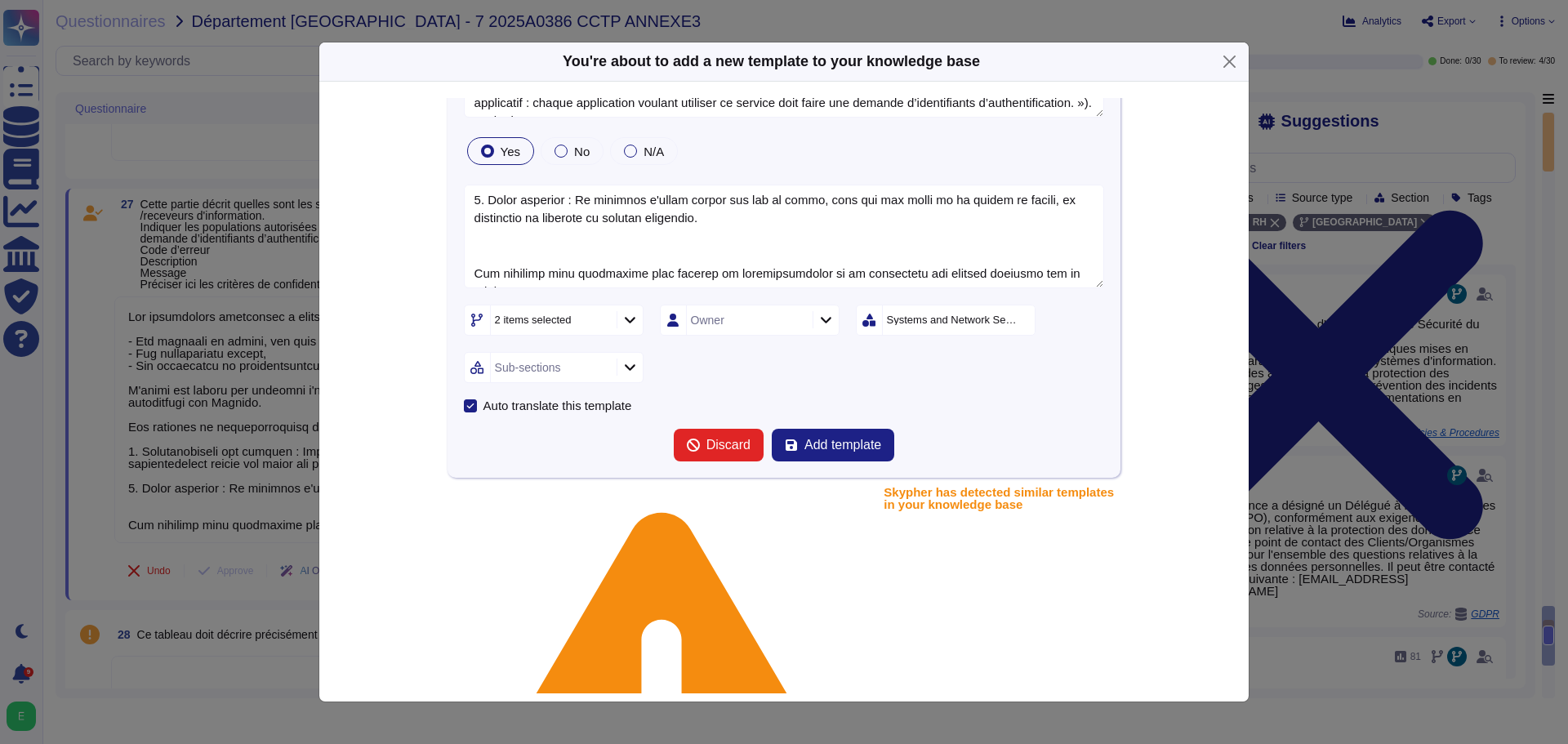
click at [963, 321] on div "Systems and Network Security" at bounding box center [953, 320] width 132 height 10
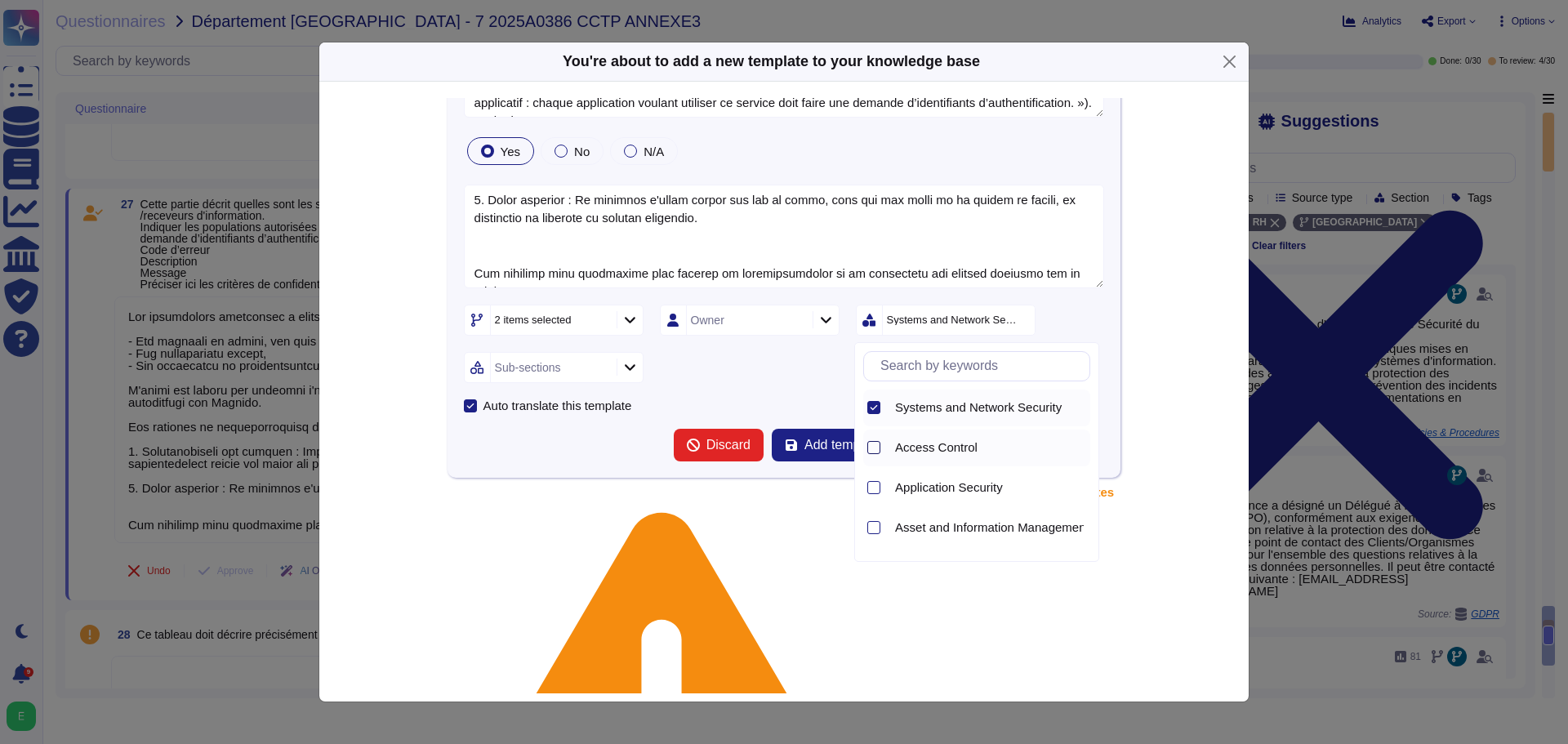
click at [876, 442] on div at bounding box center [873, 447] width 13 height 13
click at [877, 406] on icon at bounding box center [874, 408] width 9 height 9
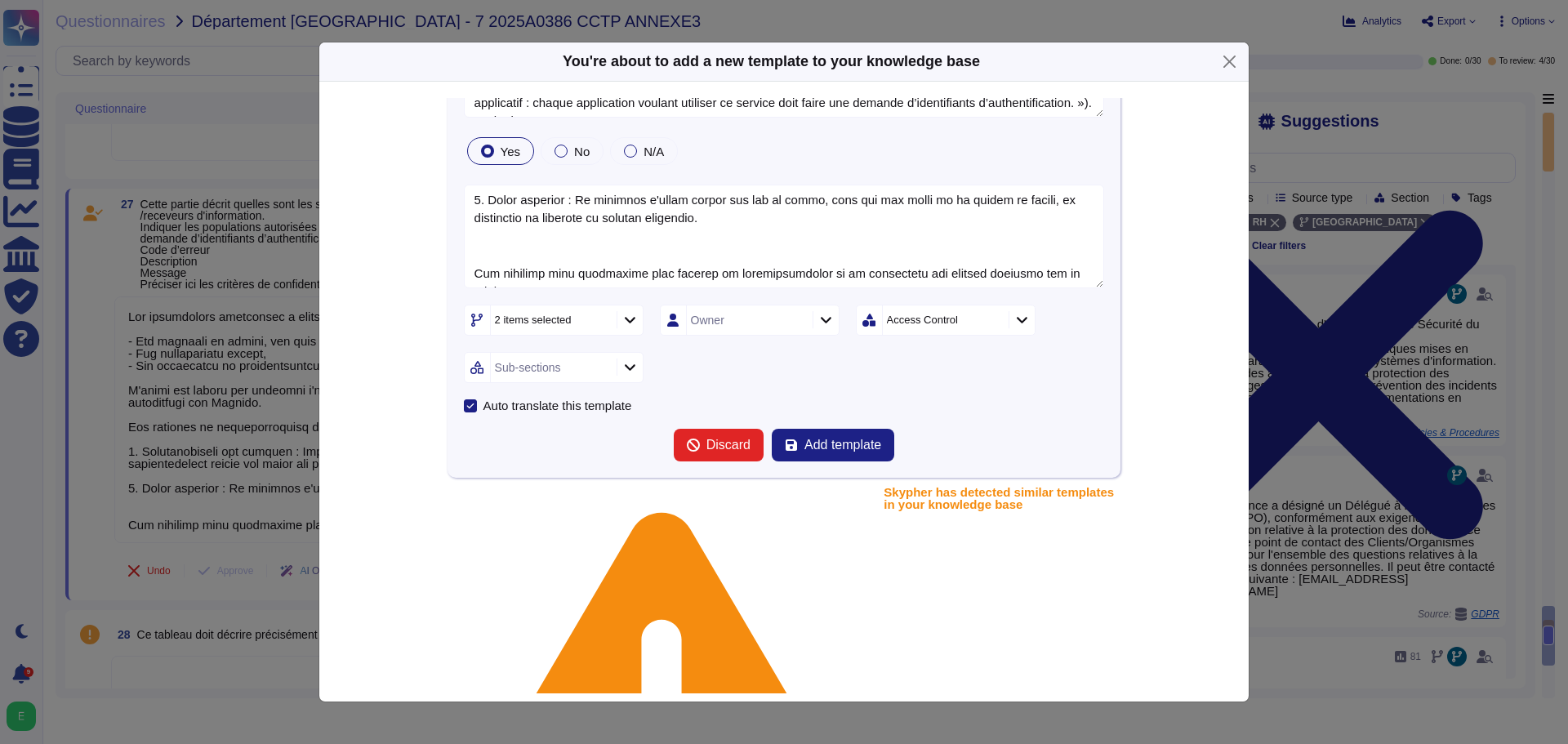
click at [1045, 320] on div "Cette partie décrit quelles sont les sécurités requises pour l'échange : durée …" at bounding box center [784, 247] width 674 height 461
click at [631, 369] on icon at bounding box center [630, 367] width 12 height 14
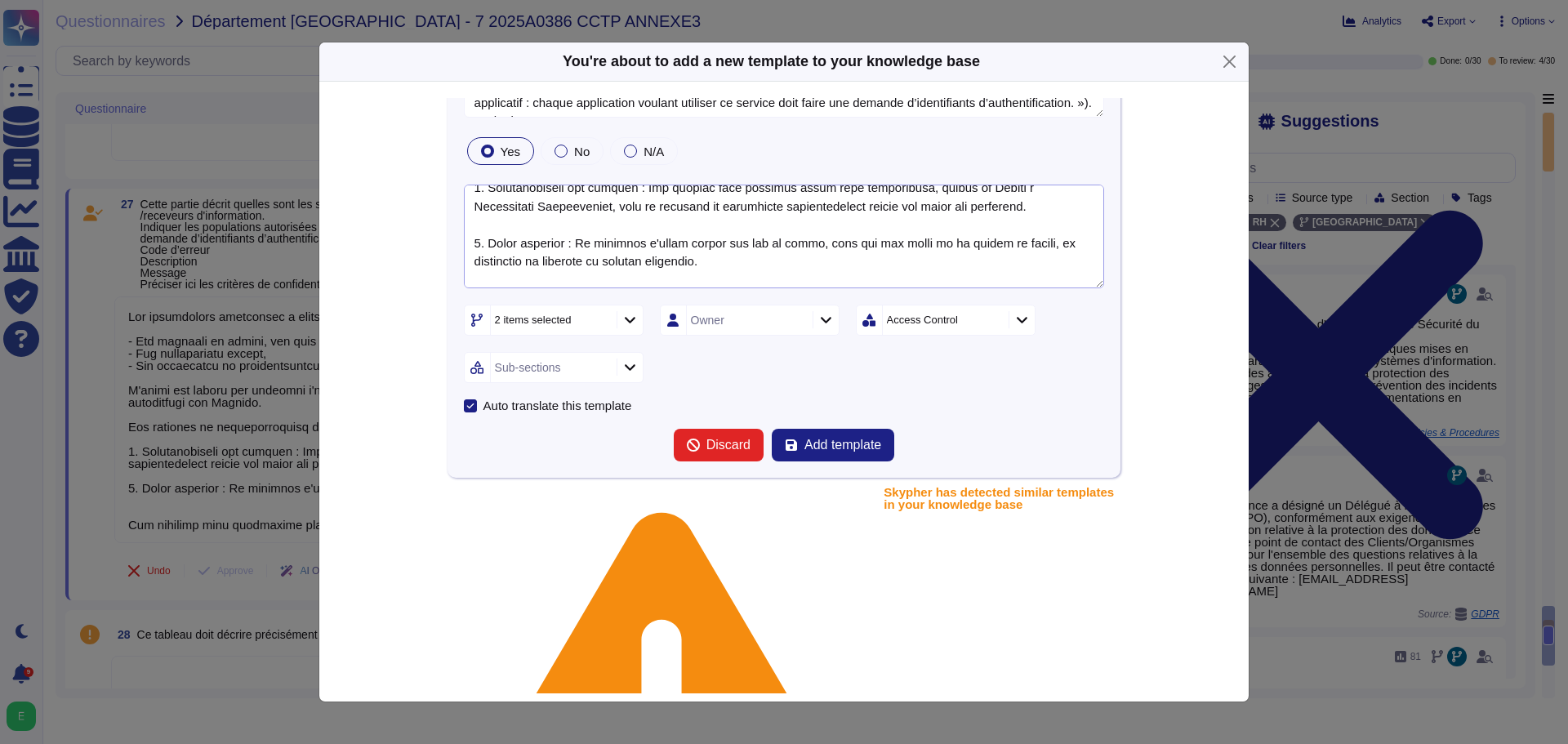
scroll to position [242, 0]
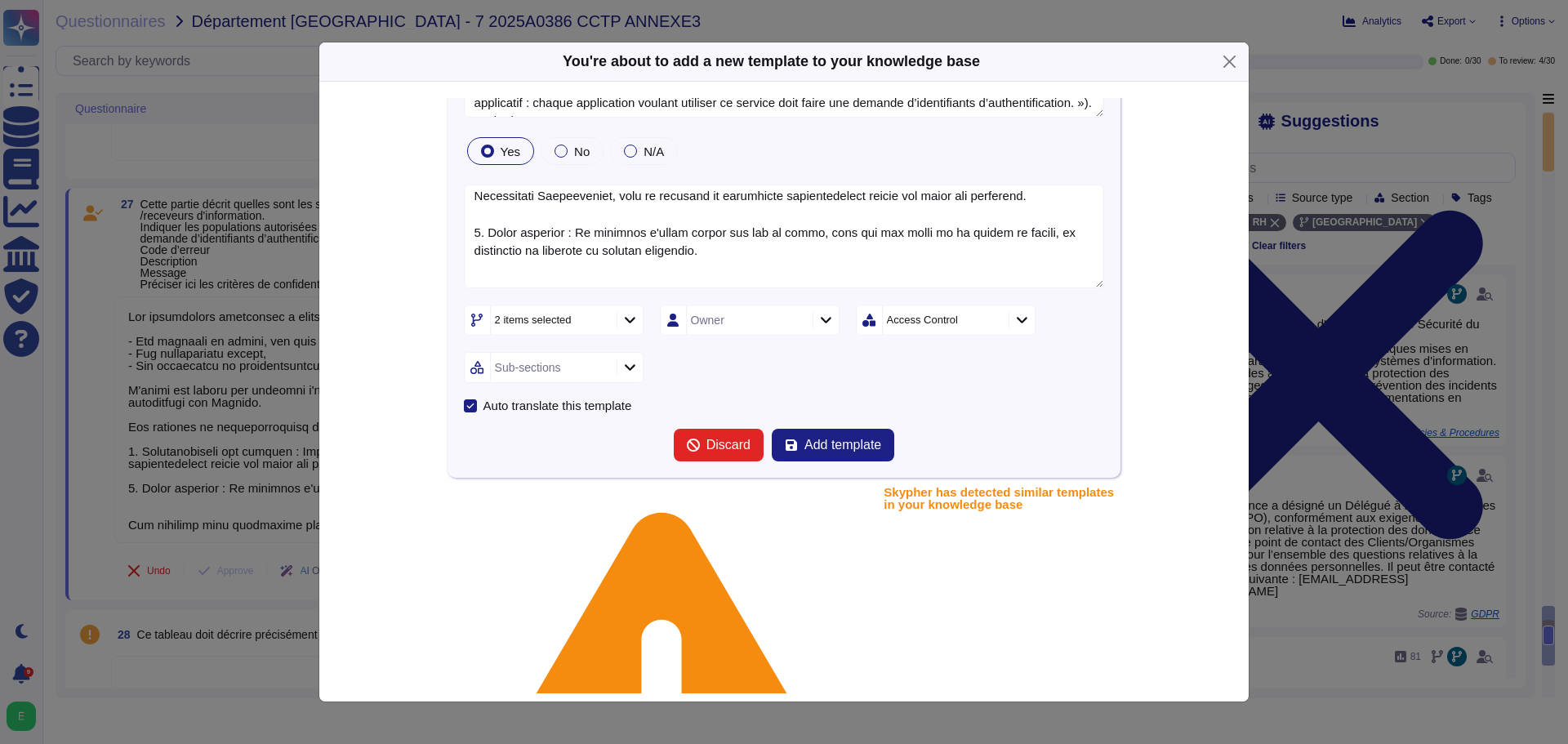
click at [1023, 321] on icon at bounding box center [1022, 320] width 12 height 14
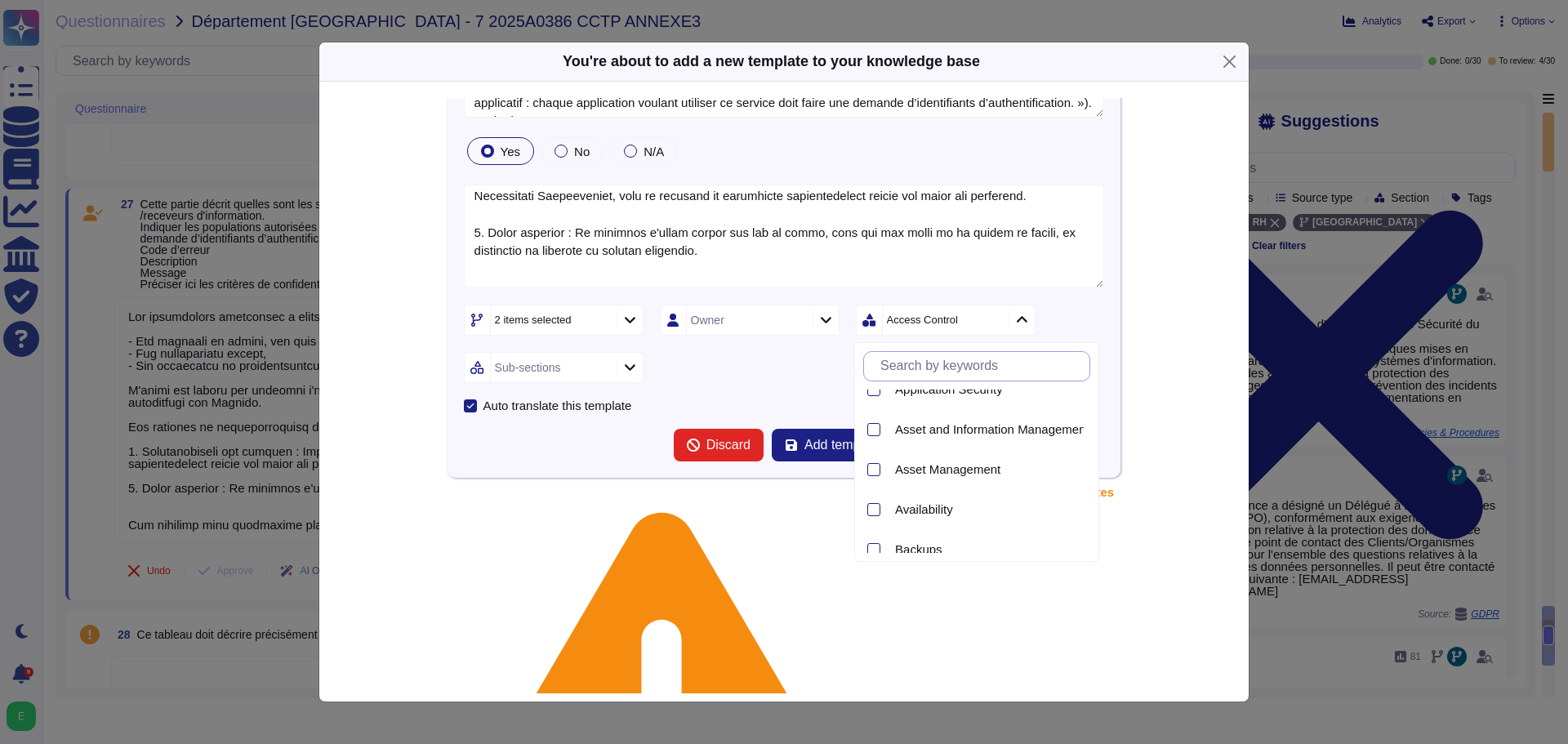
scroll to position [0, 0]
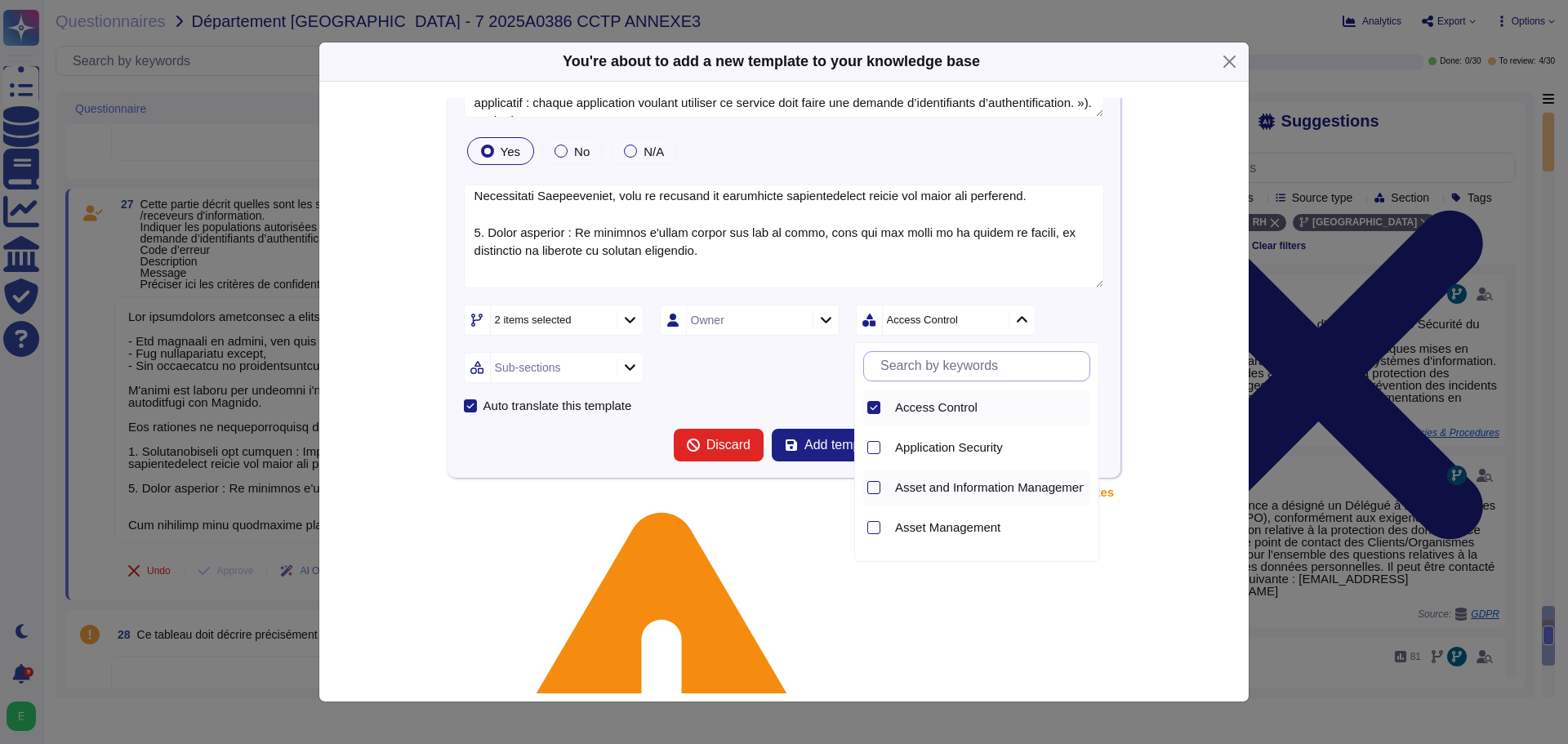
click at [874, 449] on div at bounding box center [873, 487] width 13 height 13
click at [634, 371] on icon at bounding box center [630, 367] width 12 height 14
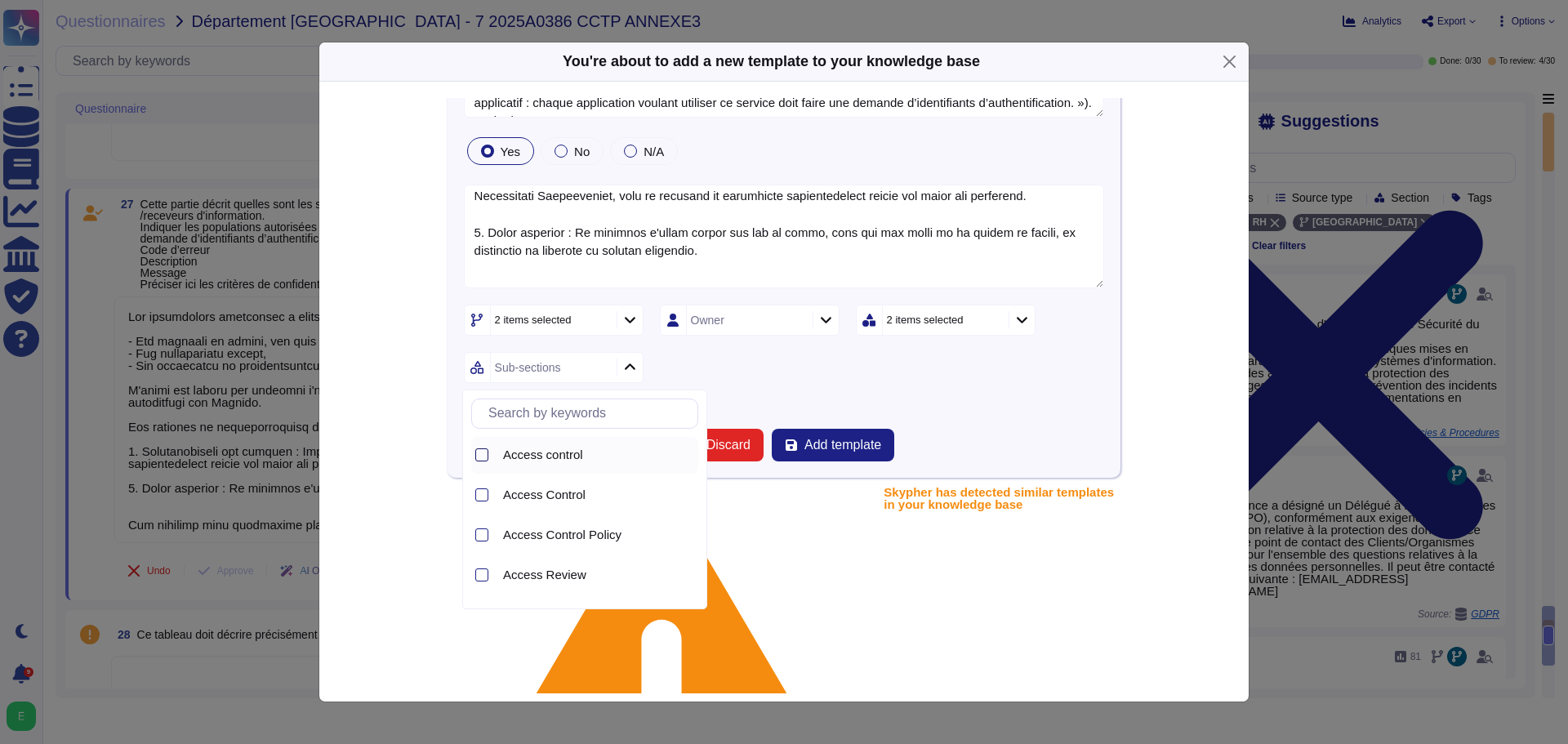
click at [480, 449] on div at bounding box center [481, 454] width 13 height 13
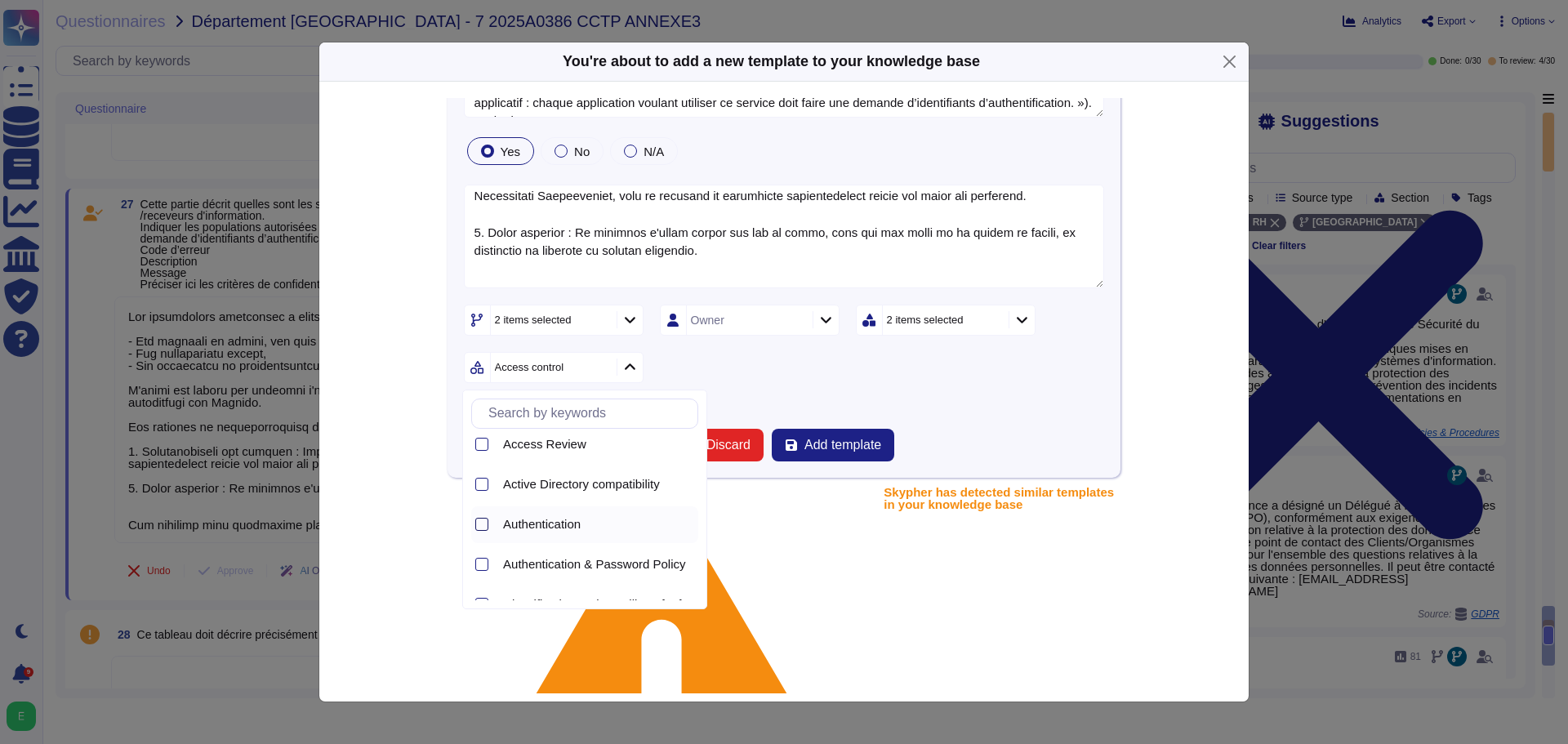
click at [482, 449] on div at bounding box center [481, 524] width 13 height 13
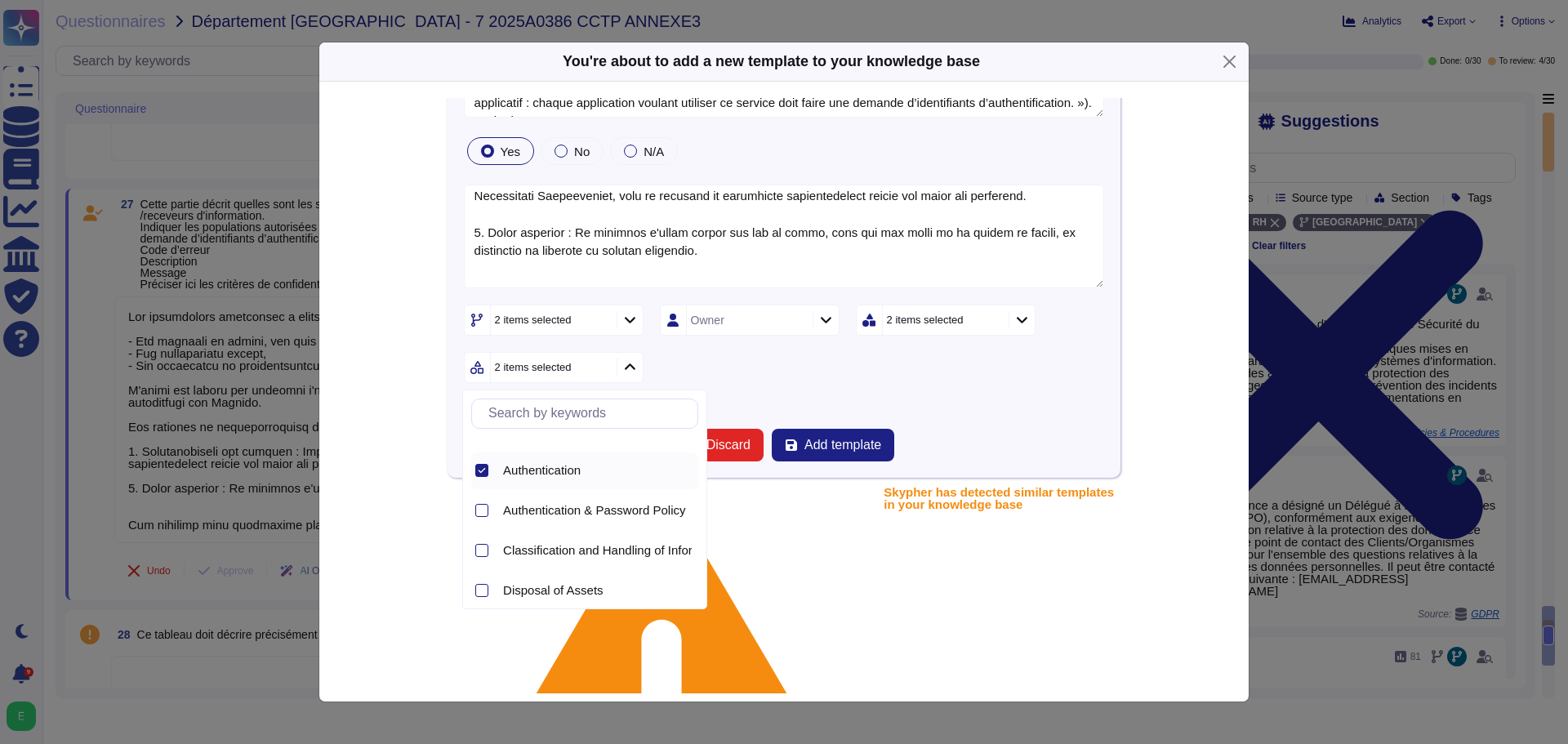
scroll to position [196, 0]
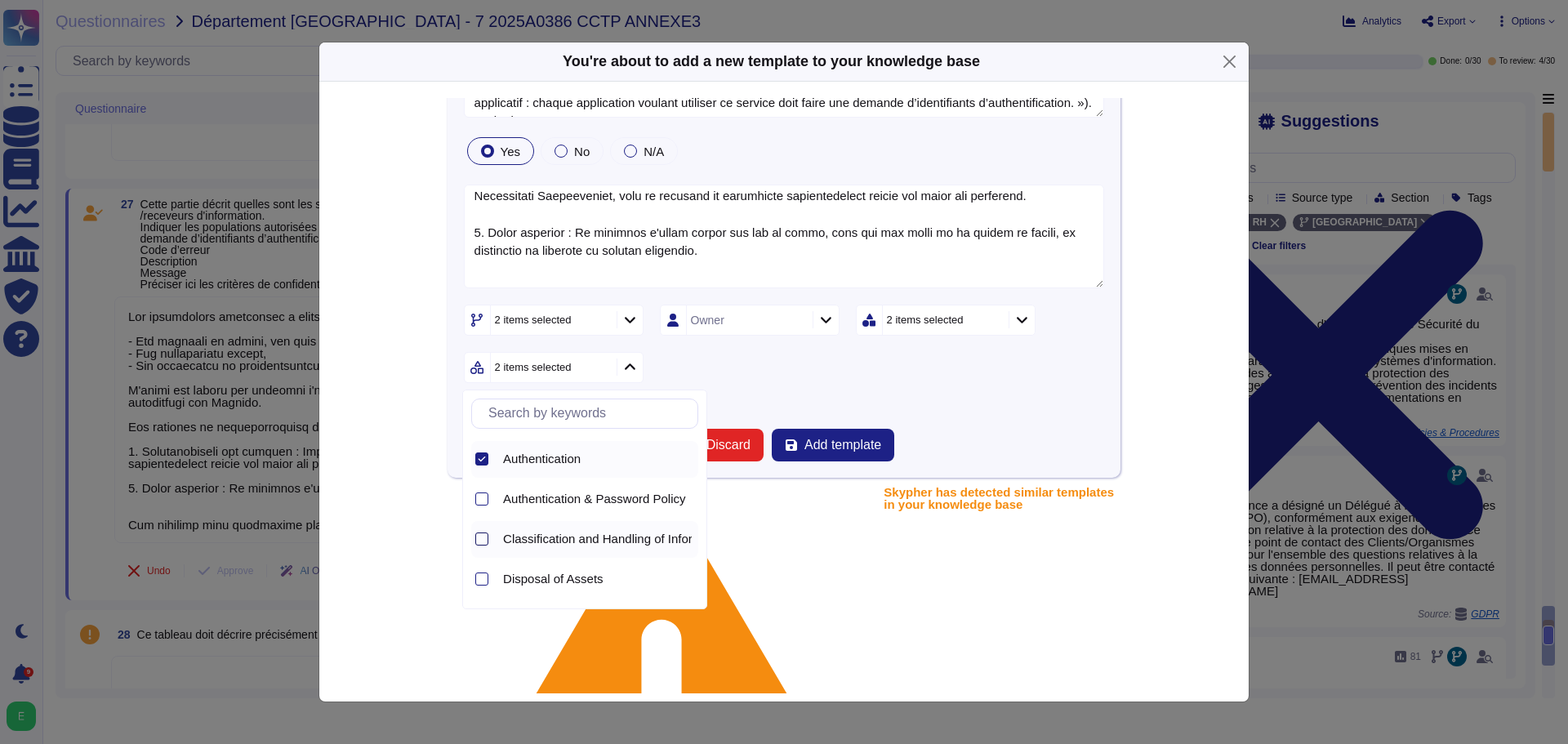
click at [485, 449] on div at bounding box center [481, 539] width 13 height 13
click at [846, 443] on span "Add template" at bounding box center [842, 444] width 76 height 13
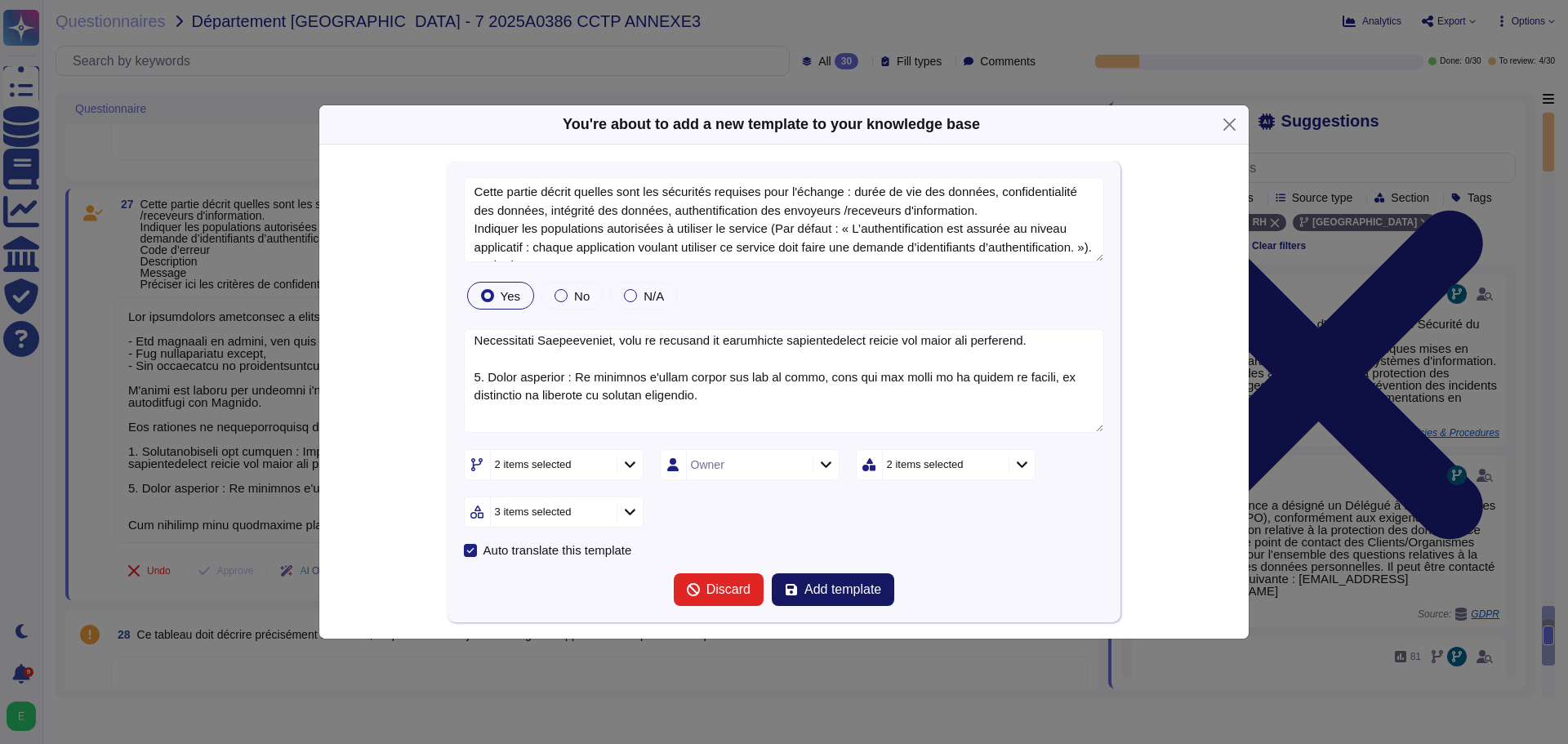
scroll to position [0, 0]
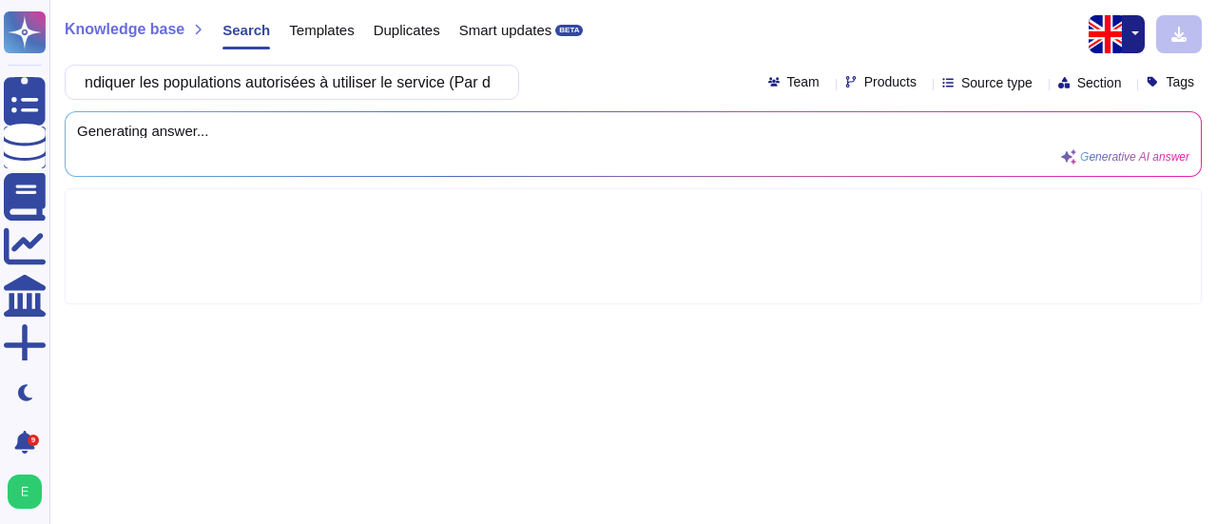
click at [1137, 41] on button "button" at bounding box center [1133, 34] width 23 height 38
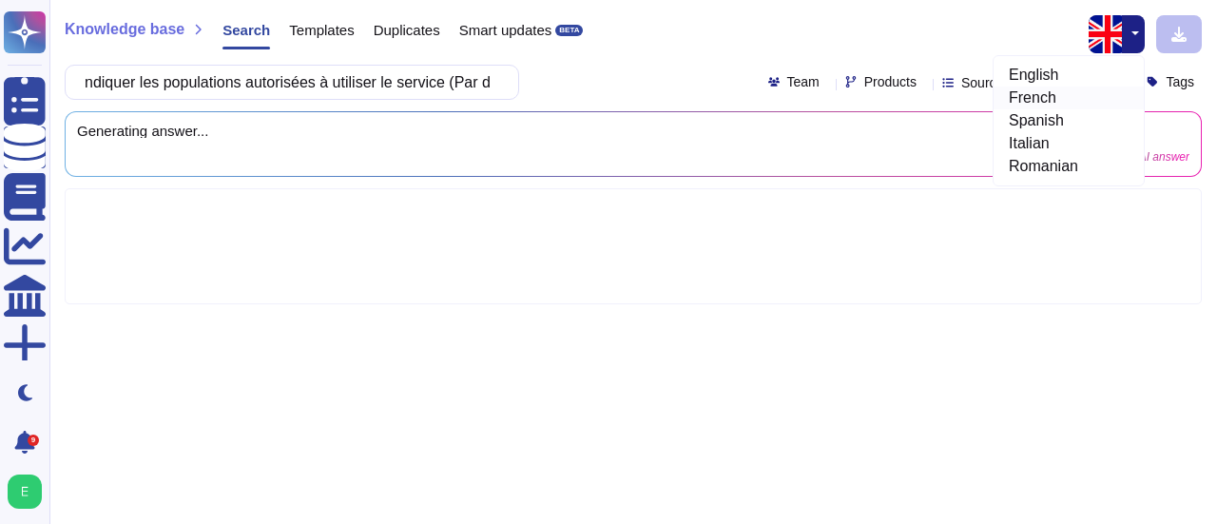
click at [1039, 99] on link "French" at bounding box center [1068, 97] width 150 height 23
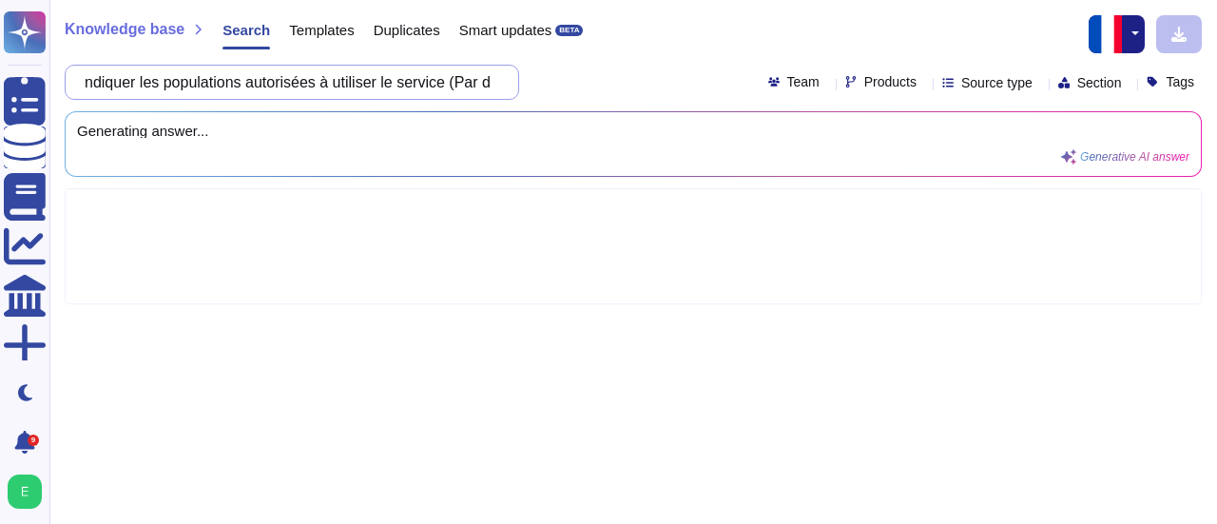
click at [489, 83] on input "ndiquer les populations autorisées à utiliser le service (Par défaut : « L’auth…" at bounding box center [287, 82] width 424 height 33
click at [101, 85] on input "ndiquer les populations autorisées à utiliser le service (Par défaut : « L’auth…" at bounding box center [287, 82] width 424 height 33
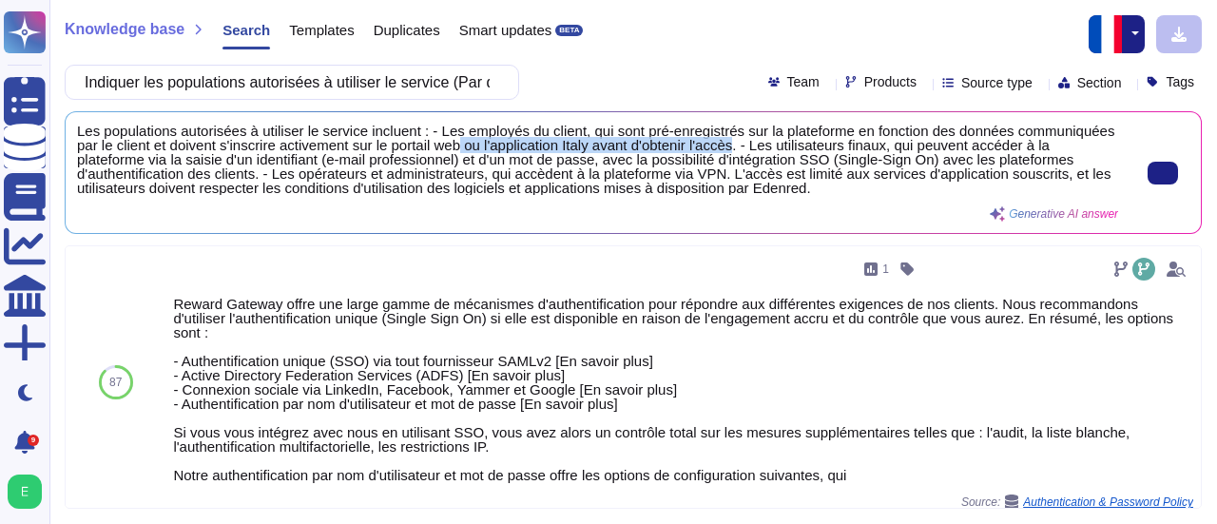
drag, startPoint x: 563, startPoint y: 145, endPoint x: 836, endPoint y: 151, distance: 273.8
click at [836, 151] on span "Les populations autorisées à utiliser le service incluent : - Les employés du c…" at bounding box center [597, 159] width 1041 height 71
drag, startPoint x: 257, startPoint y: 147, endPoint x: 834, endPoint y: 144, distance: 577.9
click at [834, 144] on span "Les populations autorisées à utiliser le service incluent : - Les employés du c…" at bounding box center [597, 159] width 1041 height 71
click at [836, 149] on span "Les populations autorisées à utiliser le service incluent : - Les employés du c…" at bounding box center [597, 159] width 1041 height 71
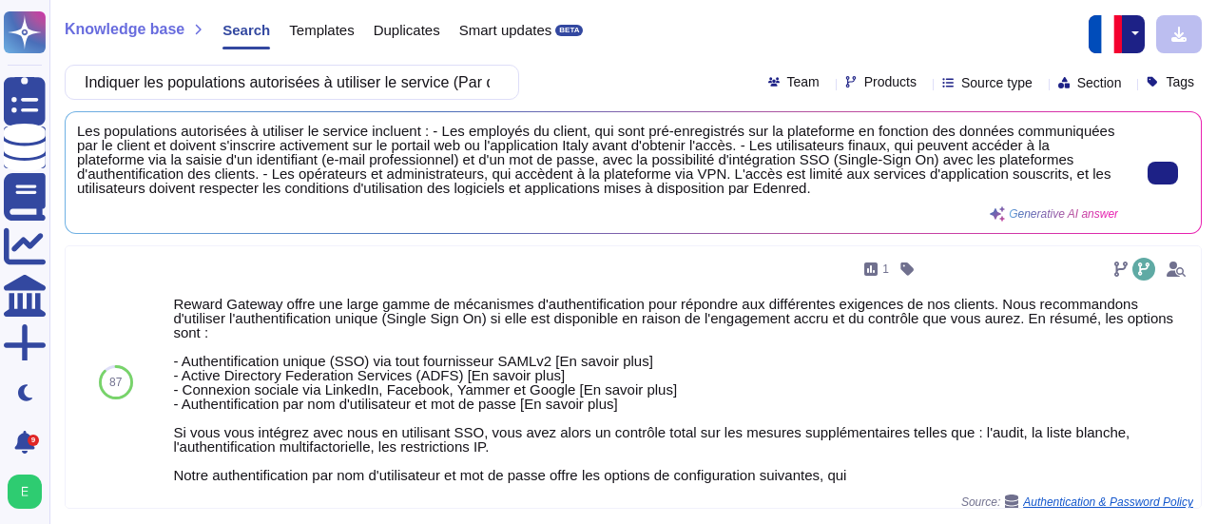
click at [836, 149] on span "Les populations autorisées à utiliser le service incluent : - Les employés du c…" at bounding box center [597, 159] width 1041 height 71
click at [834, 149] on span "Les populations autorisées à utiliser le service incluent : - Les employés du c…" at bounding box center [597, 159] width 1041 height 71
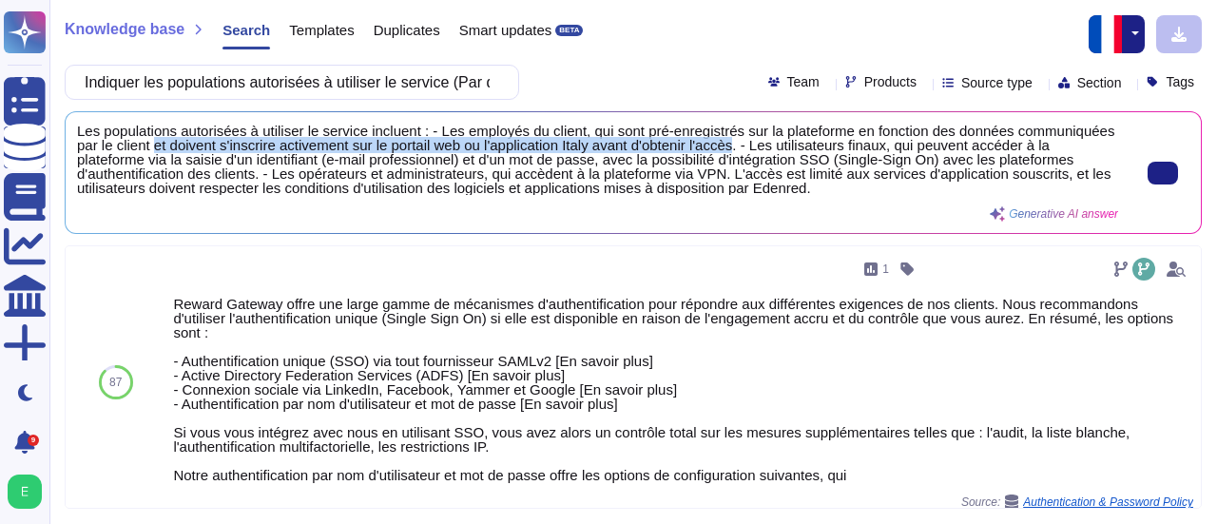
drag, startPoint x: 834, startPoint y: 149, endPoint x: 257, endPoint y: 147, distance: 577.9
click at [257, 147] on span "Les populations autorisées à utiliser le service incluent : - Les employés du c…" at bounding box center [597, 159] width 1041 height 71
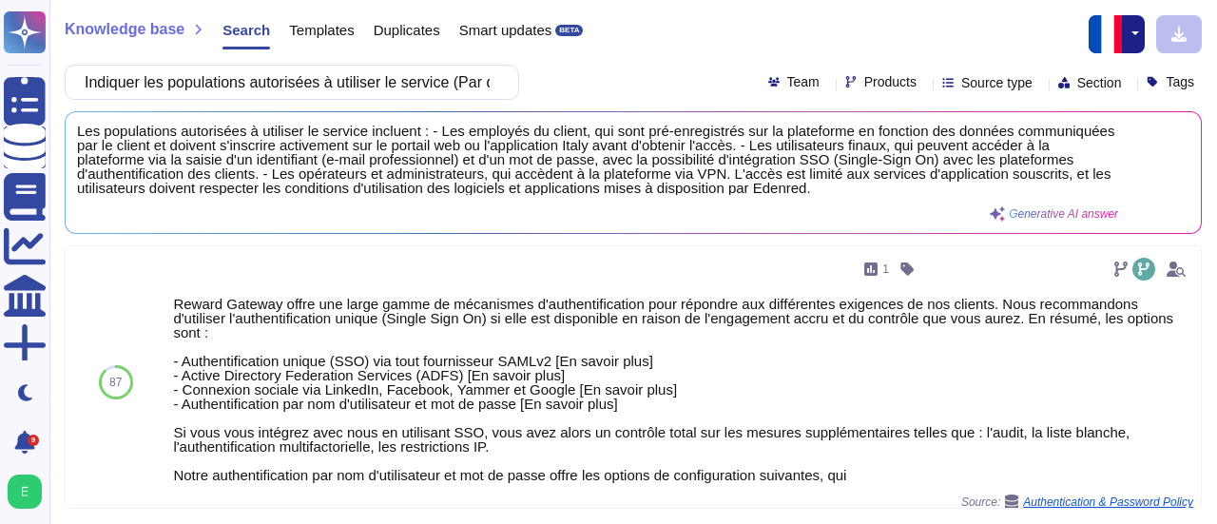
click at [250, 32] on span "Search" at bounding box center [246, 30] width 48 height 14
click at [487, 81] on input "Indiquer les populations autorisées à utiliser le service (Par défaut : « L’aut…" at bounding box center [287, 82] width 424 height 33
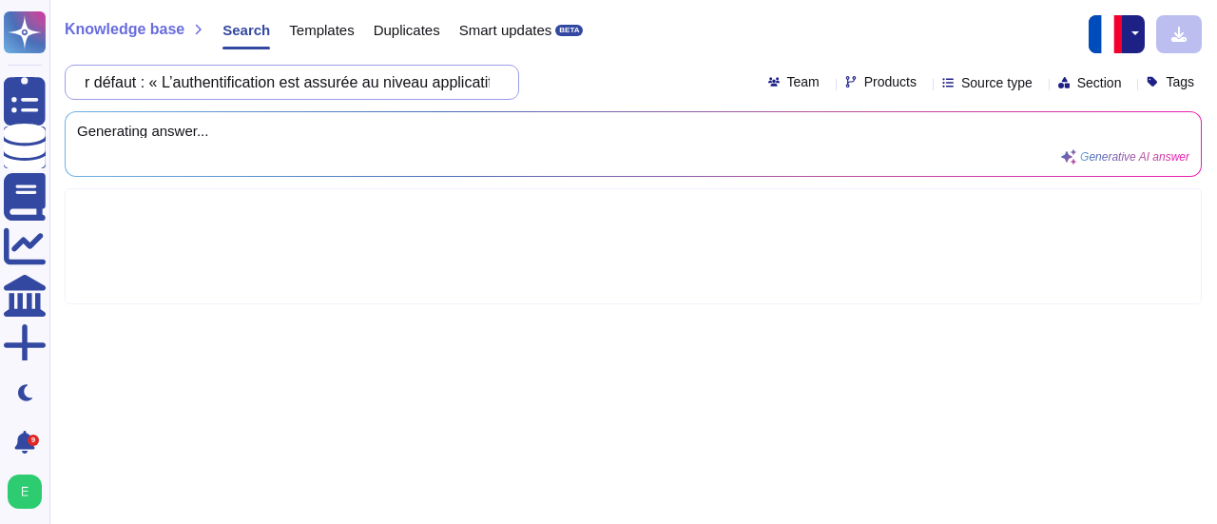
click at [496, 83] on input "r défaut : « L’authentification est assurée au niveau applicatif : chaque appli…" at bounding box center [287, 82] width 424 height 33
drag, startPoint x: 496, startPoint y: 83, endPoint x: 96, endPoint y: 99, distance: 400.5
click at [96, 99] on div "Knowledge base Search Templates Duplicates Smart updates BETA r défaut : « L’au…" at bounding box center [632, 262] width 1167 height 524
type input "rvice doit faire une demande d’identifiants d’authentification. »)."
drag, startPoint x: 500, startPoint y: 85, endPoint x: 316, endPoint y: 86, distance: 184.4
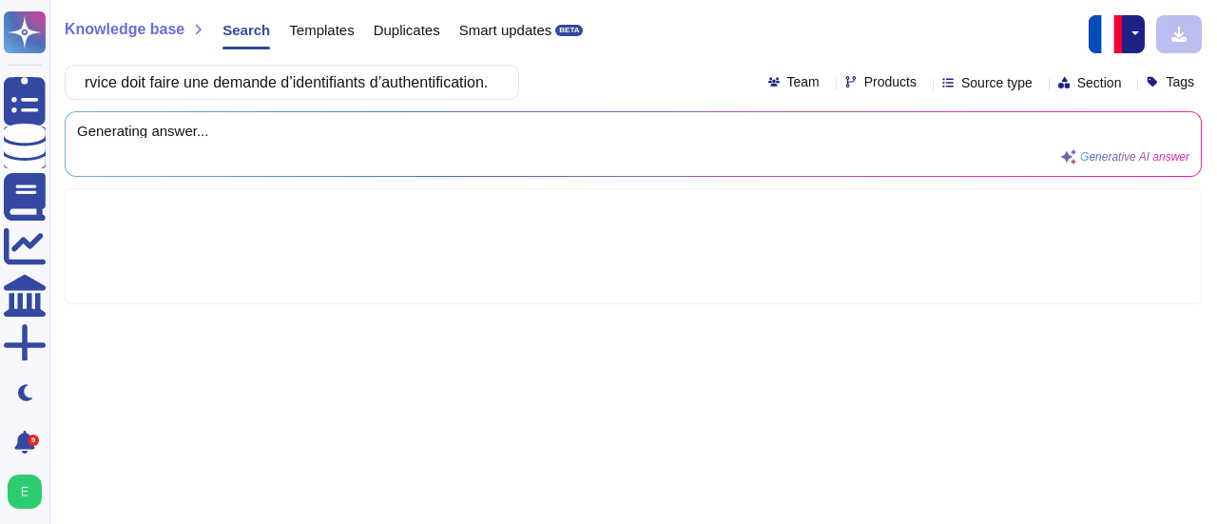
click at [316, 86] on div "rvice doit faire une demande d’identifiants d’authentification. »)." at bounding box center [292, 82] width 454 height 35
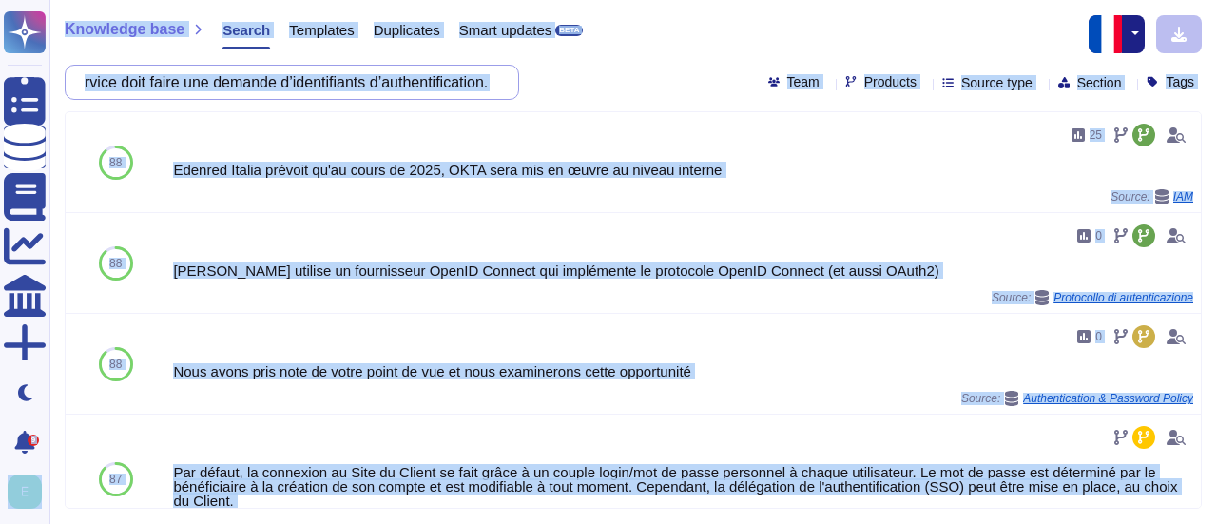
click at [490, 88] on input "rvice doit faire une demande d’identifiants d’authentification. »)." at bounding box center [287, 82] width 424 height 33
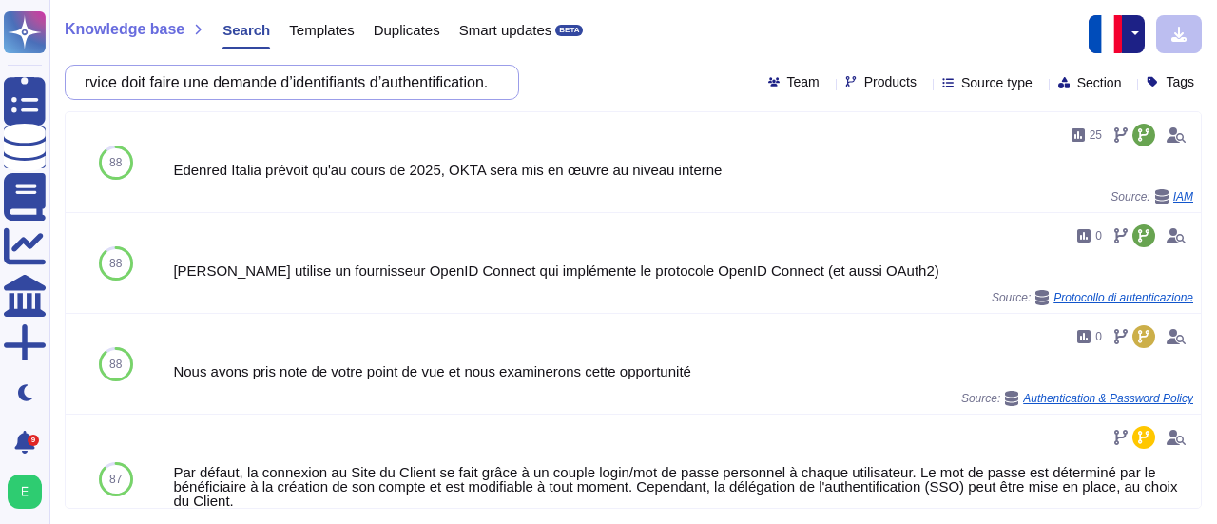
scroll to position [0, 34]
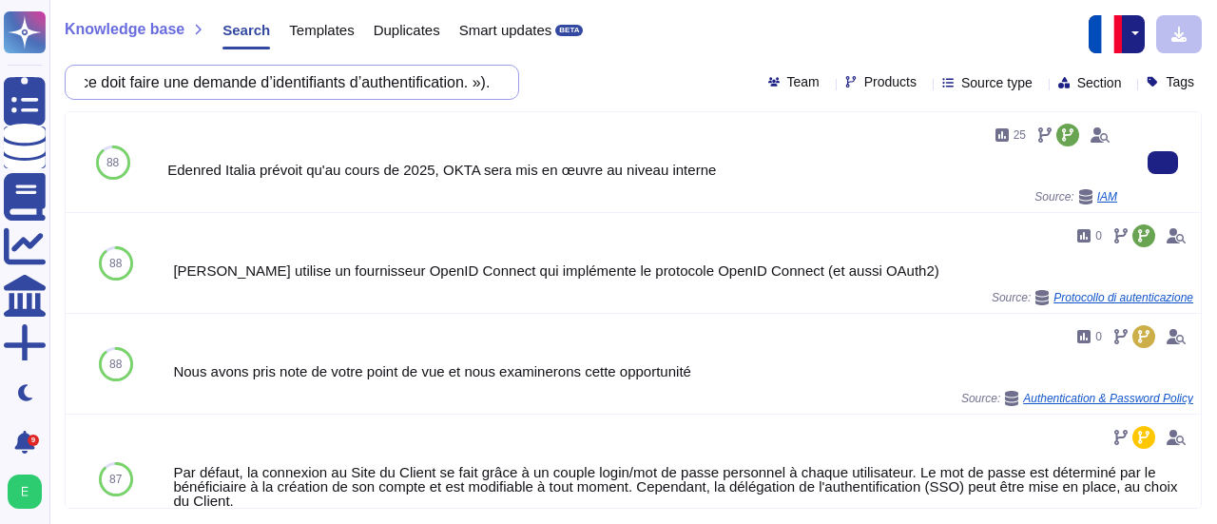
drag, startPoint x: 496, startPoint y: 86, endPoint x: 338, endPoint y: 113, distance: 160.0
click at [338, 113] on div "Knowledge base Search Templates Duplicates Smart updates BETA rvice doit faire …" at bounding box center [632, 262] width 1167 height 524
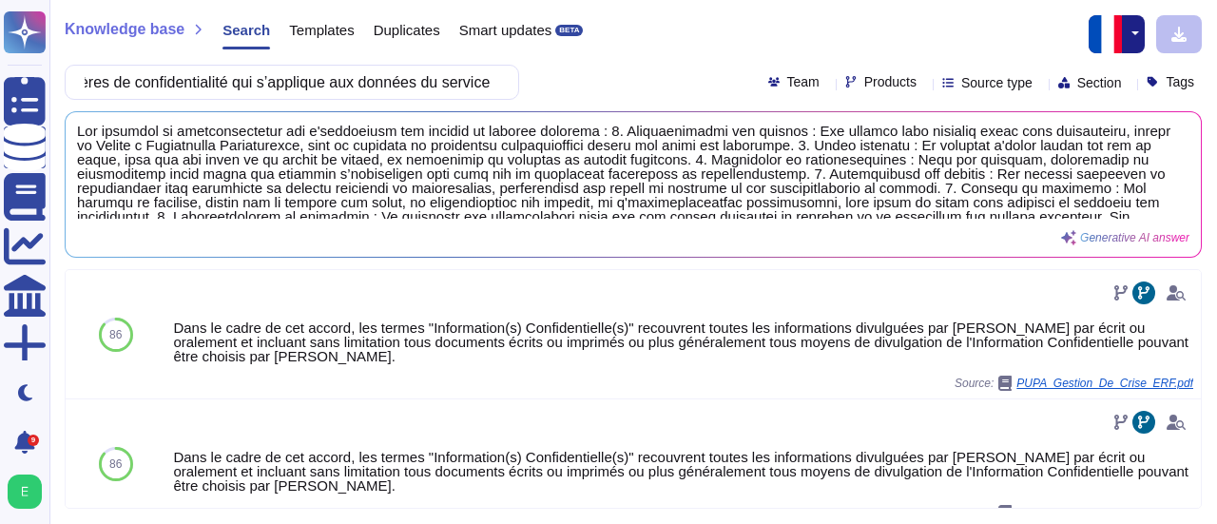
scroll to position [0, 0]
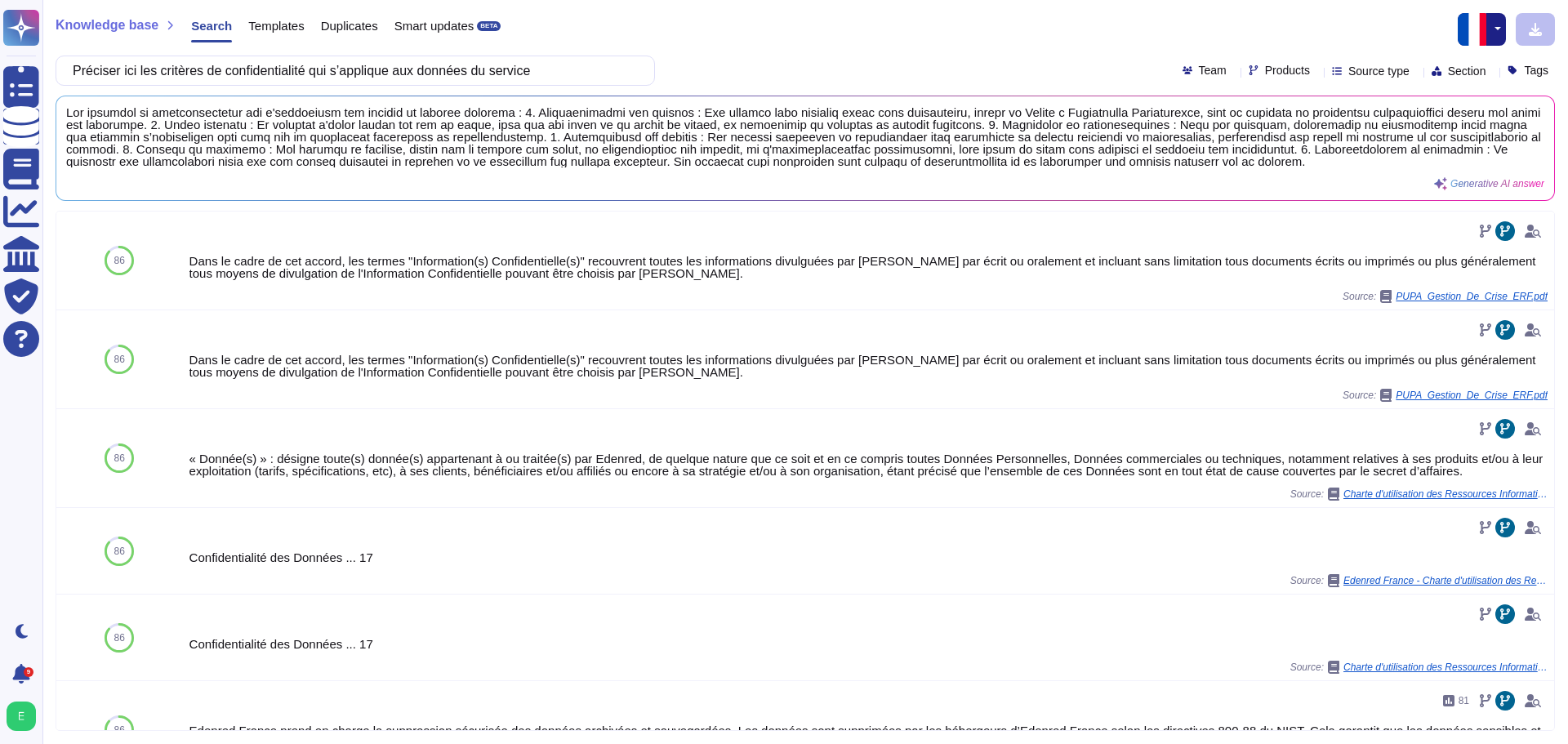
click at [260, 30] on span "Templates" at bounding box center [276, 26] width 56 height 12
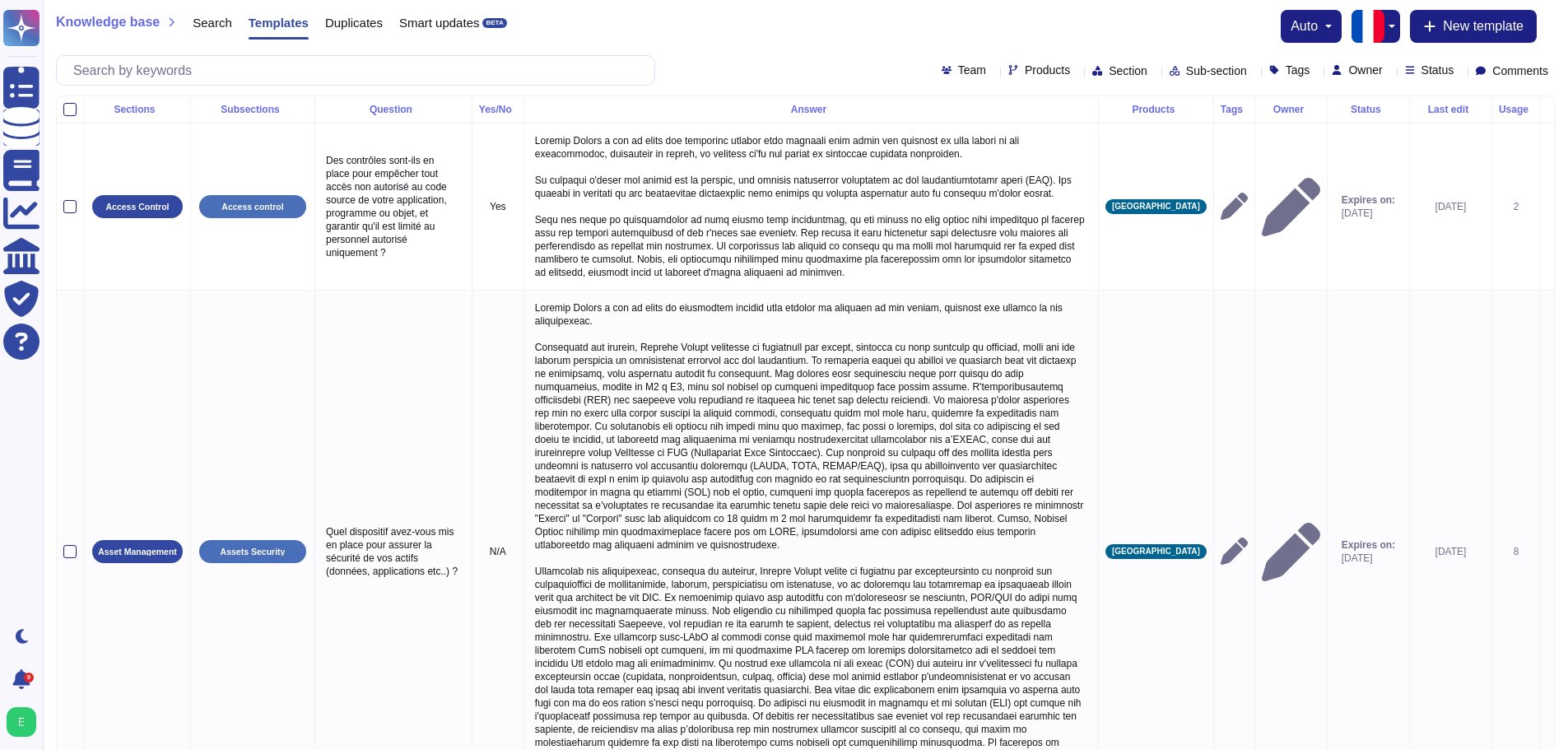
click at [193, 25] on span "Search" at bounding box center [212, 23] width 40 height 12
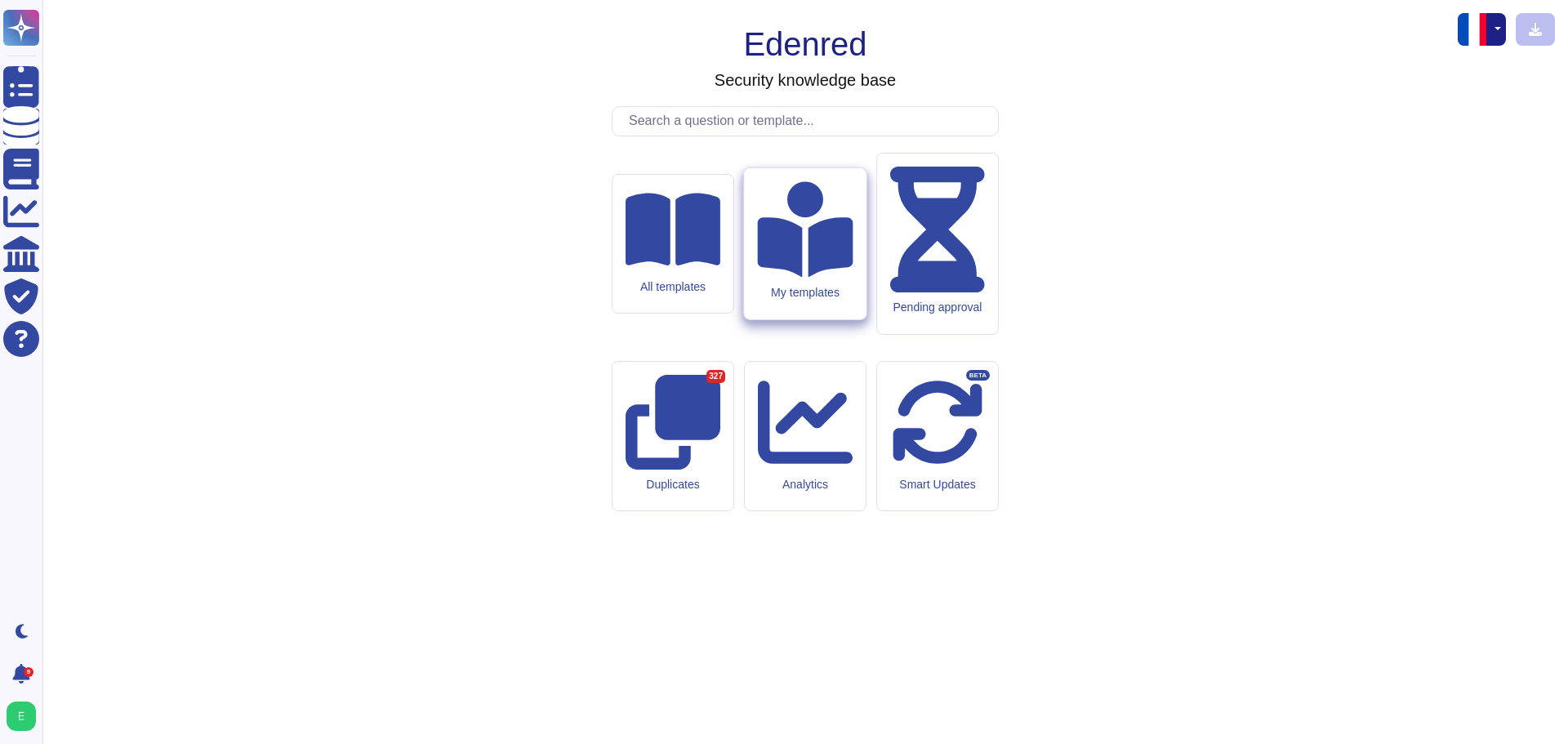
click at [784, 300] on div "My templates" at bounding box center [804, 293] width 95 height 14
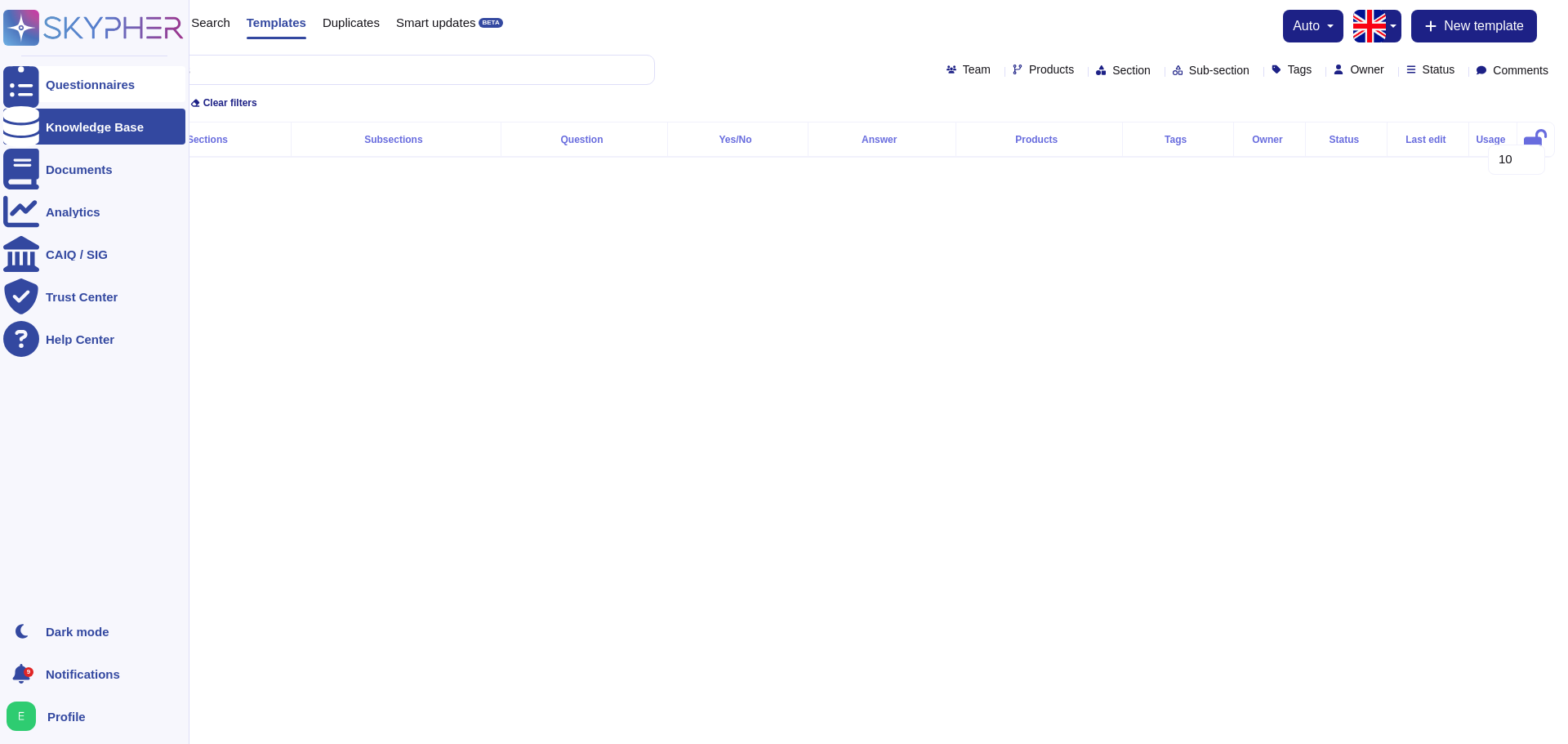
click at [46, 84] on div "Questionnaires" at bounding box center [90, 84] width 89 height 12
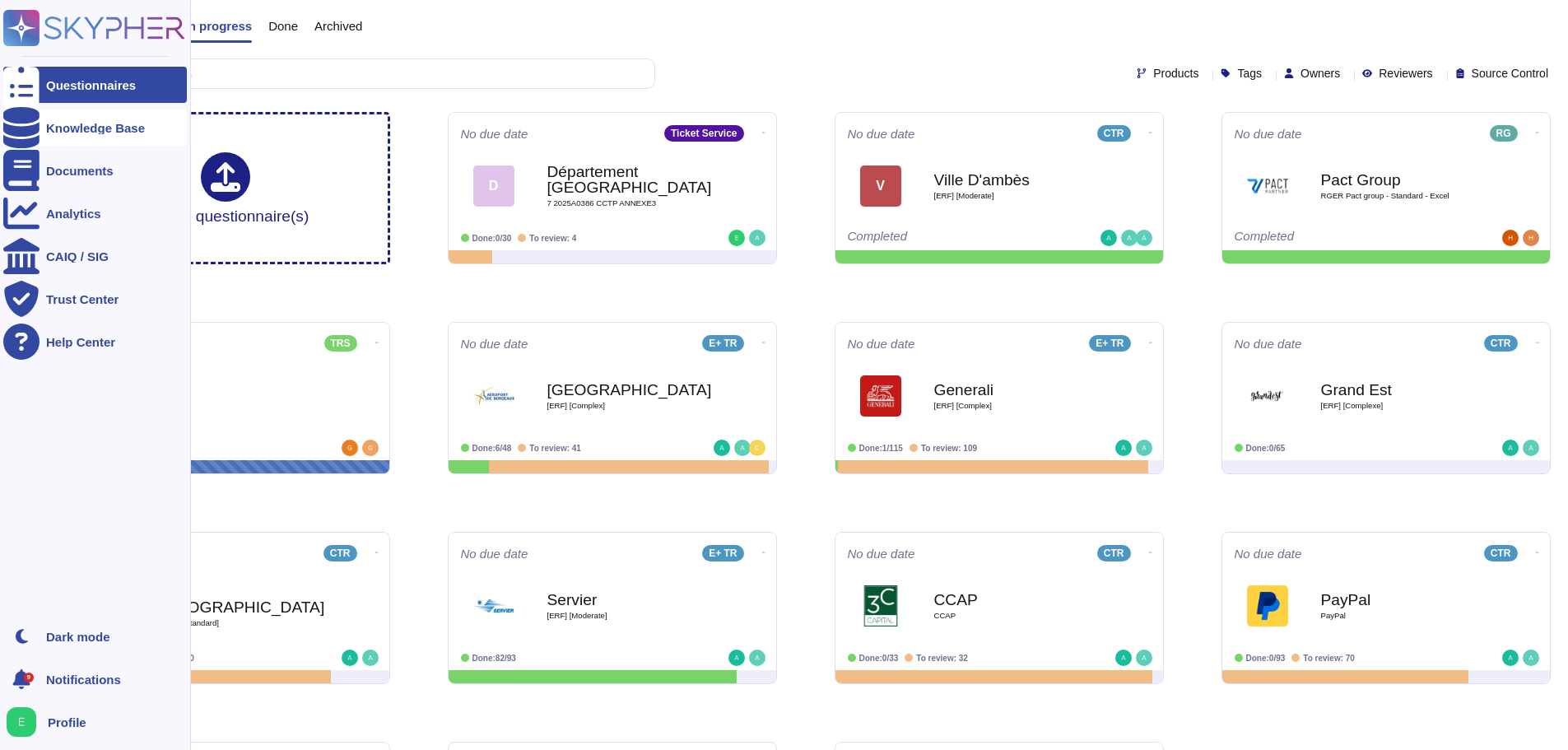
click at [29, 130] on icon at bounding box center [22, 128] width 36 height 42
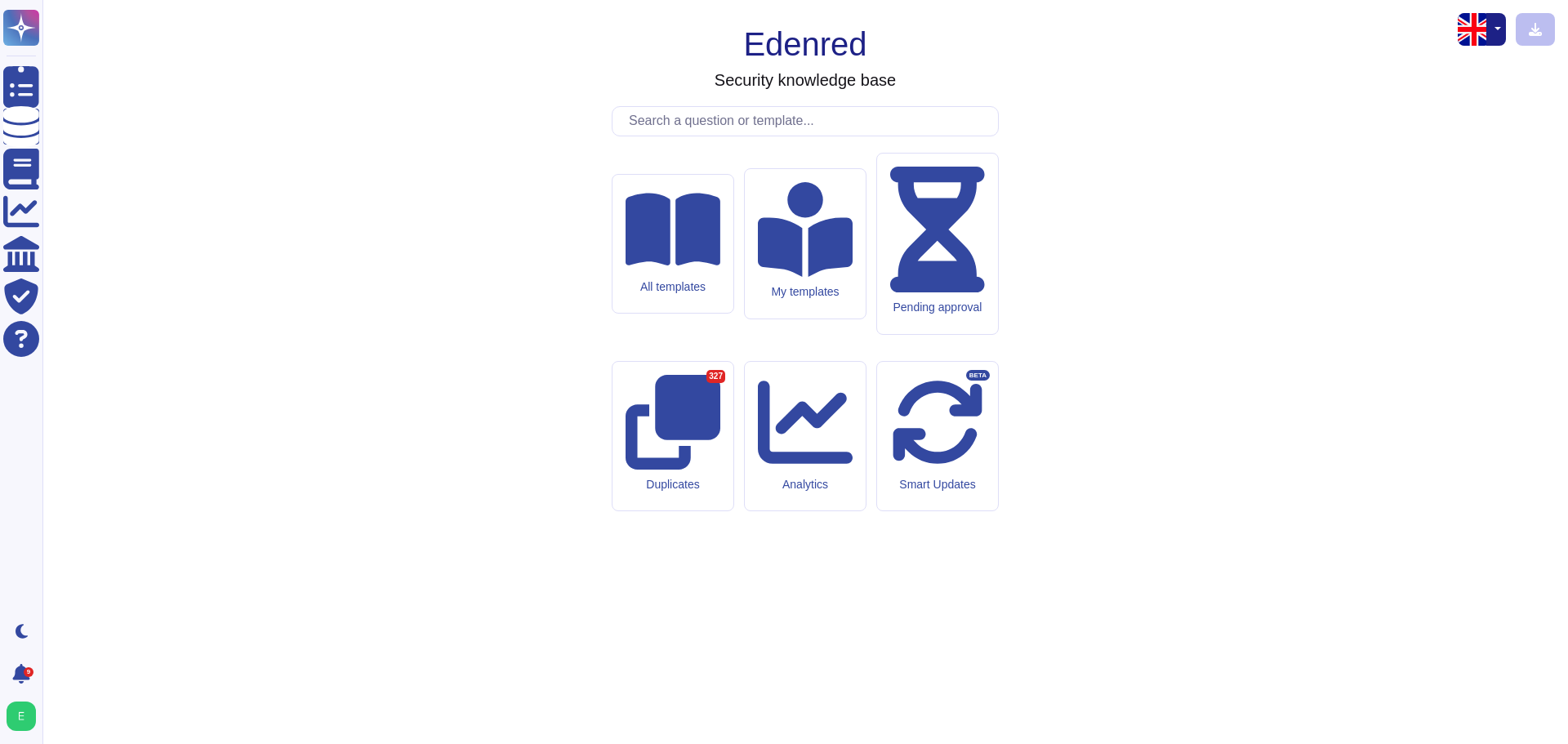
click at [641, 136] on input "text" at bounding box center [808, 121] width 377 height 28
